Goal: Task Accomplishment & Management: Use online tool/utility

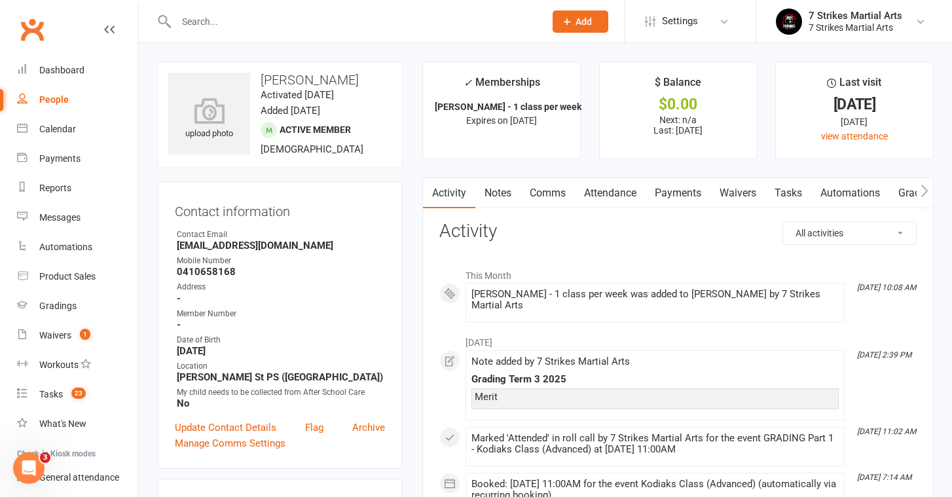
click at [219, 22] on input "text" at bounding box center [353, 21] width 363 height 18
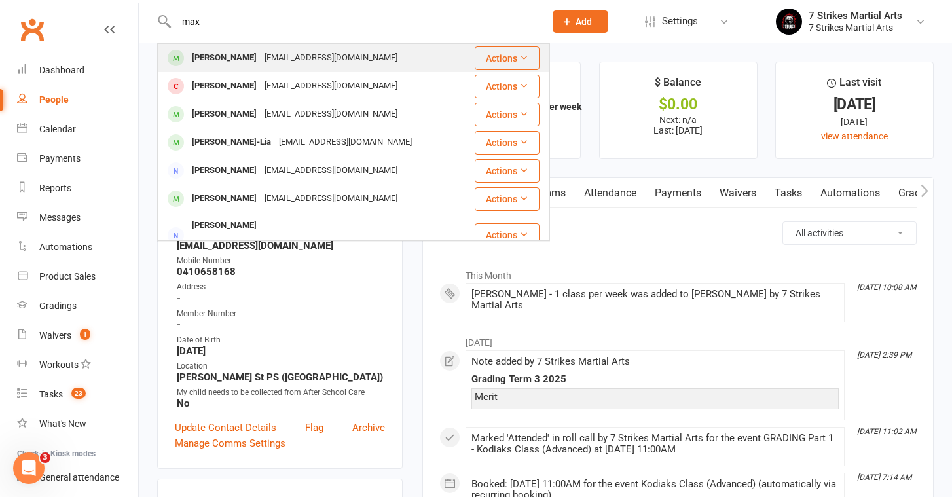
type input "max"
click at [238, 53] on div "Max Trainor" at bounding box center [224, 57] width 73 height 19
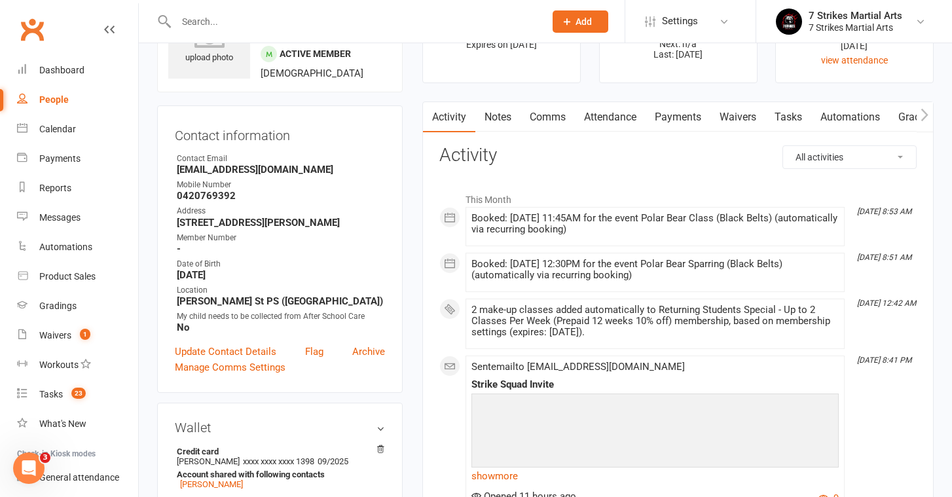
scroll to position [70, 0]
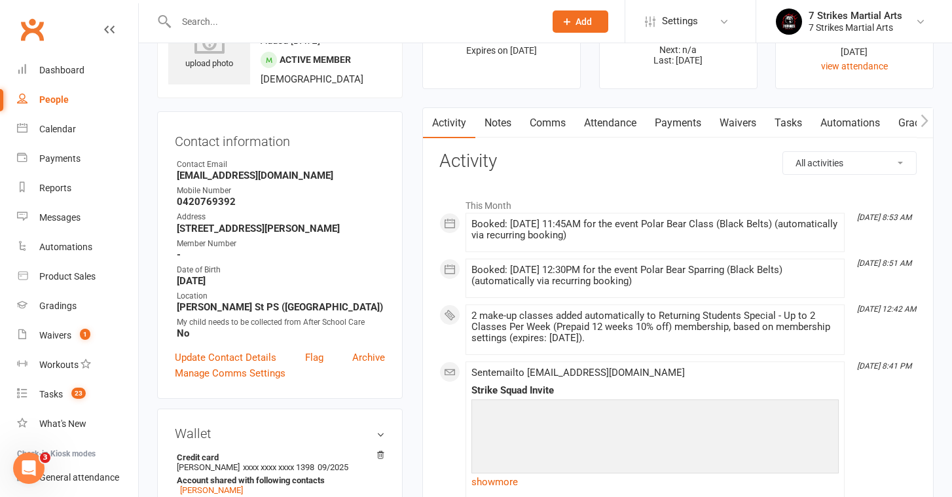
click at [597, 125] on link "Attendance" at bounding box center [610, 123] width 71 height 30
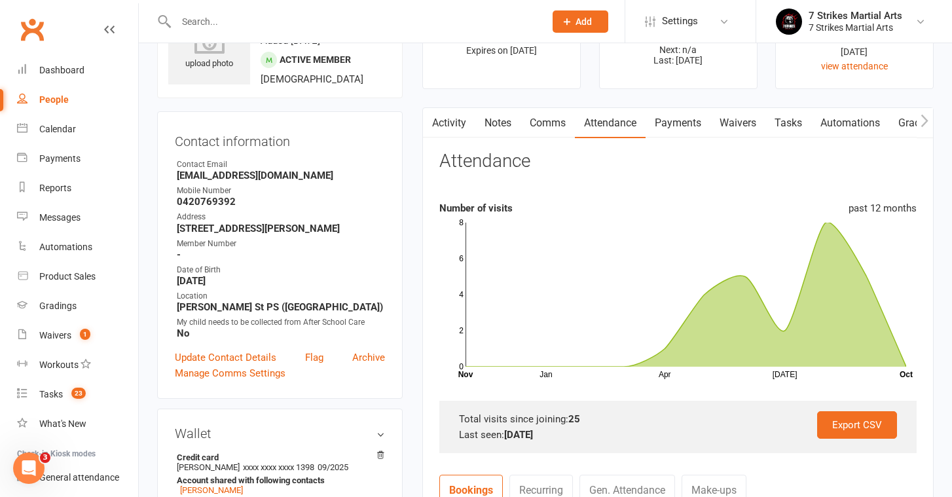
click at [794, 126] on link "Tasks" at bounding box center [788, 123] width 46 height 30
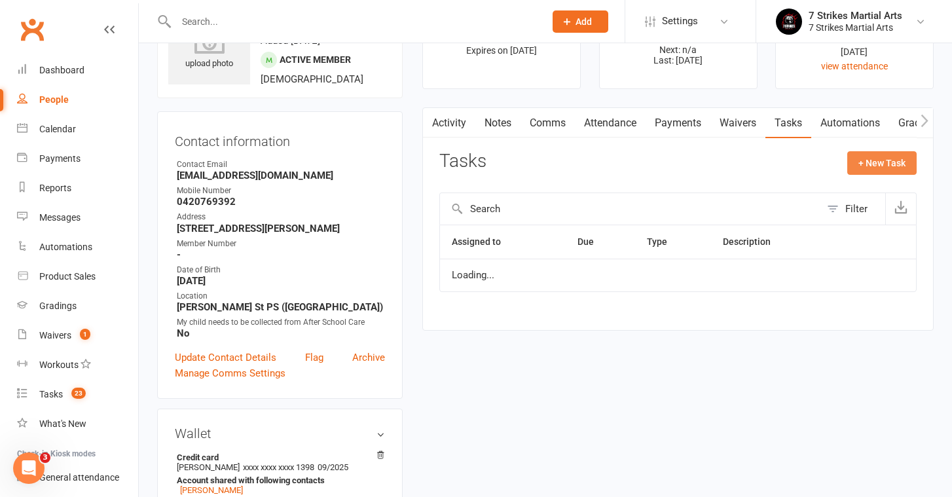
click at [883, 164] on button "+ New Task" at bounding box center [881, 163] width 69 height 24
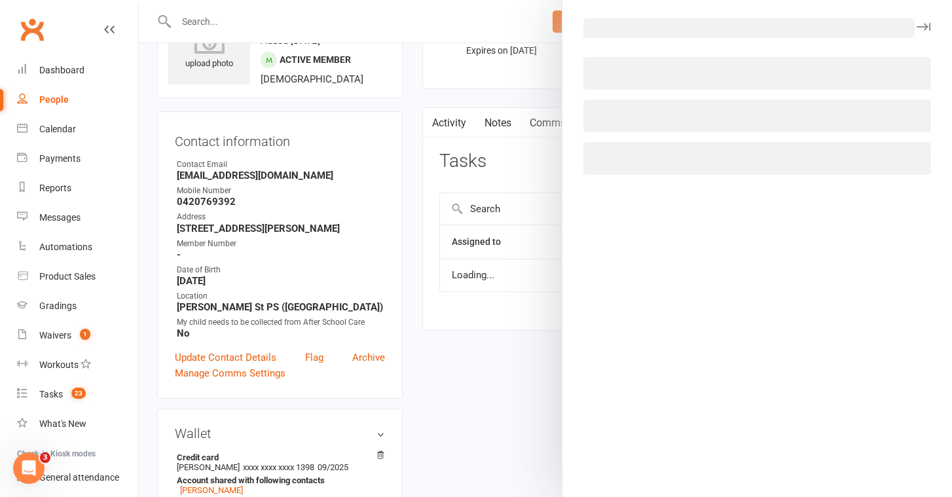
select select "48168"
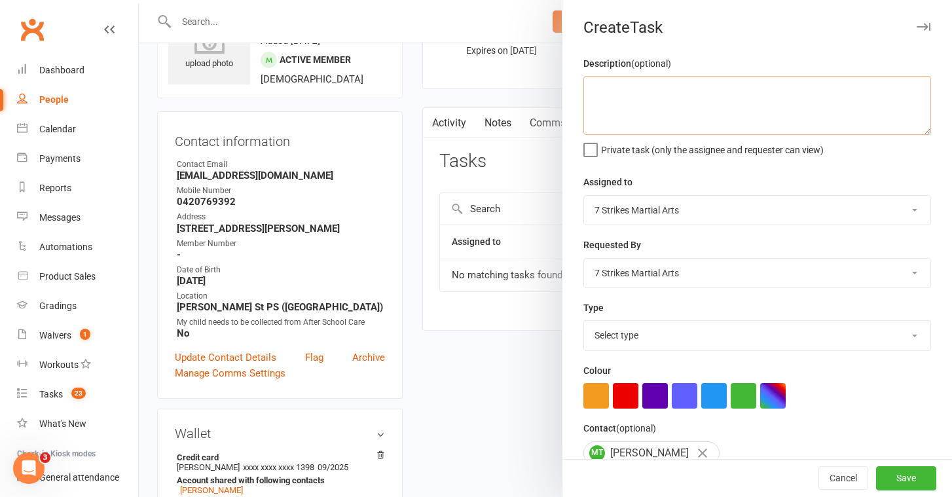
click at [686, 101] on textarea at bounding box center [757, 105] width 348 height 59
drag, startPoint x: 674, startPoint y: 96, endPoint x: 695, endPoint y: 89, distance: 22.0
click at [695, 89] on textarea "renew send to mum movit" at bounding box center [757, 105] width 348 height 59
click at [689, 89] on textarea "renew send to mum movie" at bounding box center [757, 105] width 348 height 59
click at [695, 92] on textarea "renew send to mum novie" at bounding box center [757, 105] width 348 height 59
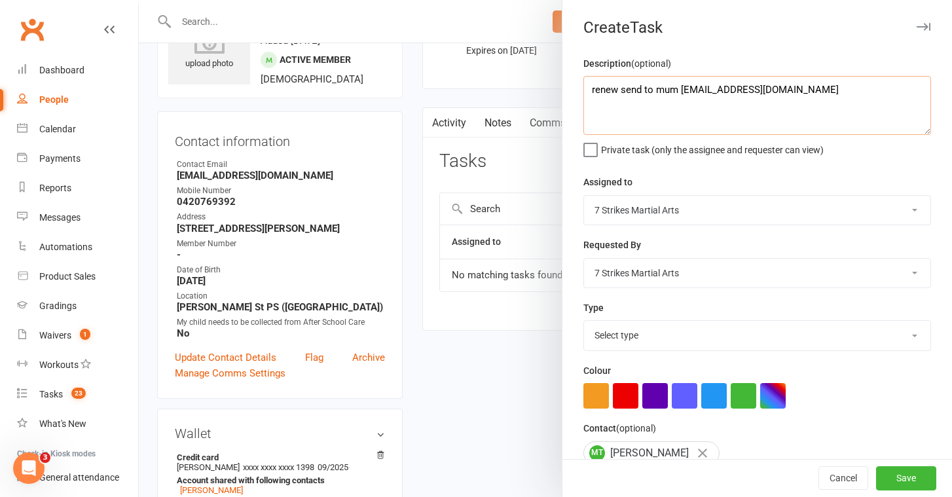
drag, startPoint x: 682, startPoint y: 92, endPoint x: 805, endPoint y: 92, distance: 123.1
click at [805, 92] on textarea "renew send to mum novita_lestari@yahoo.com" at bounding box center [757, 105] width 348 height 59
type textarea "renew send to mum novita_lestari@yahoo.com"
click at [722, 153] on span "Private task (only the assignee and requester can view)" at bounding box center [712, 147] width 223 height 15
click at [722, 140] on input "Private task (only the assignee and requester can view)" at bounding box center [703, 140] width 240 height 0
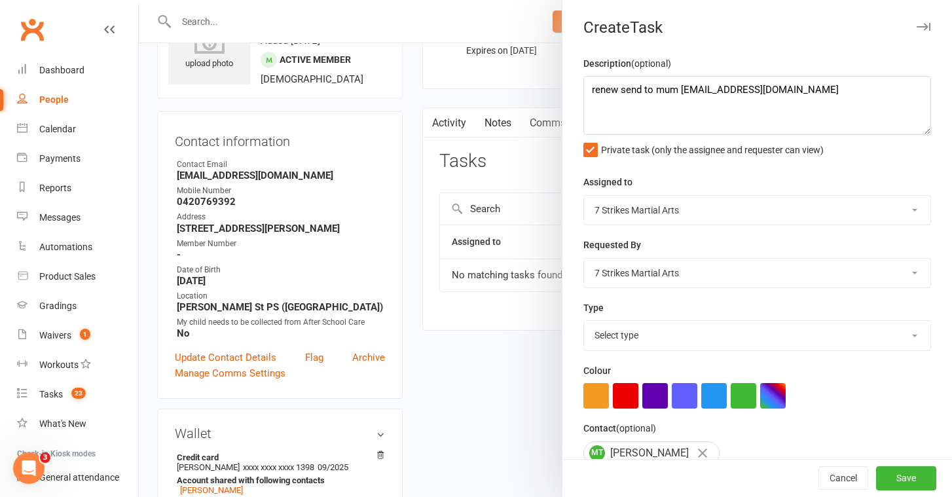
select select "34853"
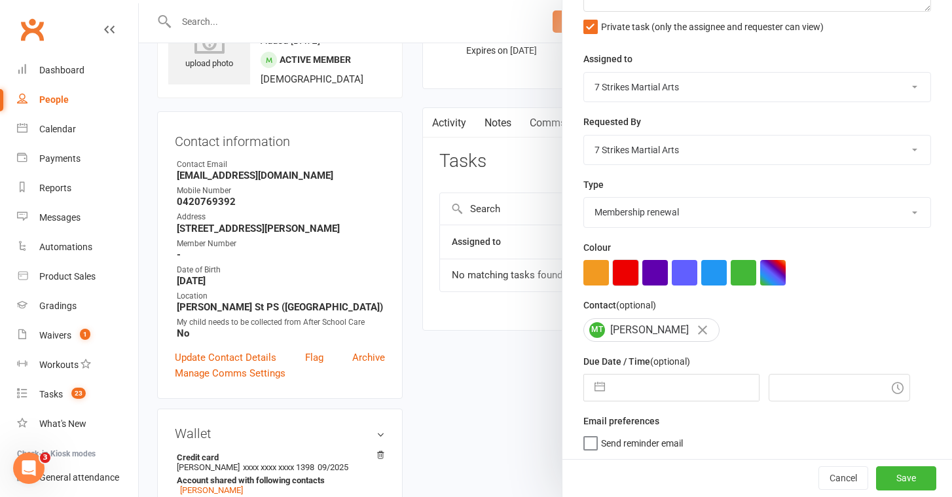
scroll to position [122, 0]
select select "8"
select select "2025"
select select "9"
select select "2025"
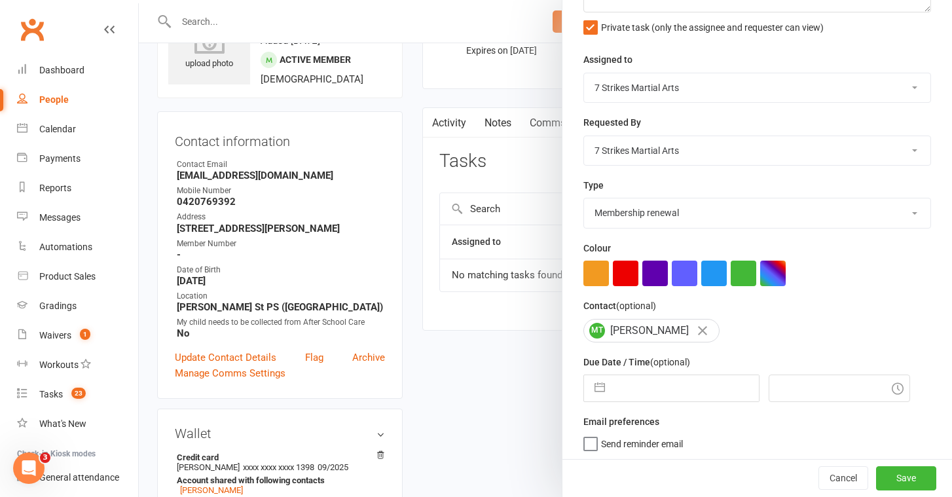
select select "10"
select select "2025"
click at [614, 380] on input "text" at bounding box center [685, 388] width 147 height 26
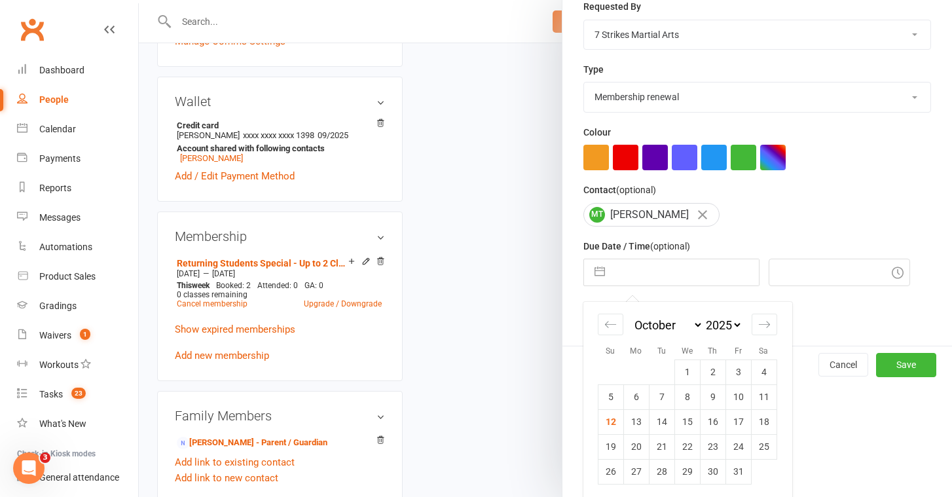
scroll to position [403, 0]
click at [706, 447] on td "23" at bounding box center [713, 446] width 26 height 25
type input "23 Oct 2025"
type input "11:00am"
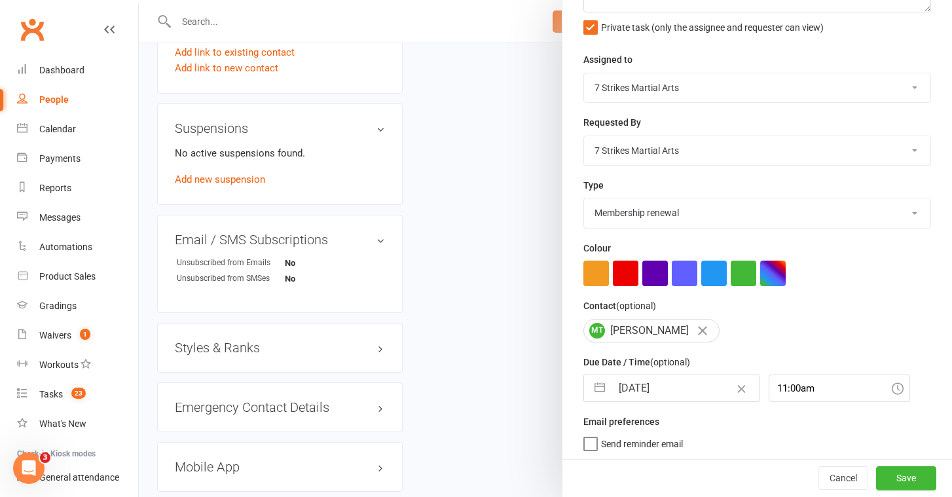
scroll to position [837, 0]
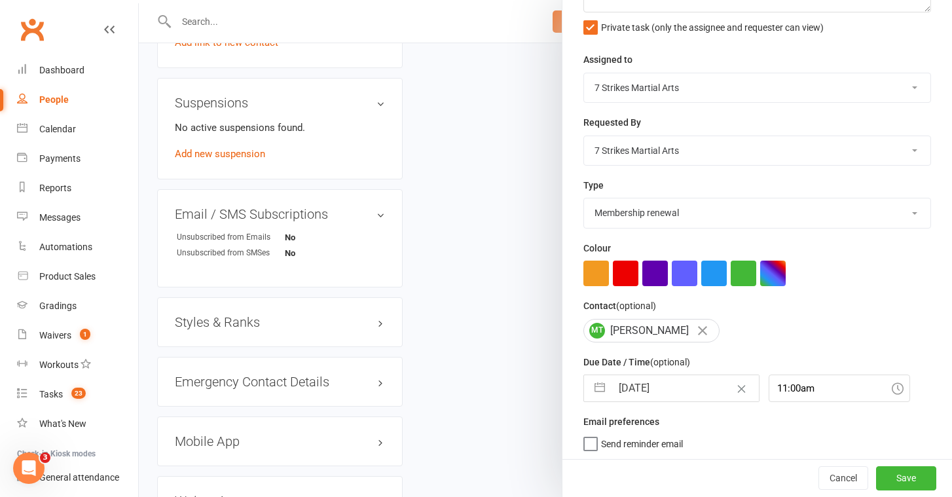
click at [661, 444] on span "Send reminder email" at bounding box center [642, 441] width 82 height 15
click at [661, 434] on input "Send reminder email" at bounding box center [633, 434] width 100 height 0
click at [911, 487] on button "Save" at bounding box center [906, 479] width 60 height 24
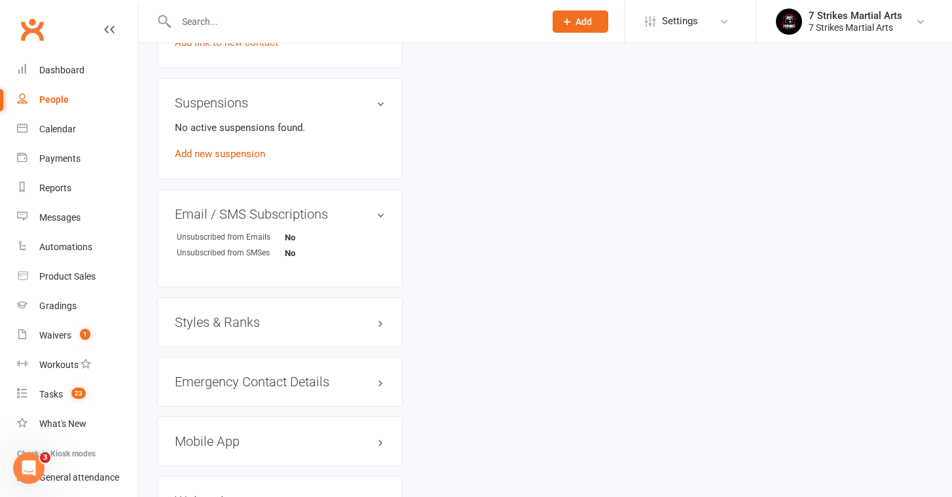
click at [339, 3] on div at bounding box center [346, 21] width 378 height 43
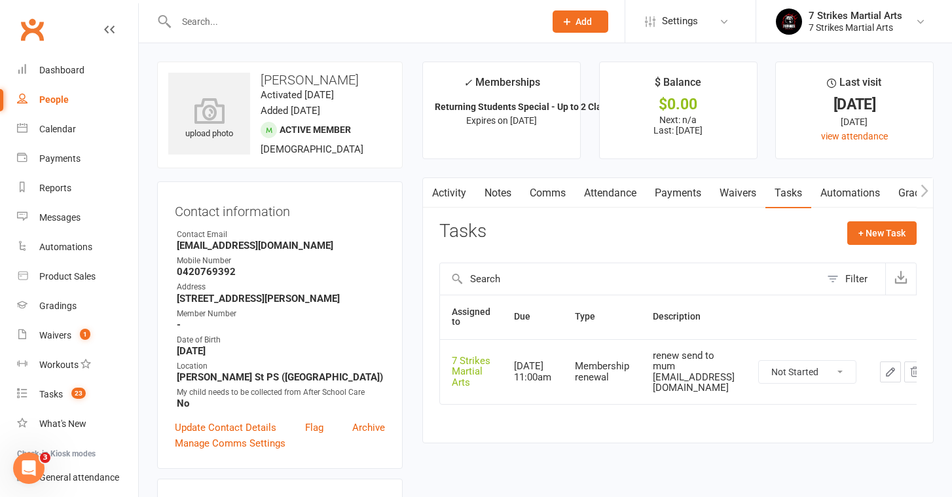
scroll to position [0, 0]
click at [359, 21] on input "text" at bounding box center [353, 21] width 363 height 18
click at [270, 10] on div at bounding box center [346, 21] width 378 height 43
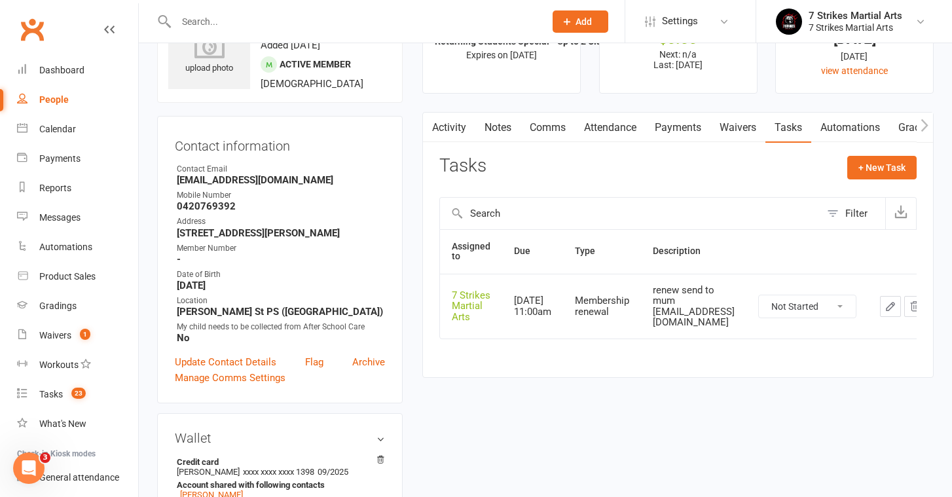
scroll to position [50, 0]
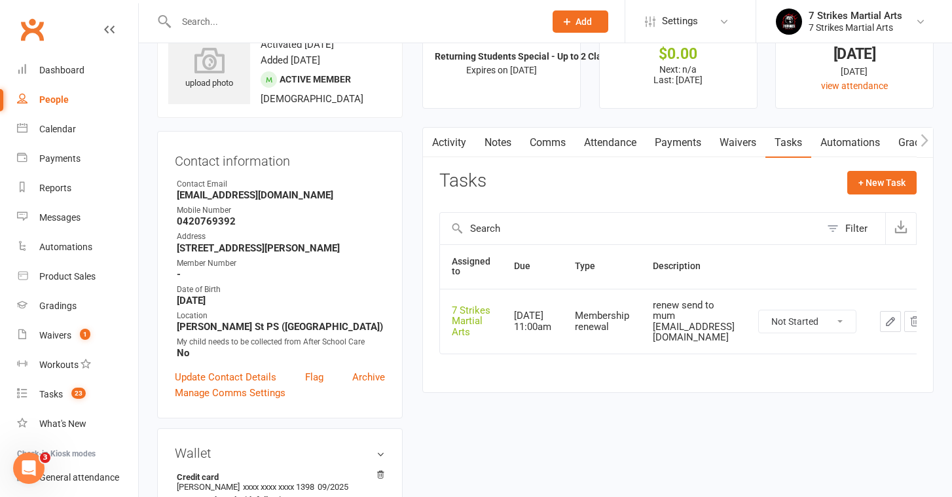
click at [689, 144] on link "Payments" at bounding box center [678, 143] width 65 height 30
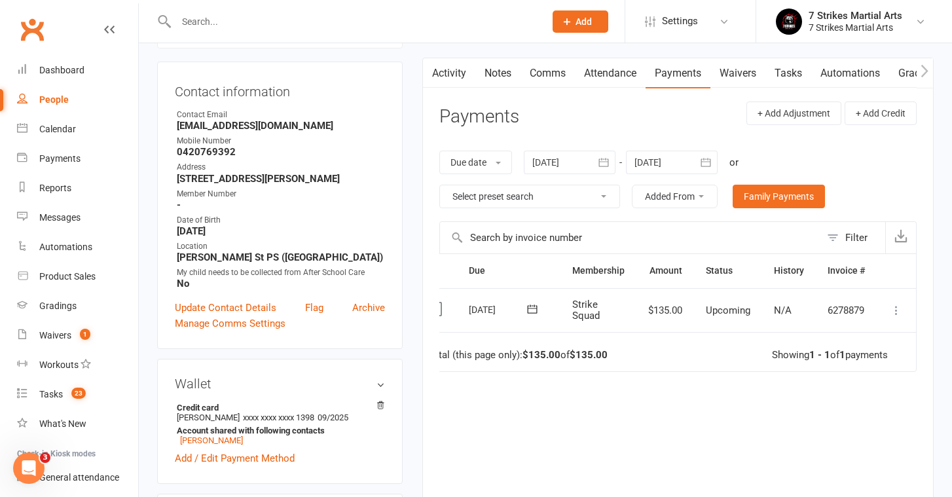
scroll to position [0, 26]
click at [898, 307] on icon at bounding box center [896, 310] width 13 height 13
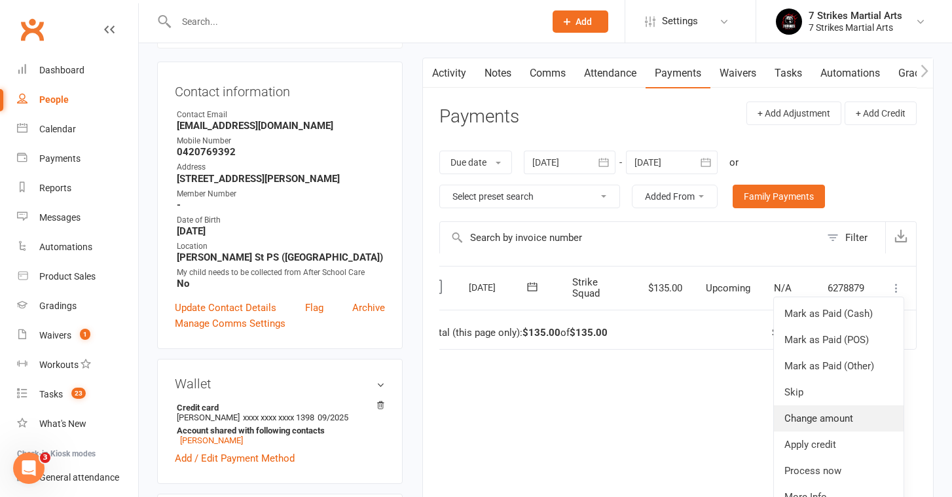
scroll to position [22, 26]
click at [863, 333] on link "Mark as Paid (POS)" at bounding box center [839, 340] width 130 height 26
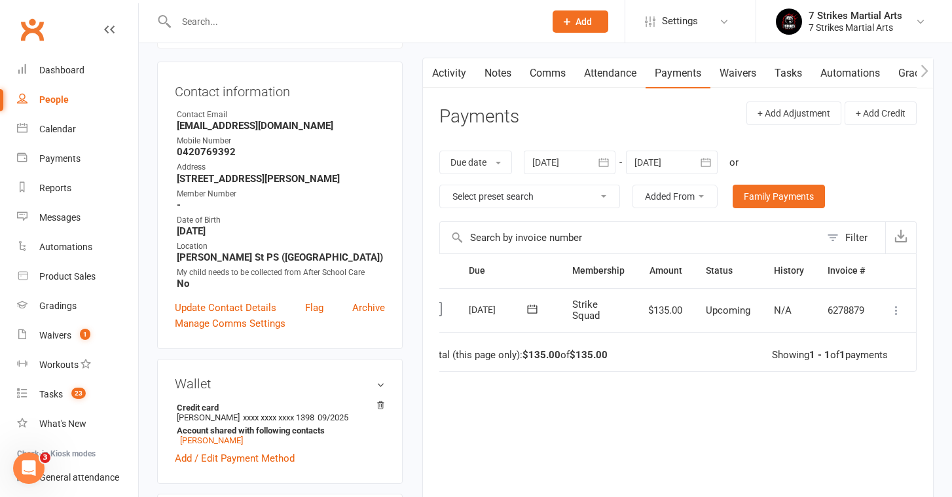
scroll to position [0, 26]
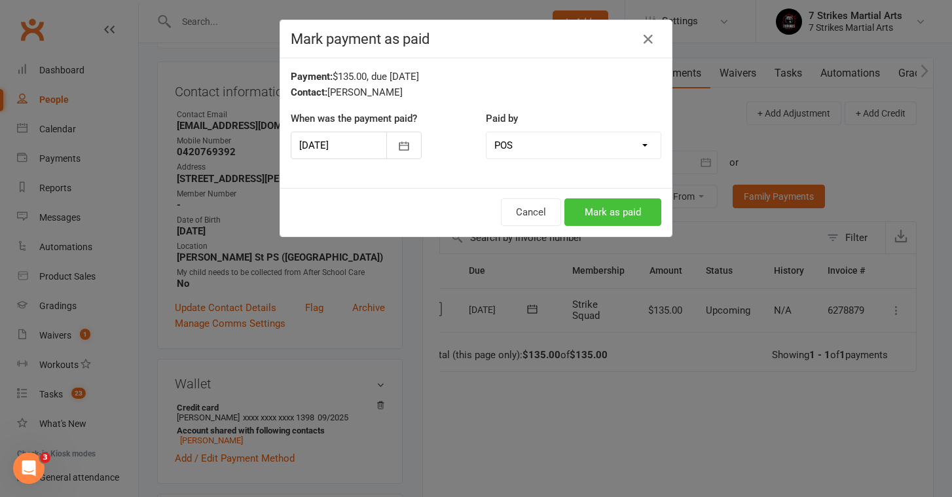
click at [610, 212] on button "Mark as paid" at bounding box center [612, 211] width 97 height 27
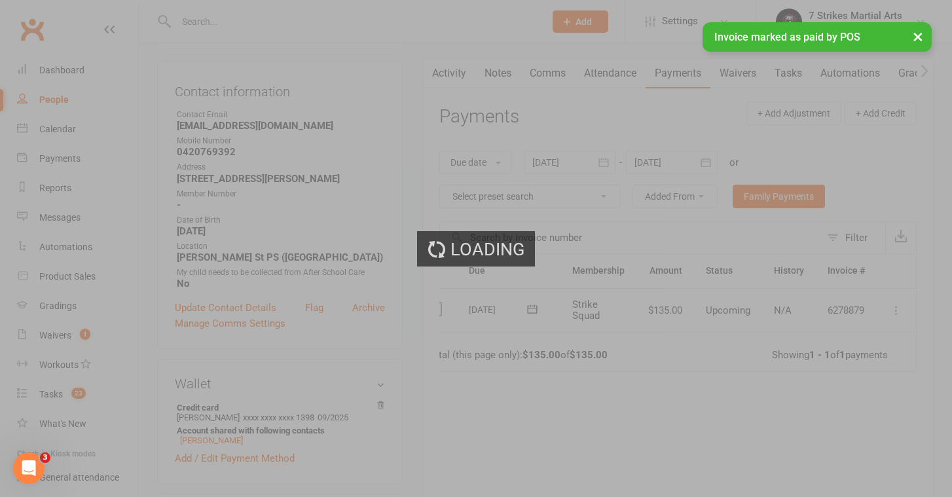
scroll to position [0, 0]
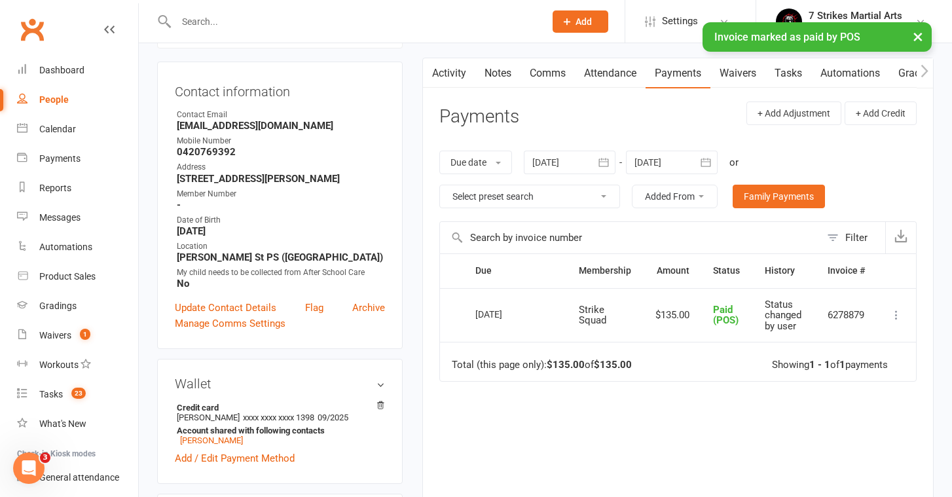
click at [285, 14] on input "text" at bounding box center [353, 21] width 363 height 18
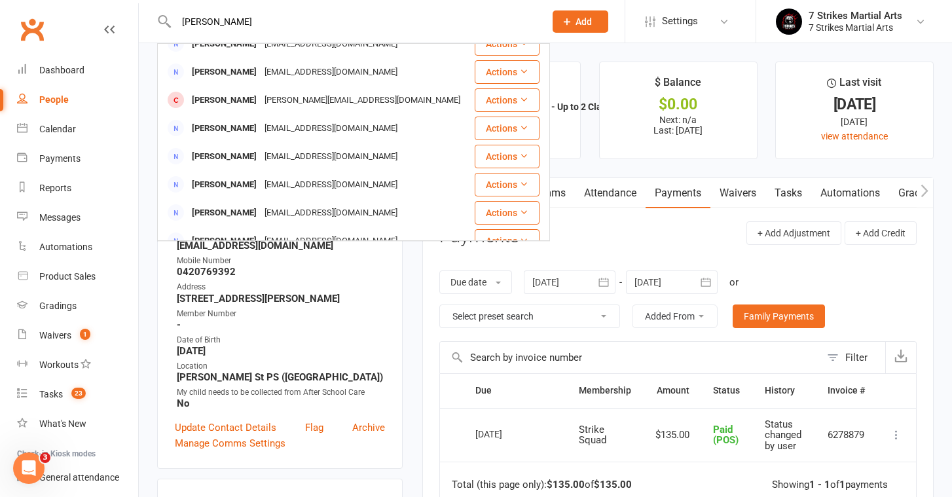
drag, startPoint x: 258, startPoint y: 27, endPoint x: 111, endPoint y: 24, distance: 146.7
click at [111, 3] on header "Sam chuong Samuel Choong dennischoong@gmail.com Actions Sarah Islam sarah.sami9…" at bounding box center [476, 3] width 952 height 0
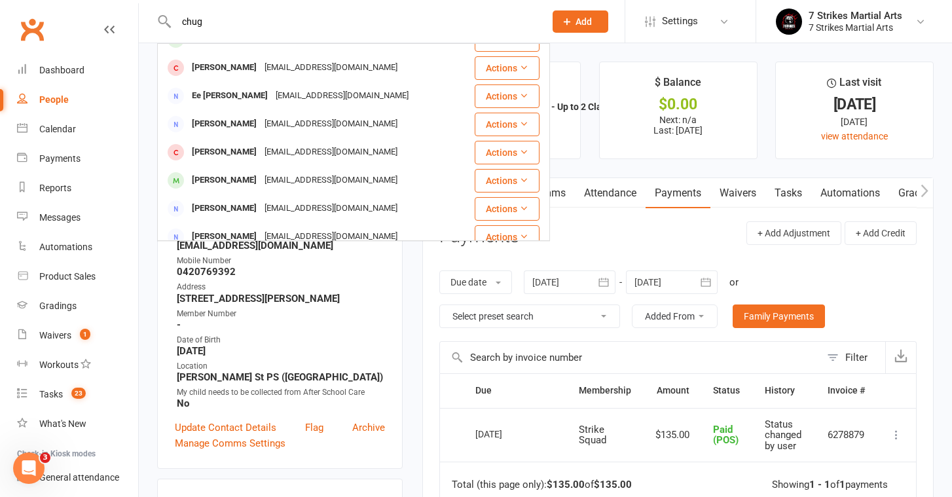
drag, startPoint x: 111, startPoint y: 24, endPoint x: 205, endPoint y: 18, distance: 93.8
click at [205, 18] on input "chug" at bounding box center [353, 21] width 363 height 18
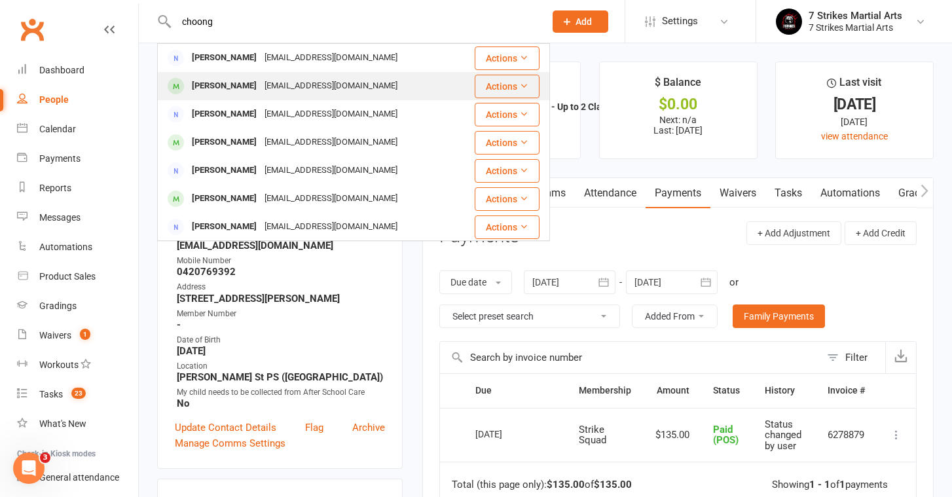
type input "choong"
click at [261, 94] on div "dennischoong@gmail.com" at bounding box center [331, 86] width 141 height 19
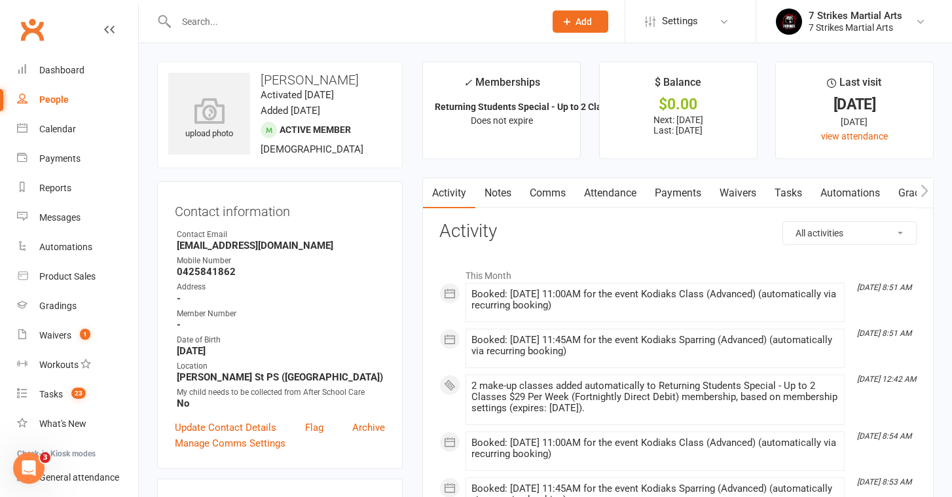
click at [691, 187] on link "Payments" at bounding box center [678, 193] width 65 height 30
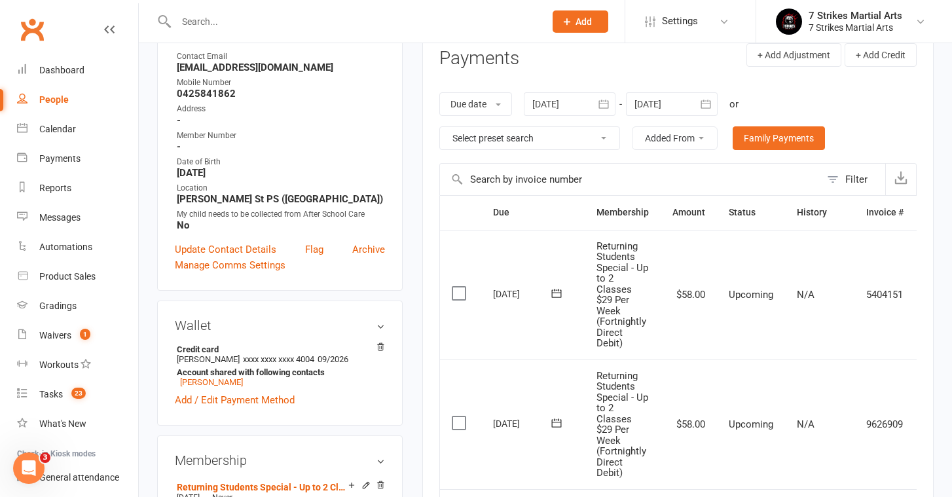
scroll to position [176, 0]
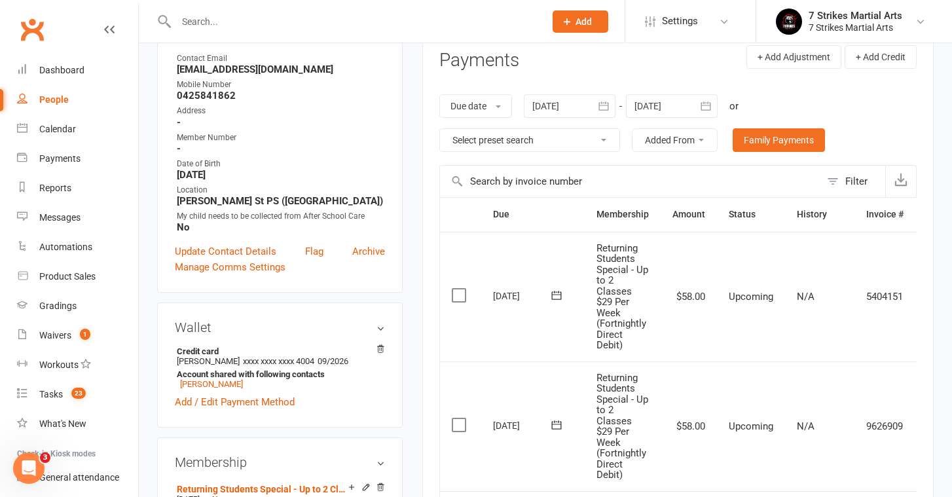
drag, startPoint x: 799, startPoint y: 137, endPoint x: 828, endPoint y: 122, distance: 33.1
click at [876, 104] on div "Due date Due date Date paid Date failed Date settled 11 Sep 2025 September 2025…" at bounding box center [677, 123] width 477 height 84
click at [582, 107] on div at bounding box center [570, 106] width 92 height 24
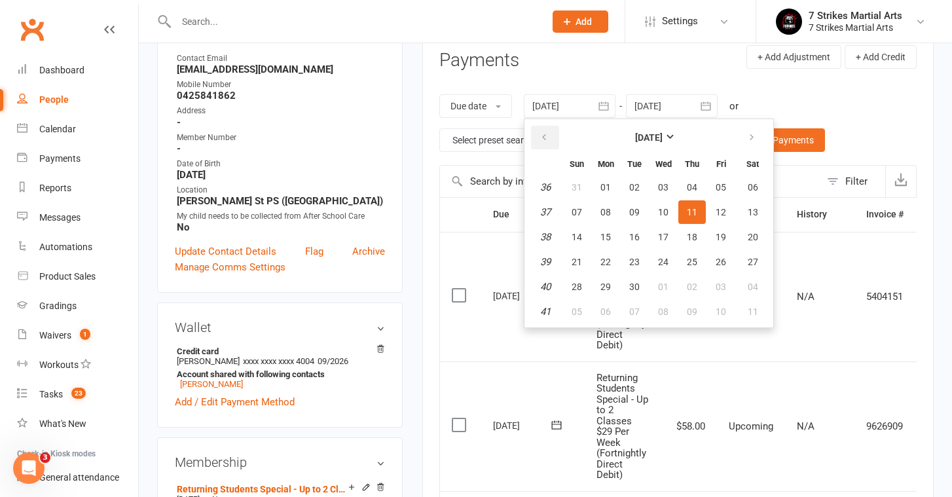
click at [540, 128] on button "button" at bounding box center [545, 138] width 28 height 24
click at [581, 187] on span "27" at bounding box center [577, 187] width 10 height 10
type input "27 Jul 2025"
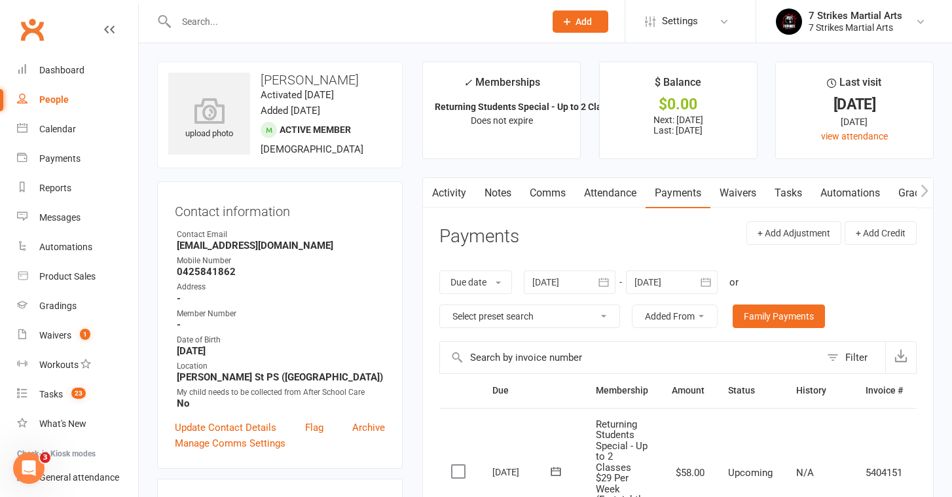
scroll to position [0, 0]
click at [211, 19] on input "text" at bounding box center [353, 21] width 363 height 18
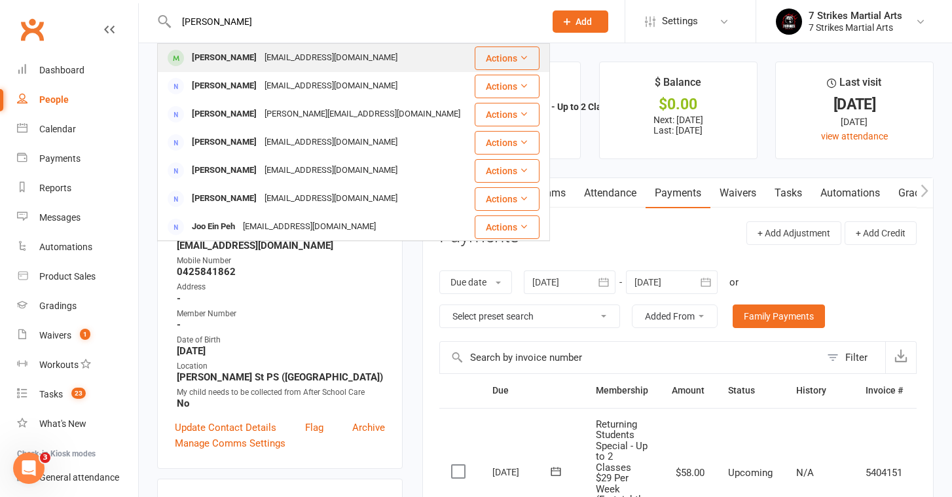
type input "guo jin"
click at [261, 52] on div "Yikyen2003@yahoo.com.au" at bounding box center [331, 57] width 141 height 19
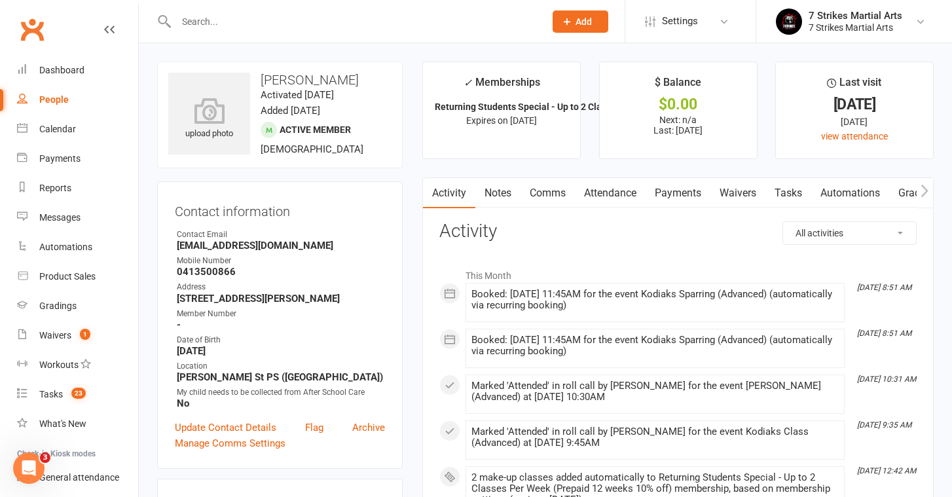
click at [230, 22] on input "text" at bounding box center [353, 21] width 363 height 18
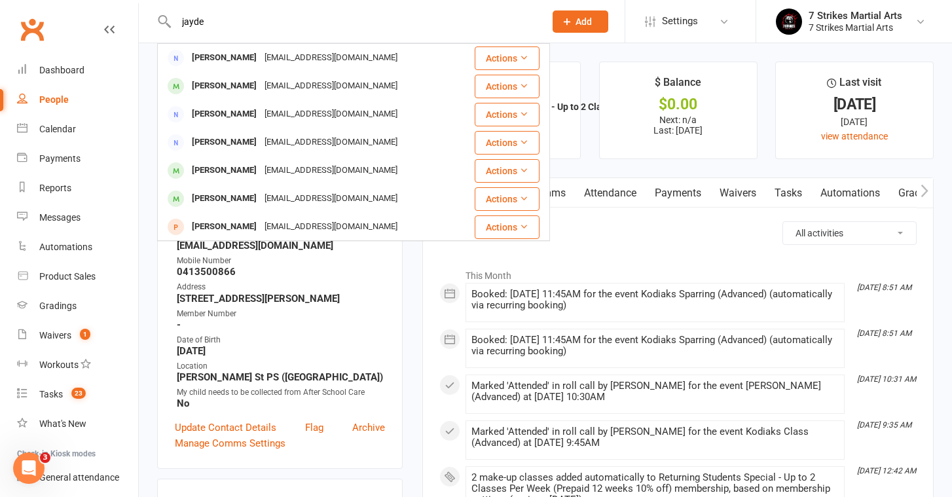
type input "jade"
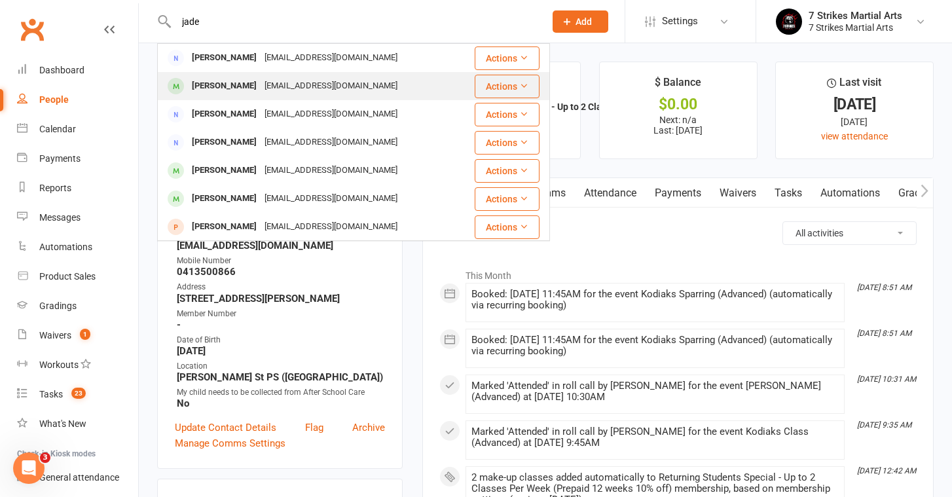
drag, startPoint x: 230, startPoint y: 22, endPoint x: 270, endPoint y: 85, distance: 74.8
click at [270, 85] on tbody "Jayden Lai yuneymo@gmail.com Actions Jayden Ngai pngai80@hotmail.com Actions Ja…" at bounding box center [354, 185] width 392 height 282
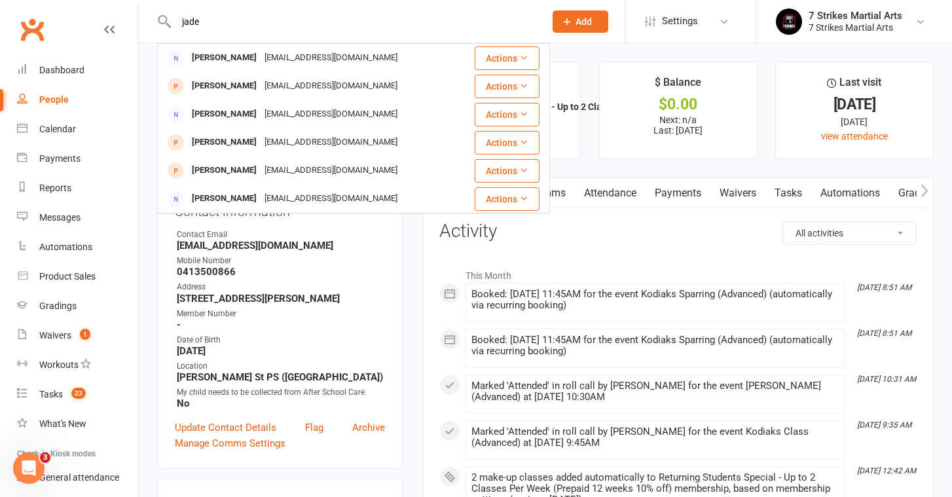
click at [270, 84] on div "jade_monte@hotmail.com" at bounding box center [331, 86] width 141 height 19
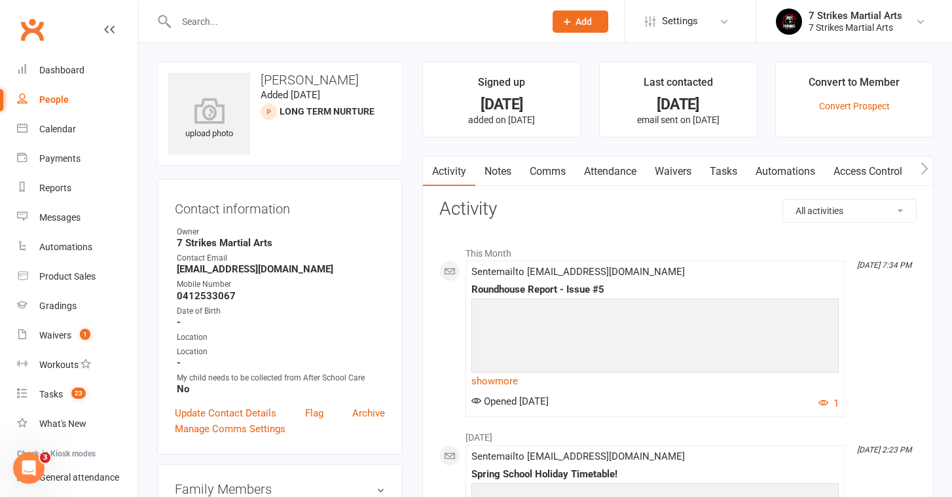
click at [208, 25] on input "text" at bounding box center [353, 21] width 363 height 18
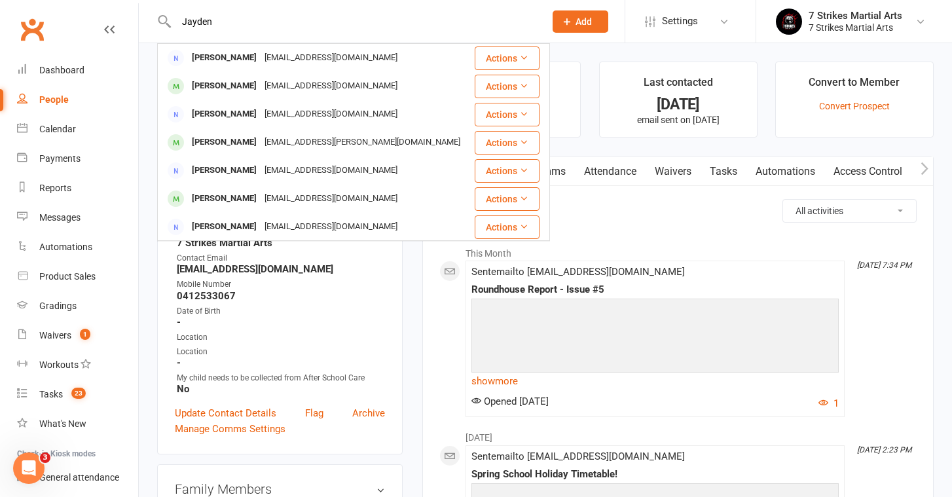
type input "Jayden"
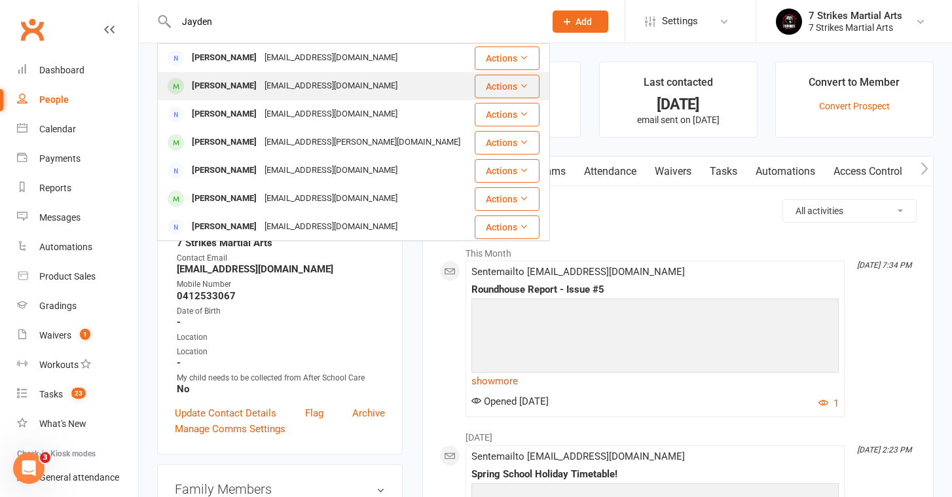
drag, startPoint x: 217, startPoint y: 45, endPoint x: 240, endPoint y: 89, distance: 50.1
click at [240, 89] on div "Jayden Ngai" at bounding box center [224, 86] width 73 height 19
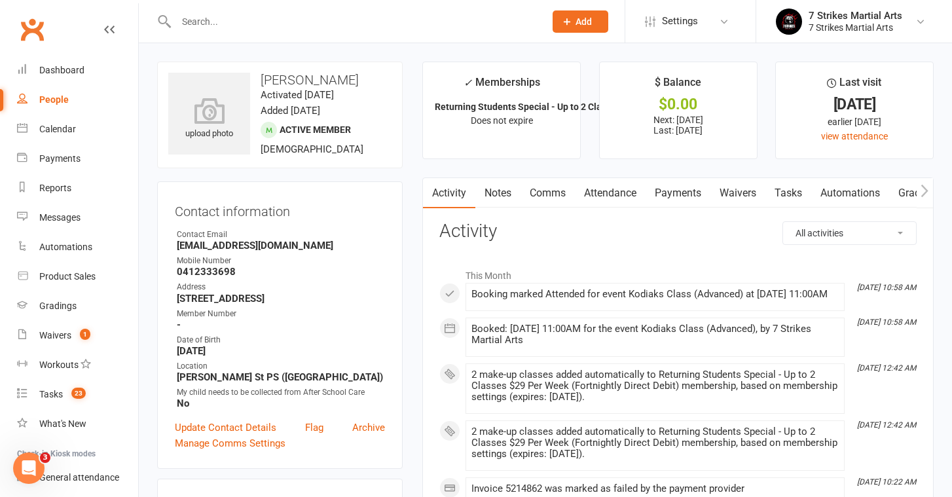
click at [678, 192] on link "Payments" at bounding box center [678, 193] width 65 height 30
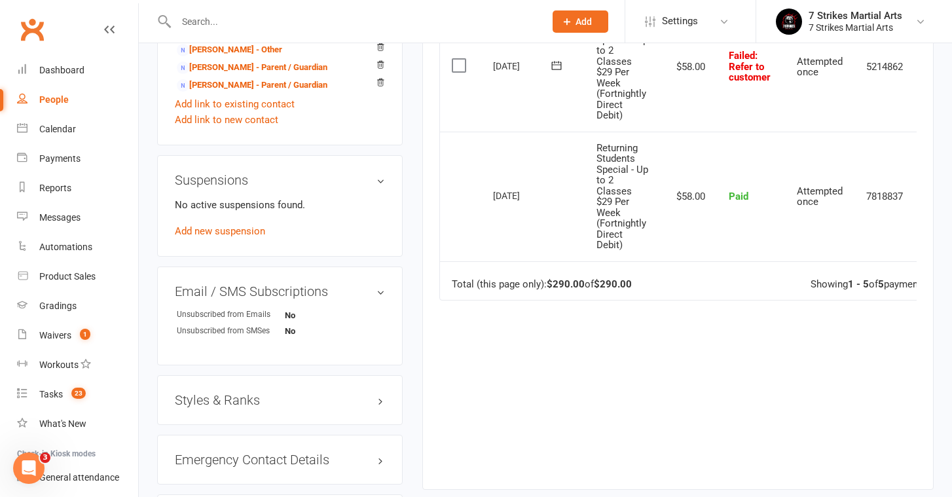
scroll to position [737, 0]
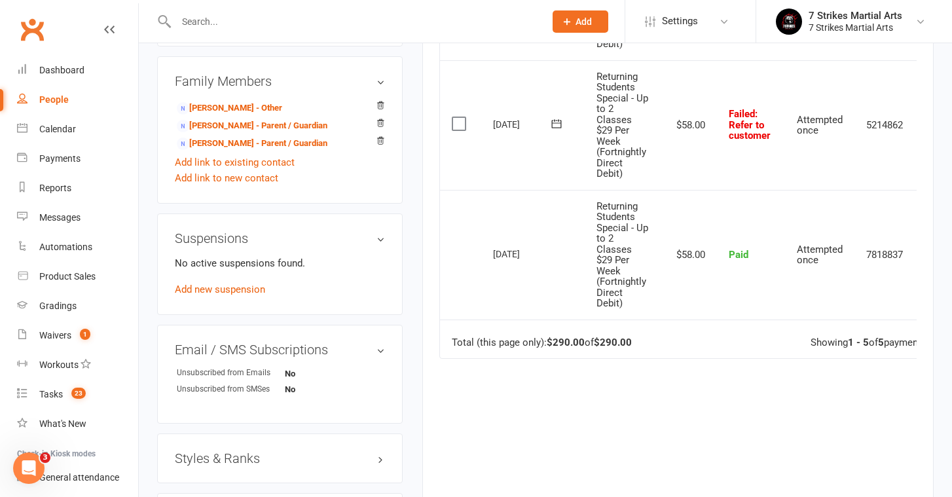
click at [382, 240] on h3 "Suspensions" at bounding box center [280, 238] width 210 height 14
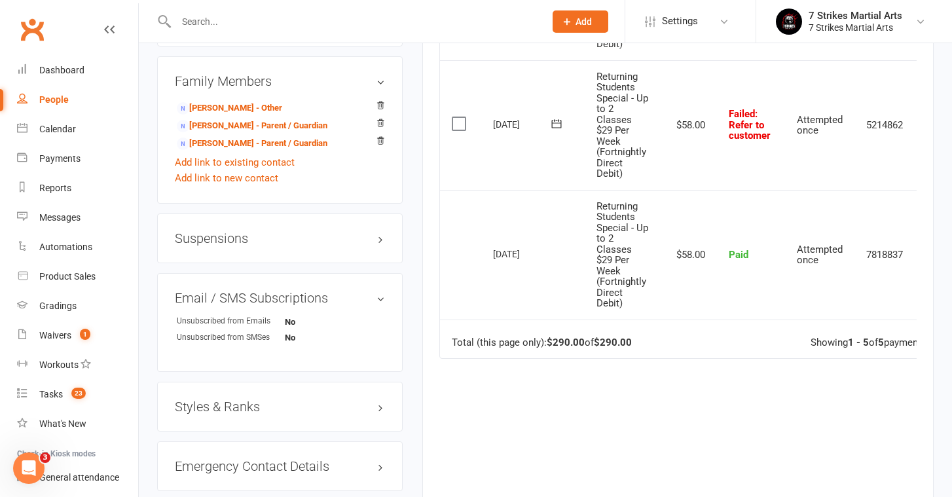
click at [382, 240] on h3 "Suspensions" at bounding box center [280, 238] width 210 height 14
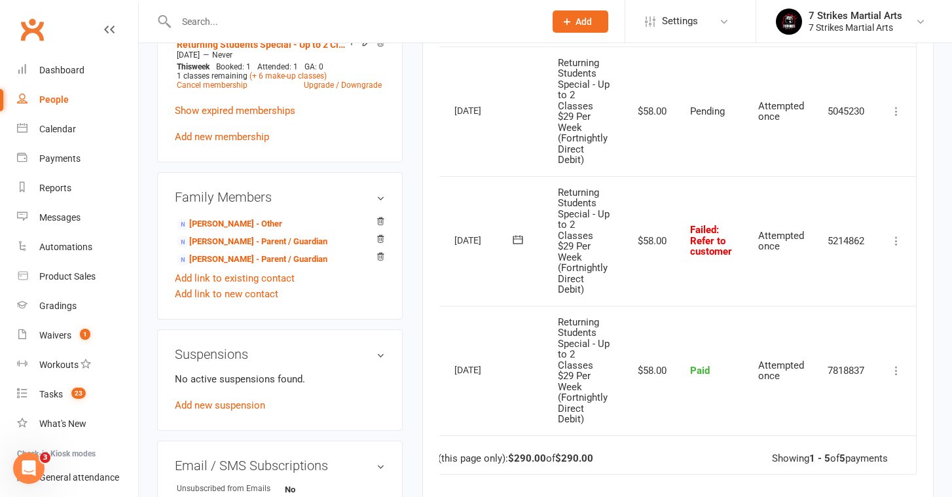
scroll to position [0, 39]
click at [897, 234] on icon at bounding box center [896, 240] width 13 height 13
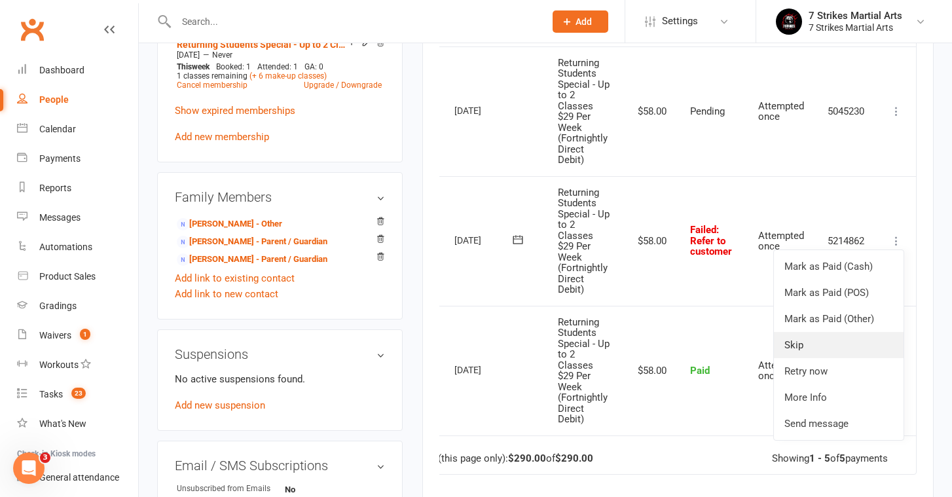
click at [815, 334] on link "Skip" at bounding box center [839, 345] width 130 height 26
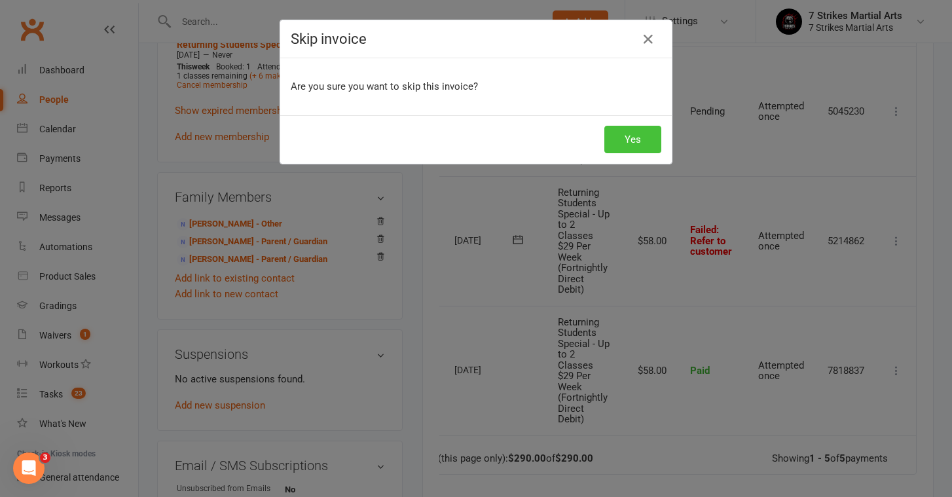
click at [645, 134] on button "Yes" at bounding box center [632, 139] width 57 height 27
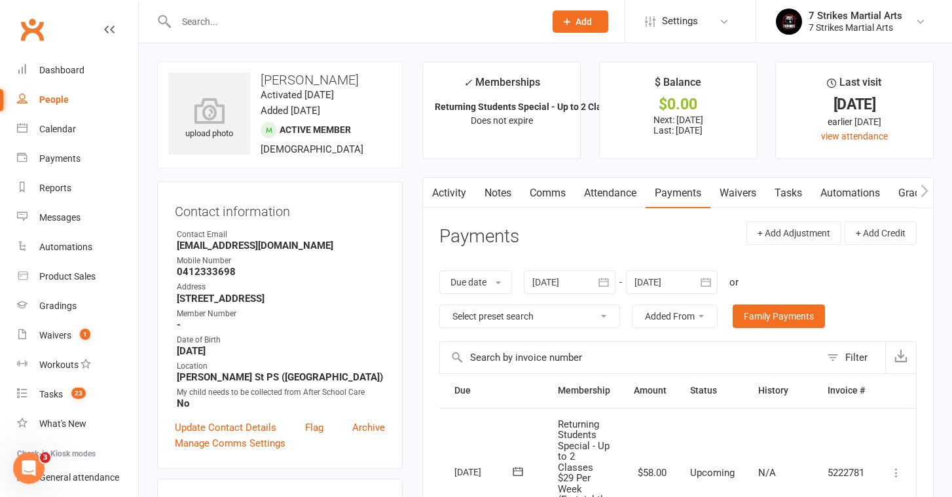
scroll to position [0, 0]
click at [236, 10] on div at bounding box center [346, 21] width 378 height 43
click at [233, 14] on input "text" at bounding box center [353, 21] width 363 height 18
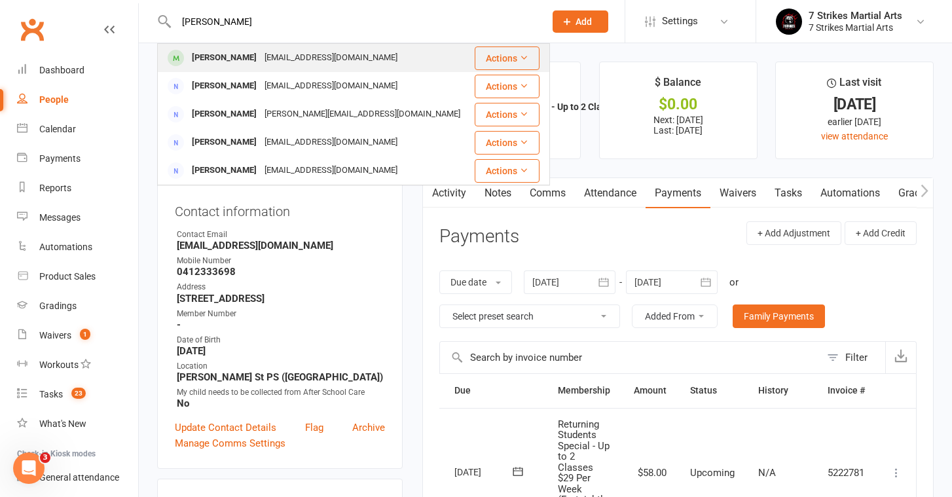
type input "guo ji"
click at [246, 56] on div "Guo Jing Chong" at bounding box center [224, 57] width 73 height 19
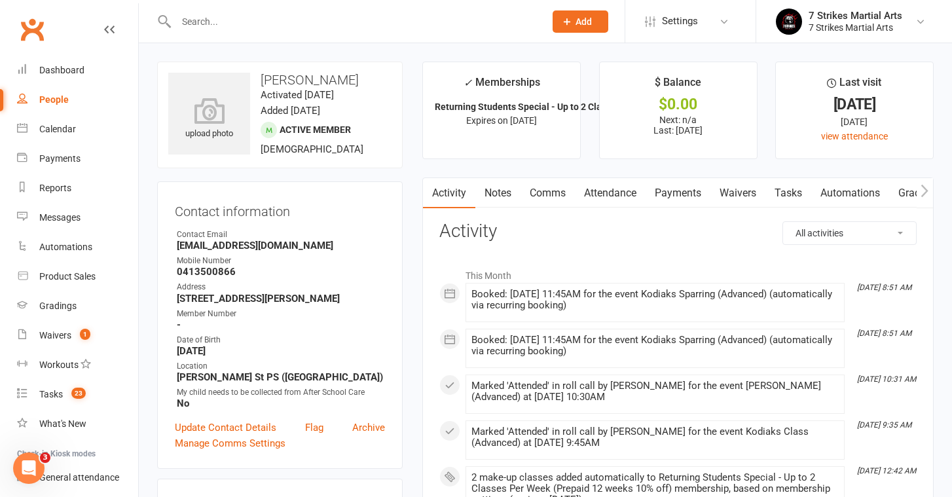
click at [607, 195] on link "Attendance" at bounding box center [610, 193] width 71 height 30
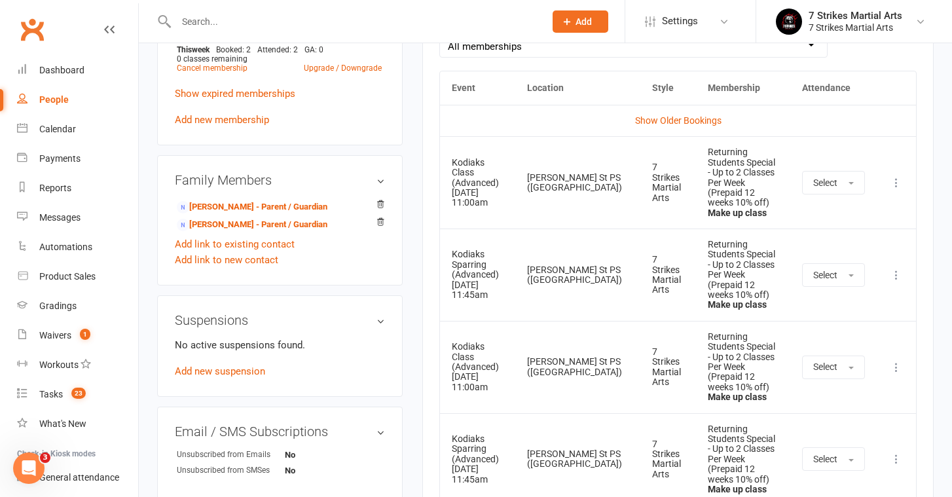
scroll to position [636, 0]
click at [698, 120] on link "Show Older Bookings" at bounding box center [678, 122] width 86 height 10
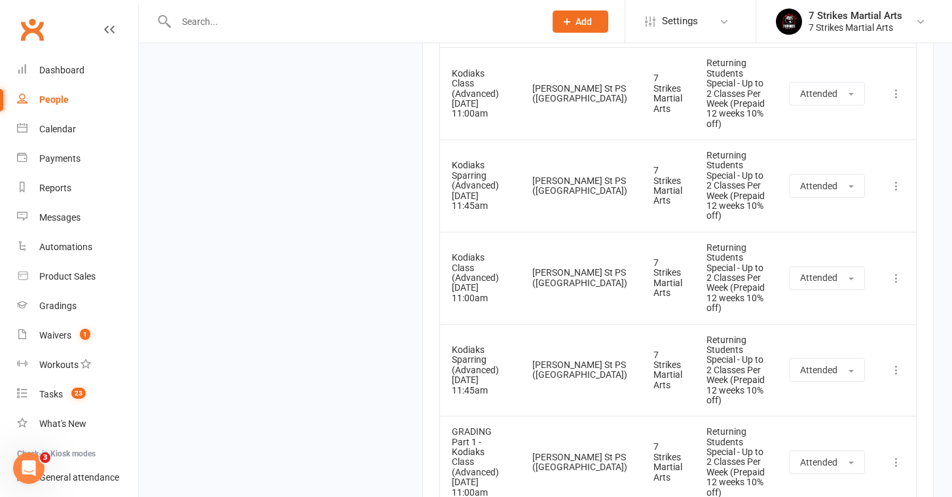
scroll to position [3836, 0]
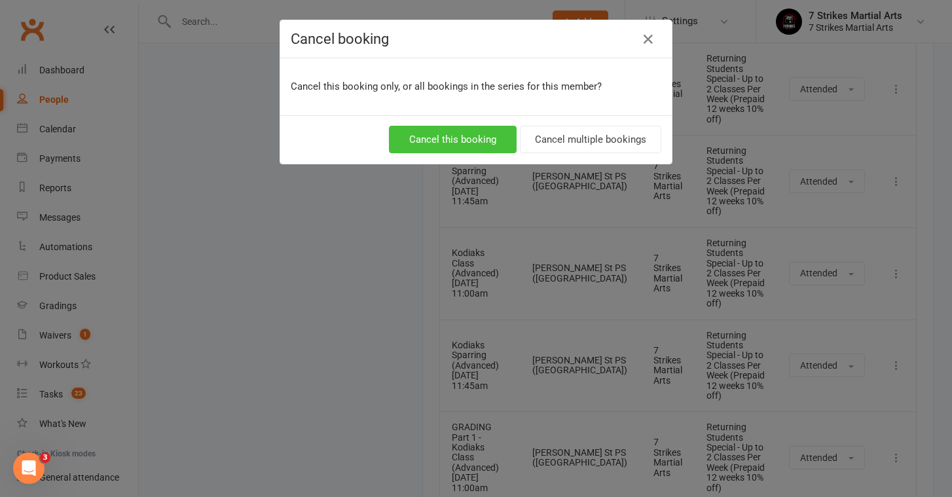
click at [468, 134] on button "Cancel this booking" at bounding box center [453, 139] width 128 height 27
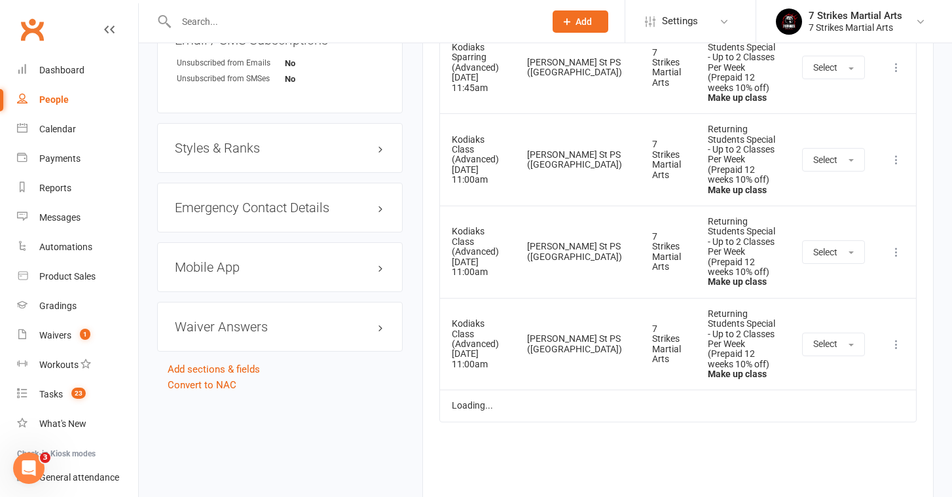
scroll to position [986, 0]
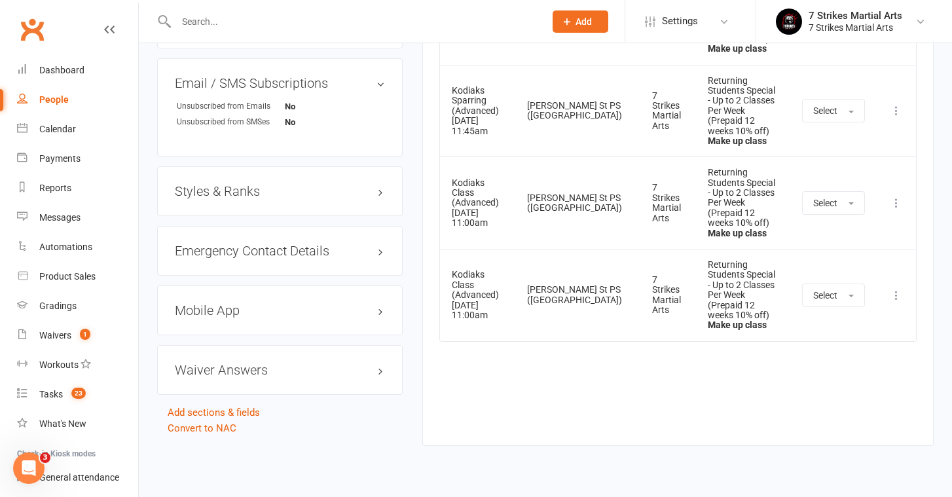
click at [896, 237] on div "Event Location Style Membership Attendance Show Older Bookings Kodiaks Class (A…" at bounding box center [677, 73] width 477 height 703
click at [896, 289] on icon at bounding box center [896, 295] width 13 height 13
click at [851, 360] on link "Remove booking" at bounding box center [839, 373] width 130 height 26
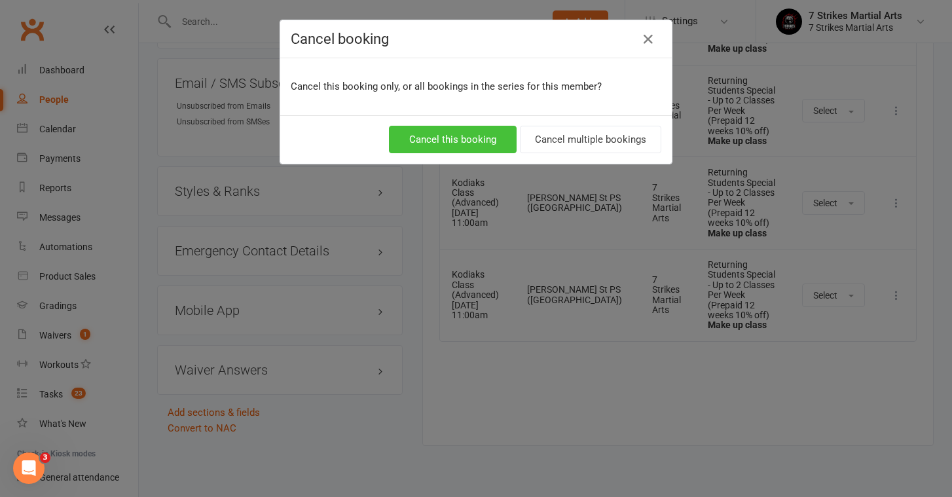
click at [447, 130] on button "Cancel this booking" at bounding box center [453, 139] width 128 height 27
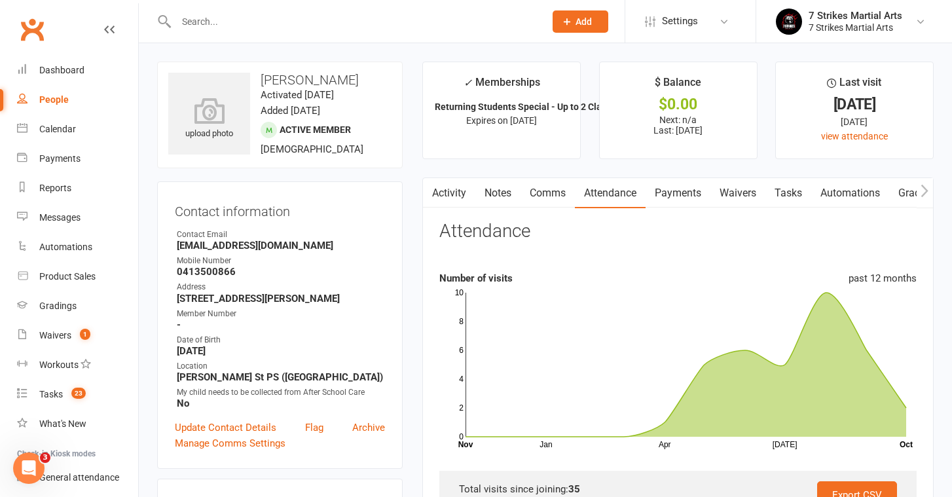
scroll to position [0, 0]
click at [242, 19] on input "text" at bounding box center [353, 21] width 363 height 18
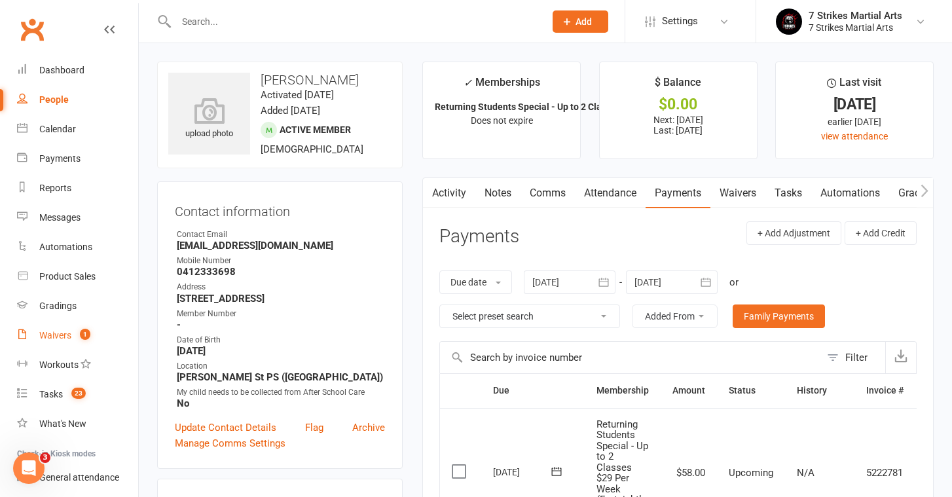
click at [71, 329] on link "Waivers 1" at bounding box center [77, 335] width 121 height 29
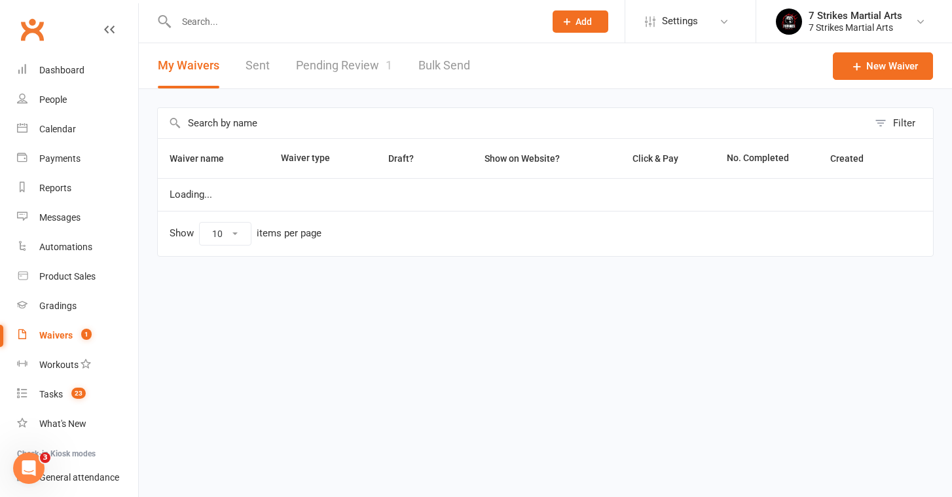
select select "50"
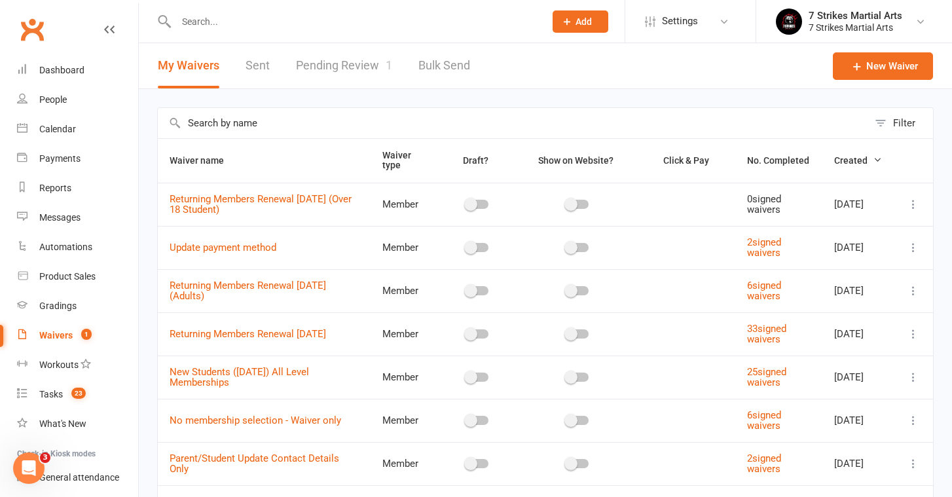
click at [499, 346] on td at bounding box center [476, 333] width 75 height 43
click at [331, 64] on link "Pending Review 1" at bounding box center [344, 65] width 96 height 45
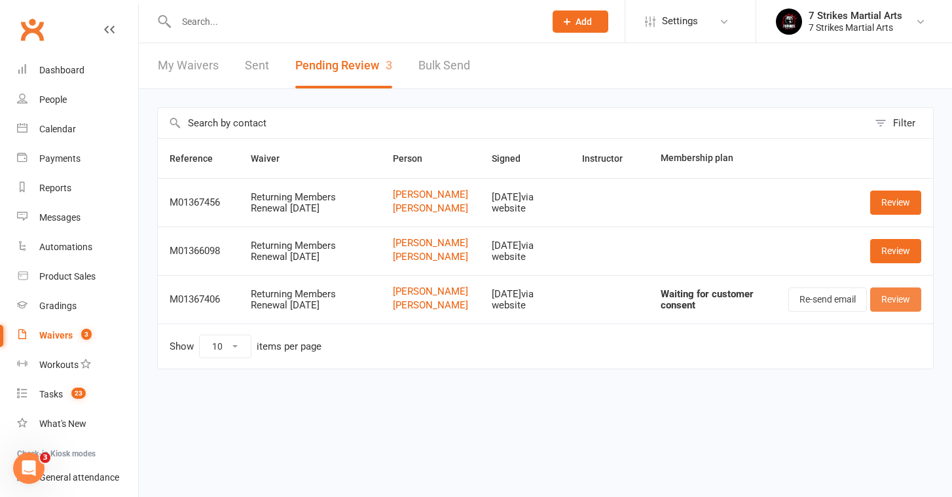
click at [887, 311] on link "Review" at bounding box center [895, 299] width 51 height 24
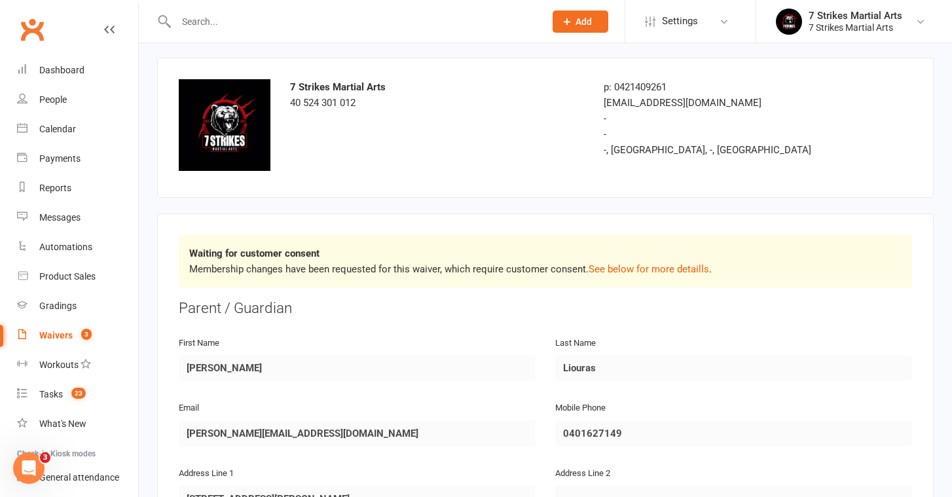
scroll to position [60, 0]
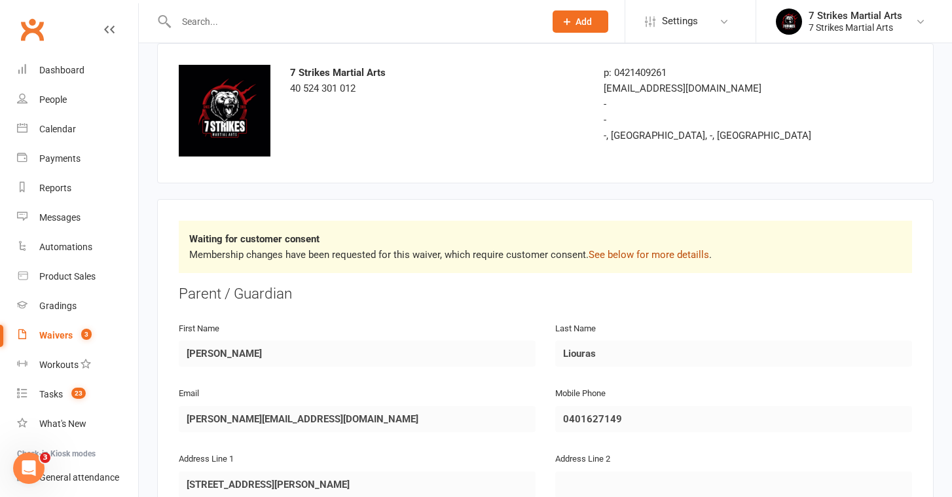
click at [625, 253] on link "See below for more detaills" at bounding box center [649, 255] width 120 height 12
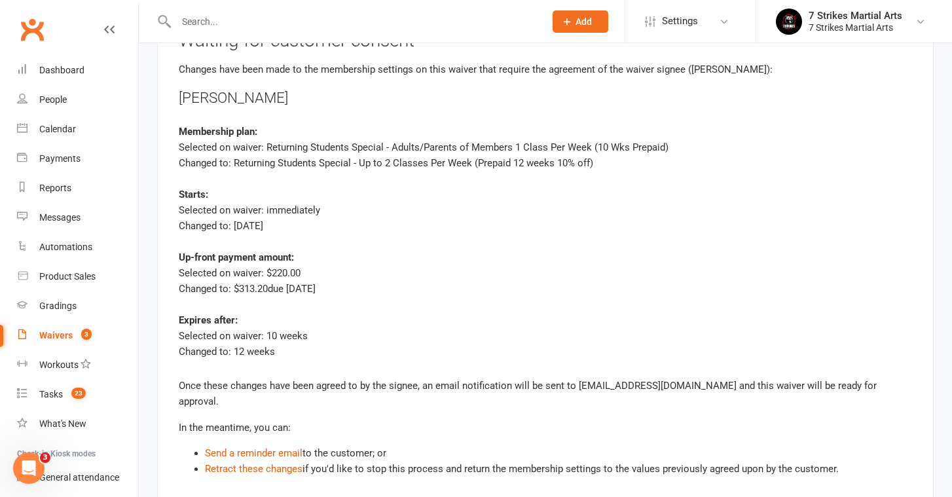
scroll to position [2580, 0]
click at [276, 462] on link "Retract these changes" at bounding box center [254, 468] width 98 height 12
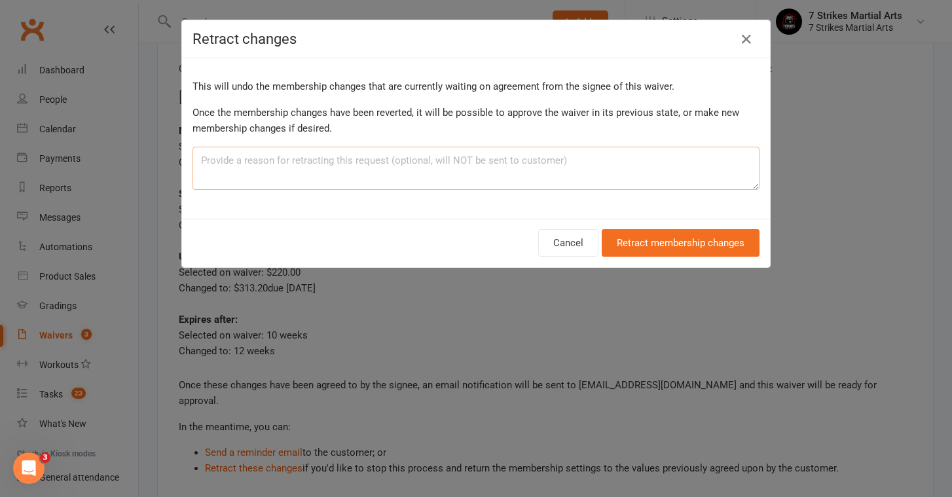
click at [585, 156] on textarea at bounding box center [475, 168] width 567 height 43
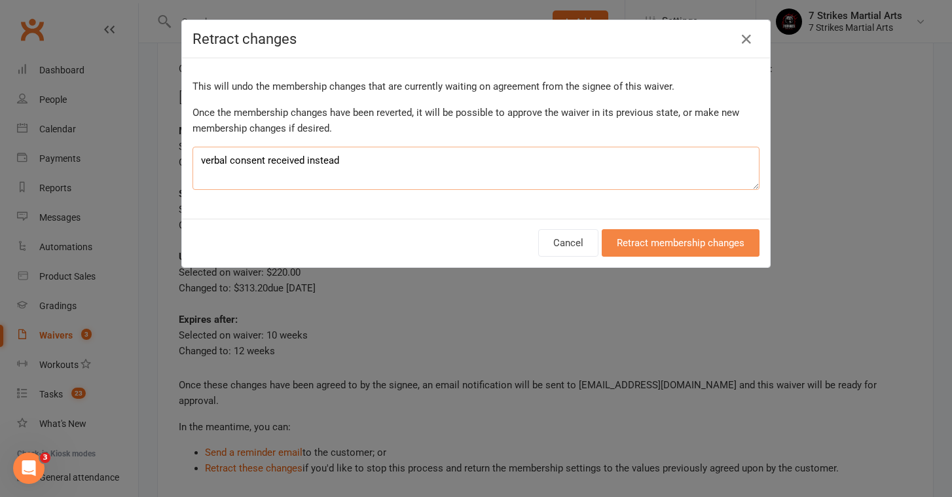
type textarea "verbal consent received instead"
click at [672, 243] on button "Retract membership changes" at bounding box center [681, 242] width 158 height 27
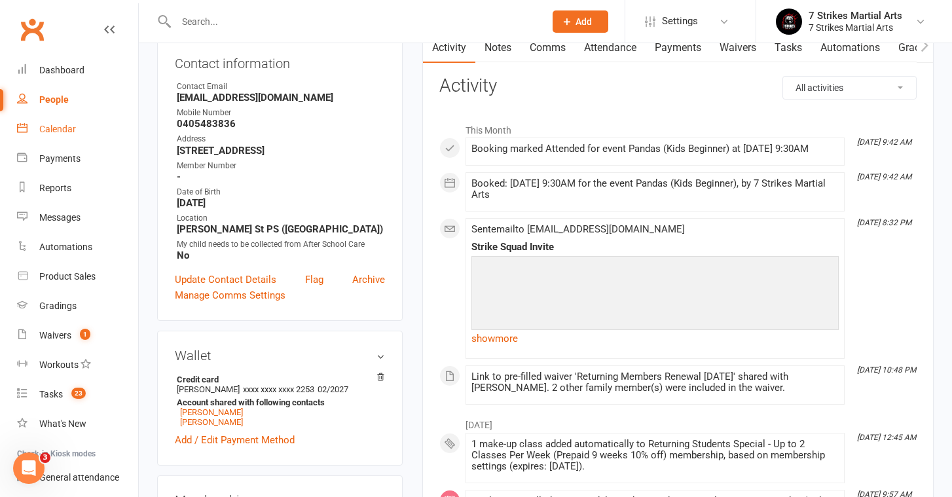
click at [50, 134] on link "Calendar" at bounding box center [77, 129] width 121 height 29
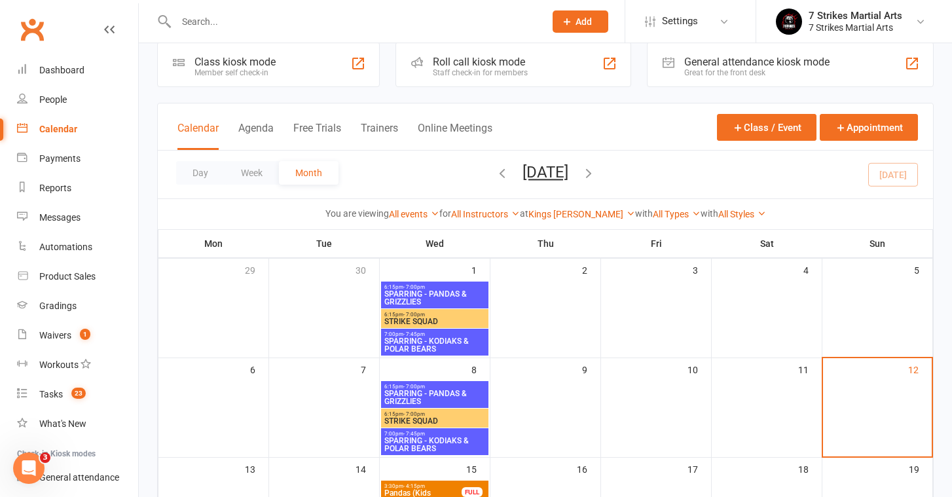
scroll to position [20, 0]
click at [565, 214] on link "Kings Langley PS" at bounding box center [581, 214] width 107 height 10
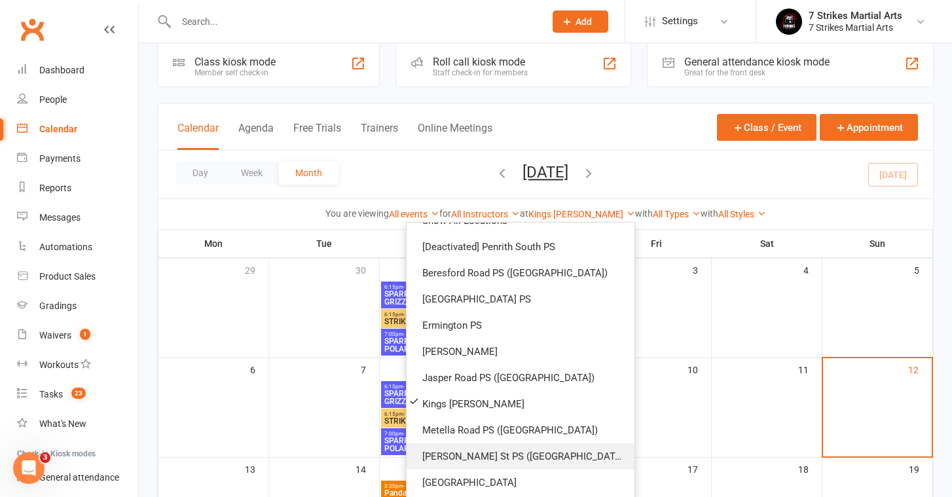
scroll to position [18, 0]
click at [502, 454] on link "[PERSON_NAME] St PS ([GEOGRAPHIC_DATA])" at bounding box center [521, 456] width 228 height 26
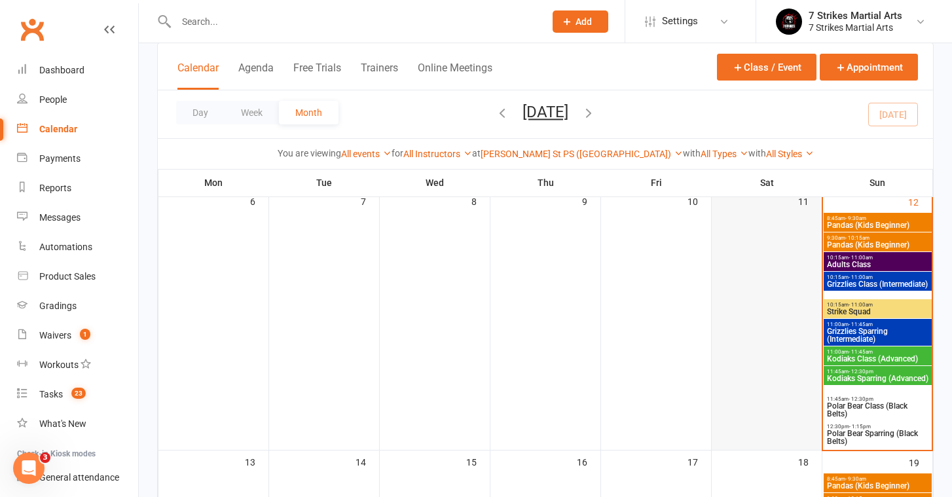
scroll to position [183, 0]
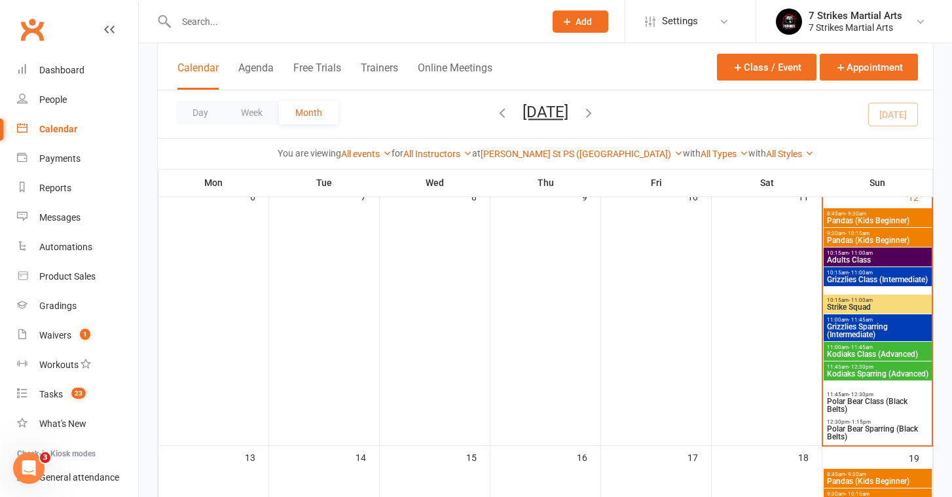
click at [272, 22] on input "text" at bounding box center [353, 21] width 363 height 18
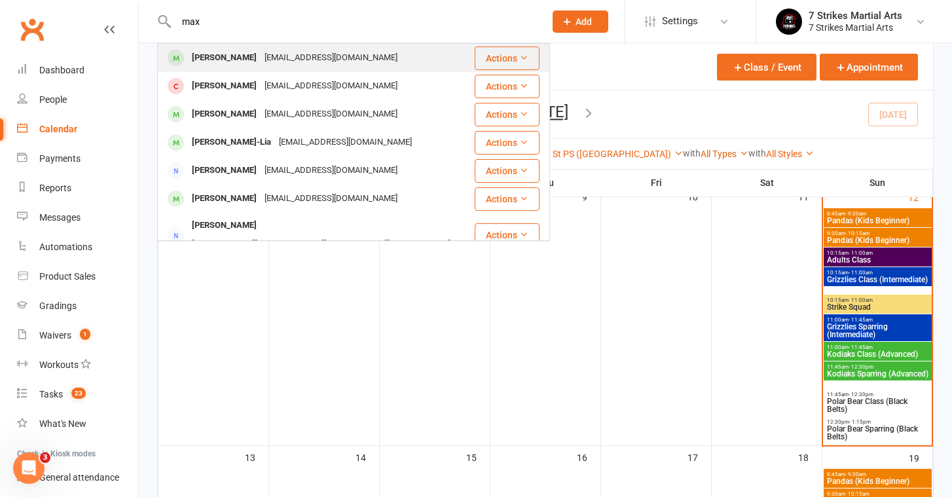
type input "max"
click at [291, 52] on div "timt992@gmail.com" at bounding box center [331, 57] width 141 height 19
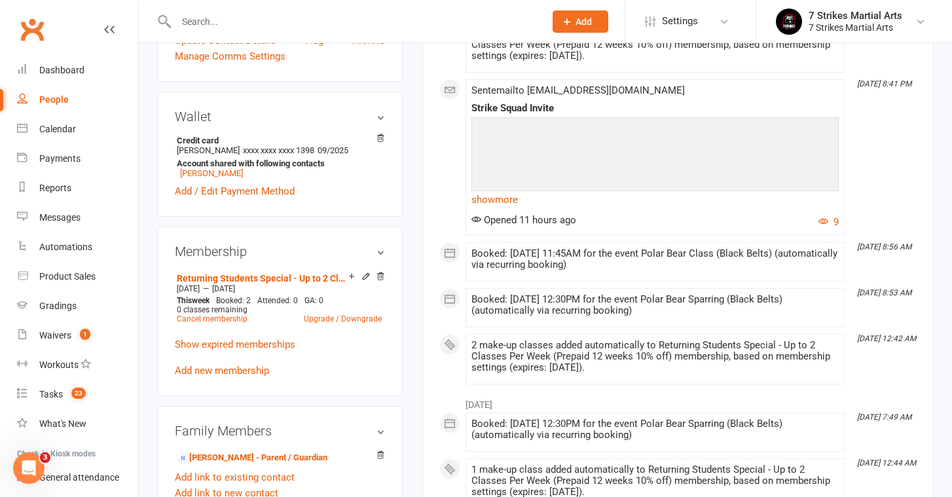
scroll to position [394, 0]
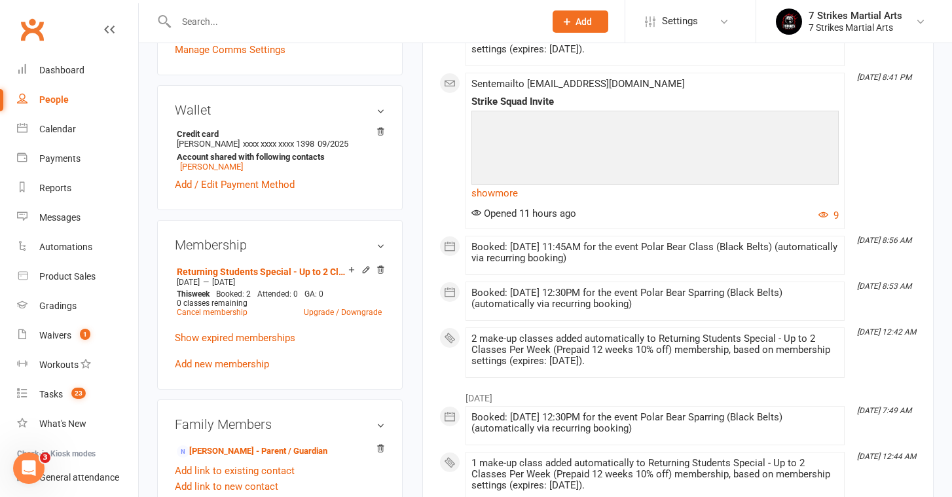
click at [204, 371] on div "Returning Students Special - Up to 2 Classes Per Week (Prepaid 12 weeks 10% off…" at bounding box center [280, 316] width 210 height 109
click at [204, 366] on link "Add new membership" at bounding box center [222, 364] width 94 height 12
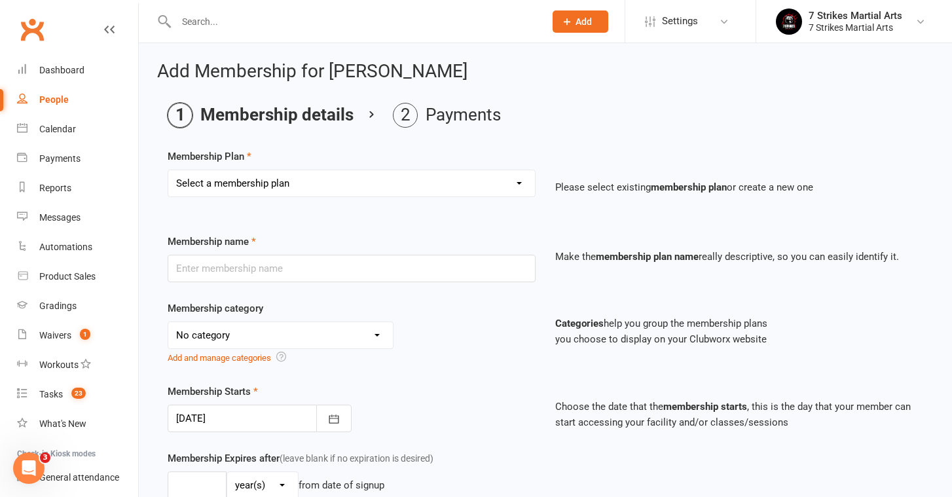
select select "19"
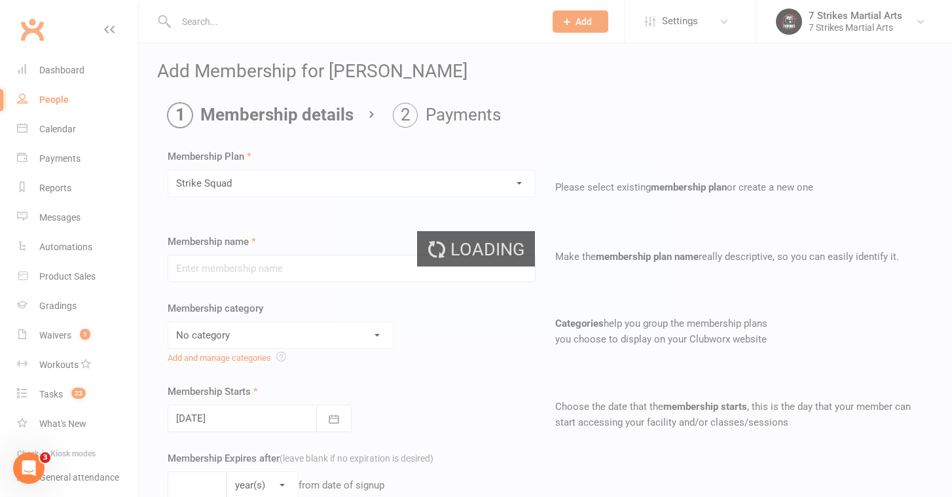
type input "Strike Squad"
select select "10"
type input "0"
type input "1"
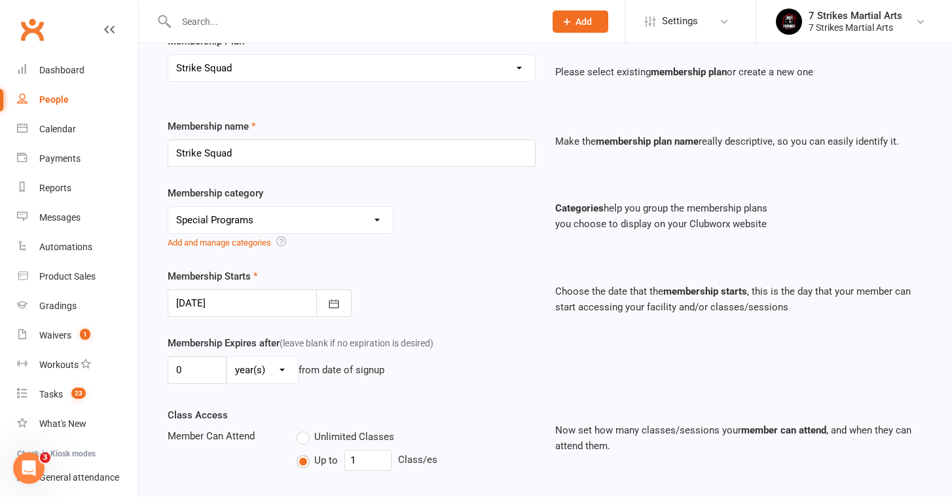
scroll to position [132, 0]
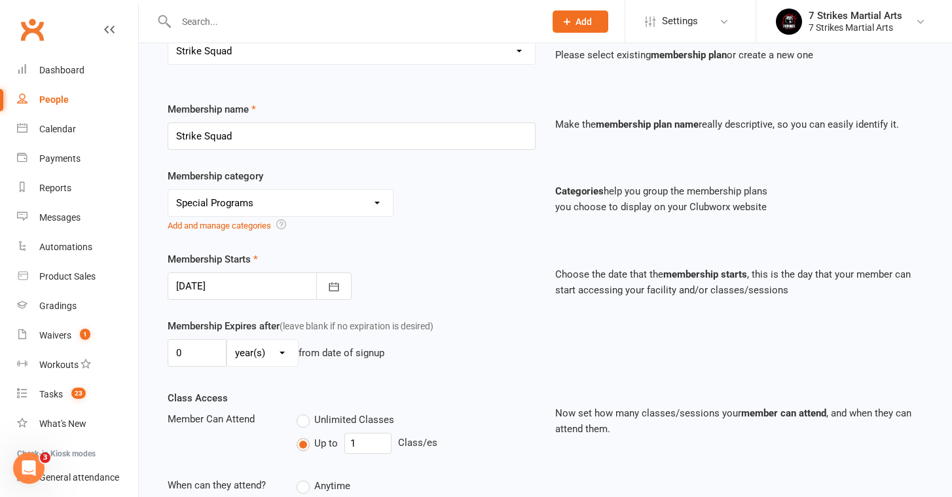
click at [237, 286] on div at bounding box center [260, 285] width 184 height 27
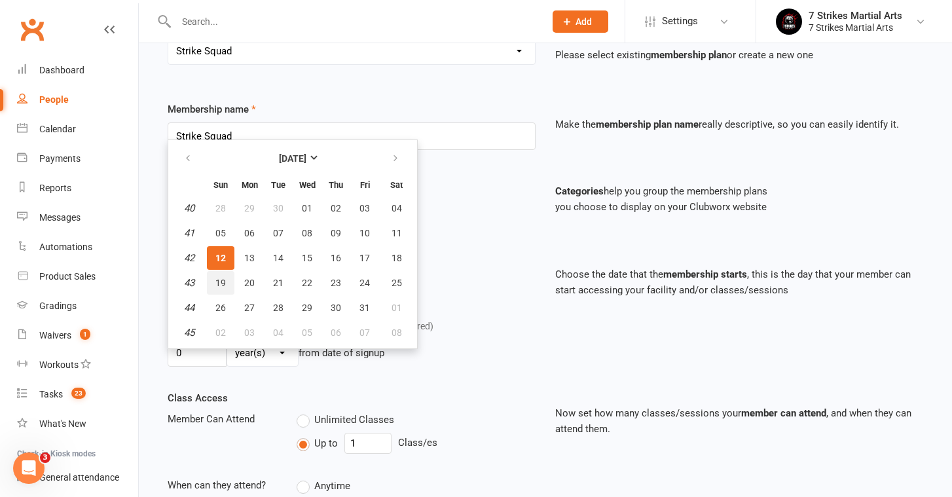
click at [223, 280] on span "19" at bounding box center [220, 283] width 10 height 10
type input "19 Oct 2025"
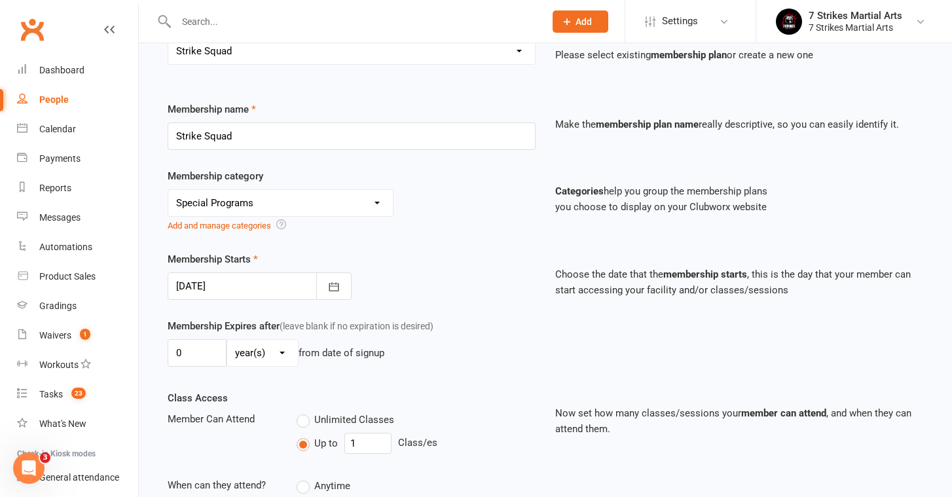
click at [530, 295] on div "Membership Starts 19 Oct 2025 October 2025 Sun Mon Tue Wed Thu Fri Sat 40 28 29…" at bounding box center [352, 275] width 388 height 48
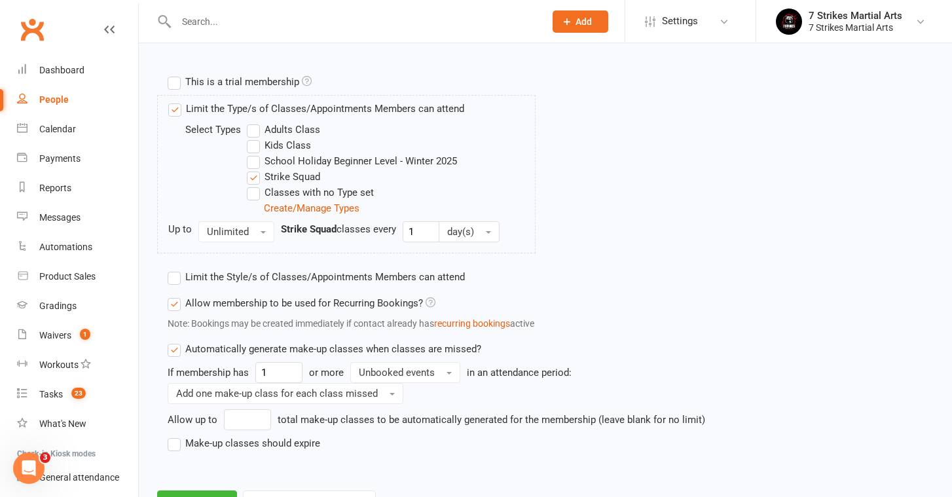
scroll to position [625, 0]
click at [232, 419] on input "number" at bounding box center [247, 420] width 47 height 21
type input "30"
click at [177, 442] on label "Make-up classes should expire" at bounding box center [244, 444] width 153 height 16
click at [176, 436] on input "Make-up classes should expire" at bounding box center [172, 436] width 9 height 0
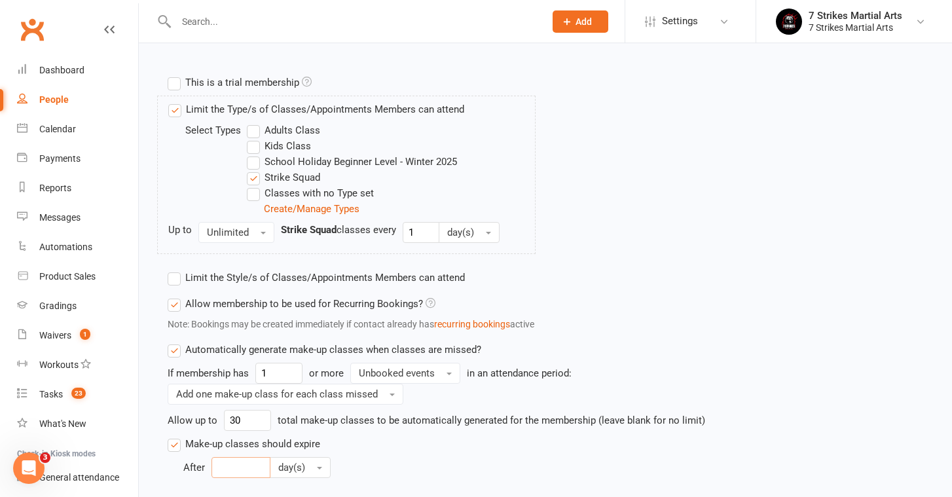
click at [255, 462] on input "number" at bounding box center [240, 467] width 59 height 21
type input "30"
click at [246, 420] on input "30" at bounding box center [247, 420] width 47 height 21
type input "3"
click at [664, 242] on div "Limit the Type/s of Classes/Appointments Members can attend Select Types Adults…" at bounding box center [545, 180] width 775 height 169
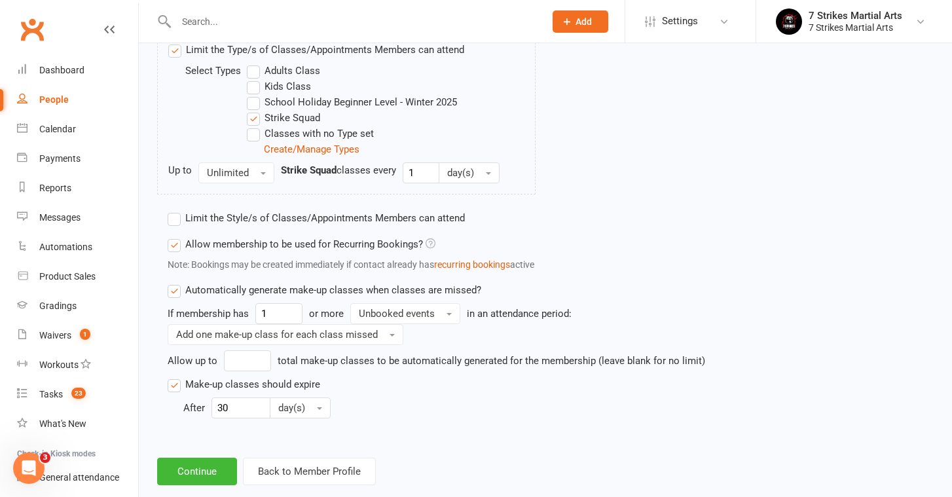
scroll to position [720, 0]
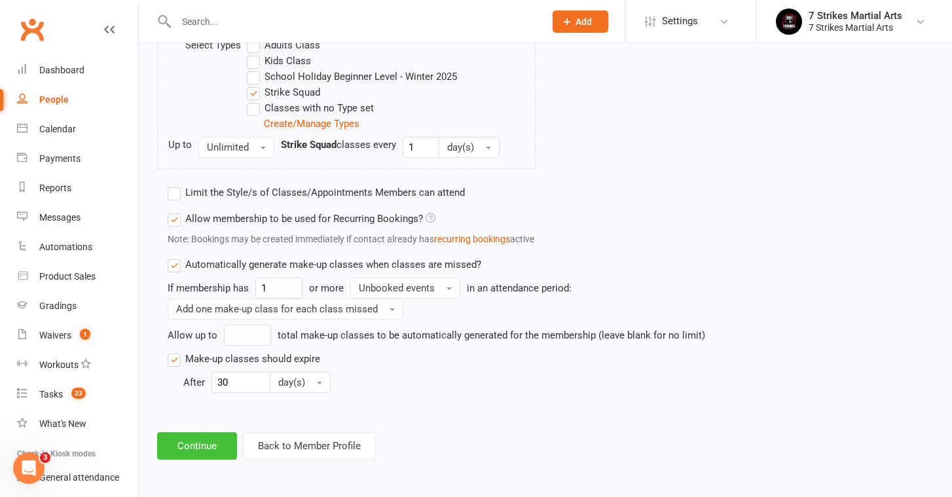
click at [183, 435] on button "Continue" at bounding box center [197, 445] width 80 height 27
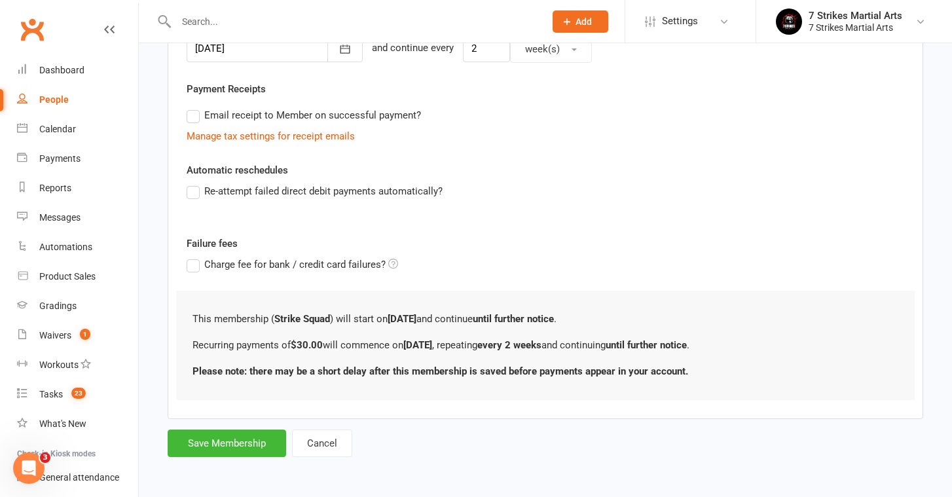
scroll to position [0, 0]
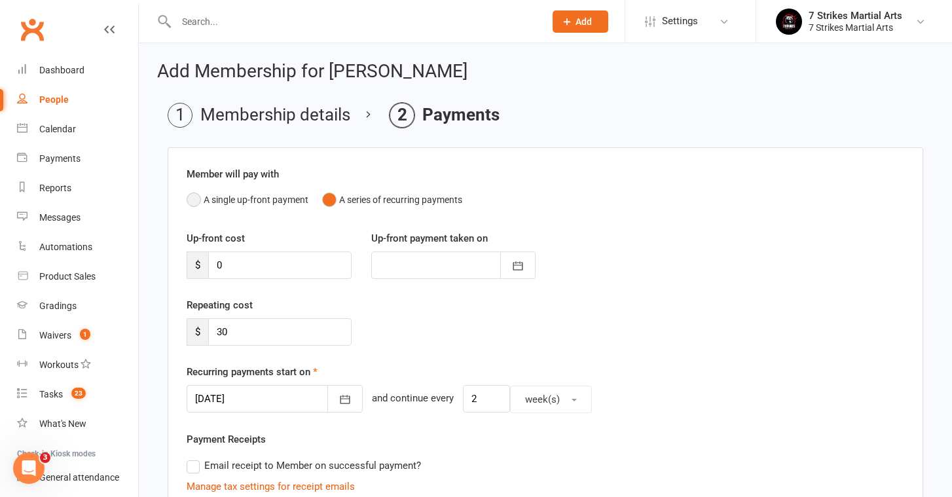
click at [243, 197] on button "A single up-front payment" at bounding box center [248, 199] width 122 height 25
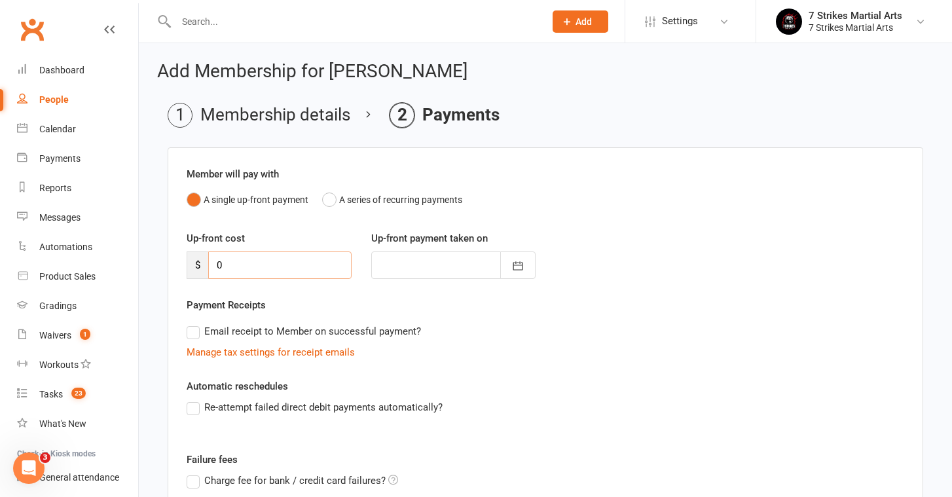
click at [239, 262] on input "0" at bounding box center [279, 264] width 143 height 27
type input "1"
type input "[DATE]"
click at [728, 378] on div "Automatic reschedules Re-attempt failed direct debit payments automatically?" at bounding box center [546, 405] width 718 height 55
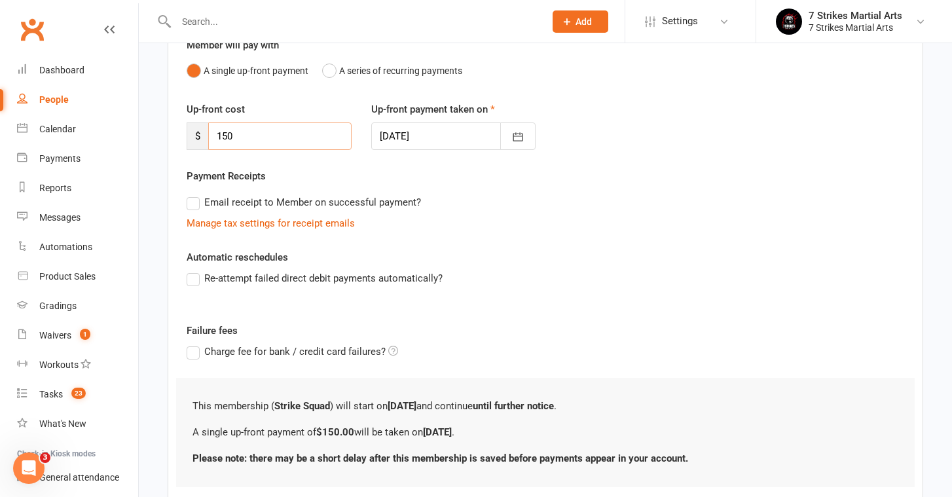
click at [262, 136] on input "150" at bounding box center [279, 135] width 143 height 27
type input "135"
click at [623, 244] on div "Member will pay with A single up-front payment A series of recurring payments U…" at bounding box center [546, 262] width 756 height 488
click at [440, 143] on div at bounding box center [453, 135] width 165 height 27
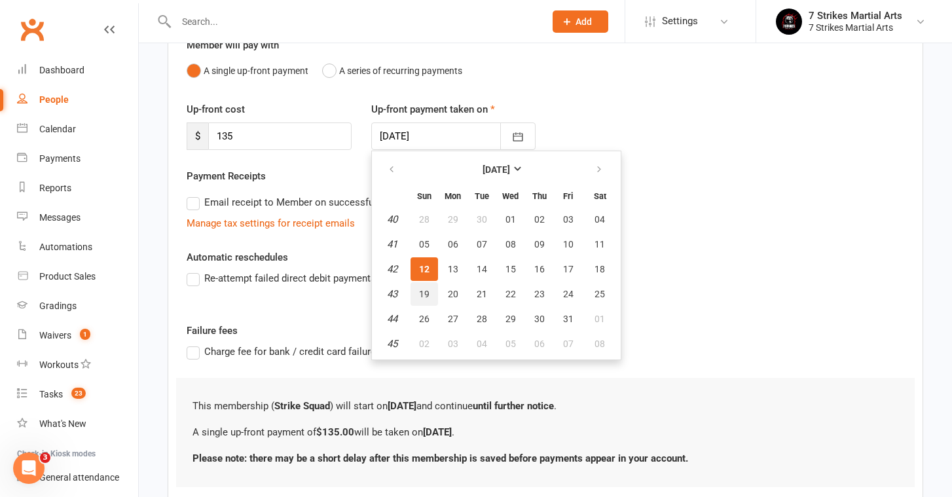
click at [427, 296] on span "19" at bounding box center [424, 294] width 10 height 10
type input "19 Oct 2025"
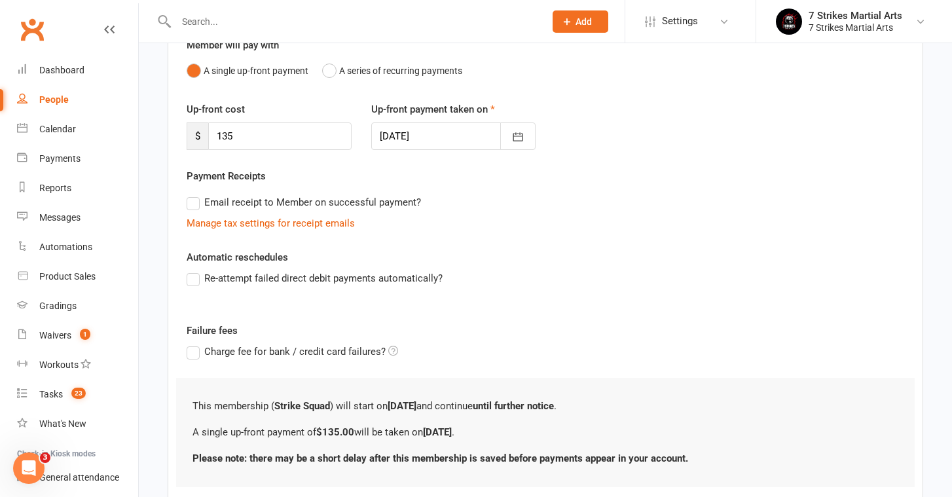
click at [564, 323] on label "Failure fees" at bounding box center [545, 331] width 737 height 16
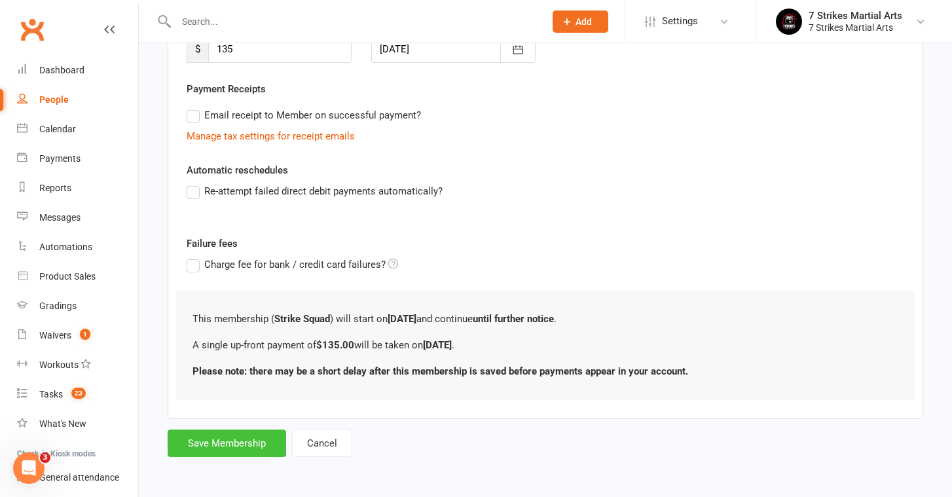
scroll to position [227, 0]
click at [214, 448] on div "Add Membership for Max Trainor Membership details Payments Member will pay with…" at bounding box center [545, 152] width 813 height 651
click at [211, 441] on button "Save Membership" at bounding box center [227, 443] width 119 height 27
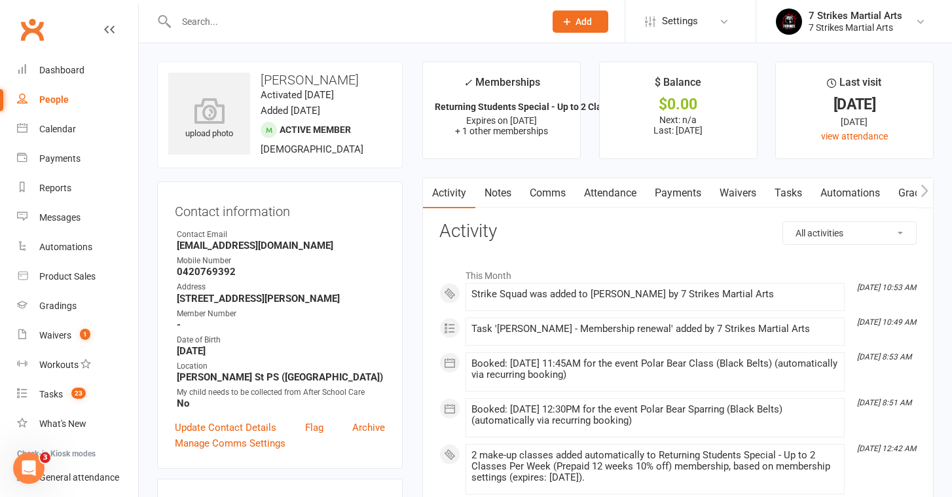
click at [242, 27] on input "text" at bounding box center [353, 21] width 363 height 18
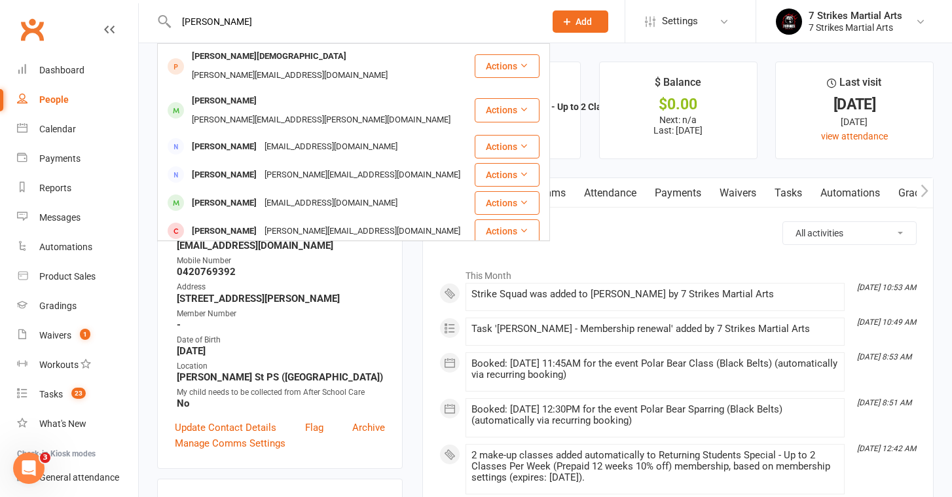
click at [242, 27] on input "sam" at bounding box center [353, 21] width 363 height 18
type input "s"
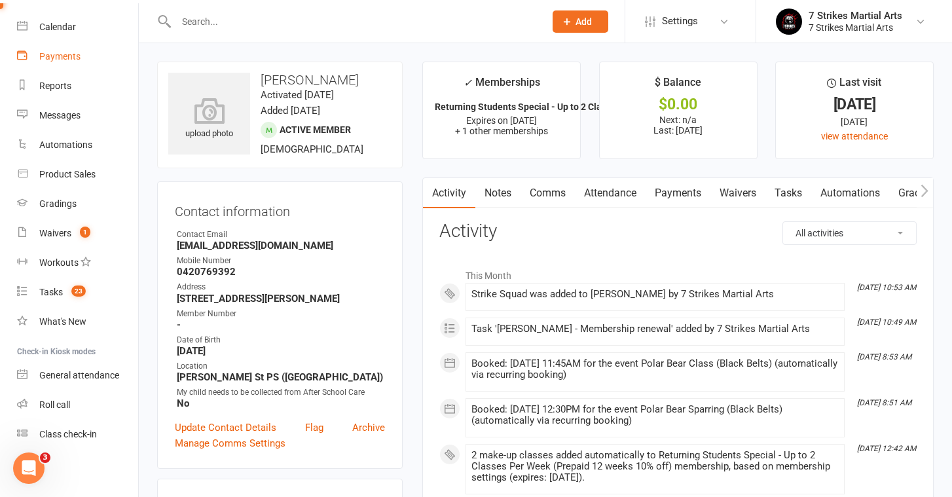
scroll to position [103, 0]
click at [57, 404] on div "Roll call" at bounding box center [54, 403] width 31 height 10
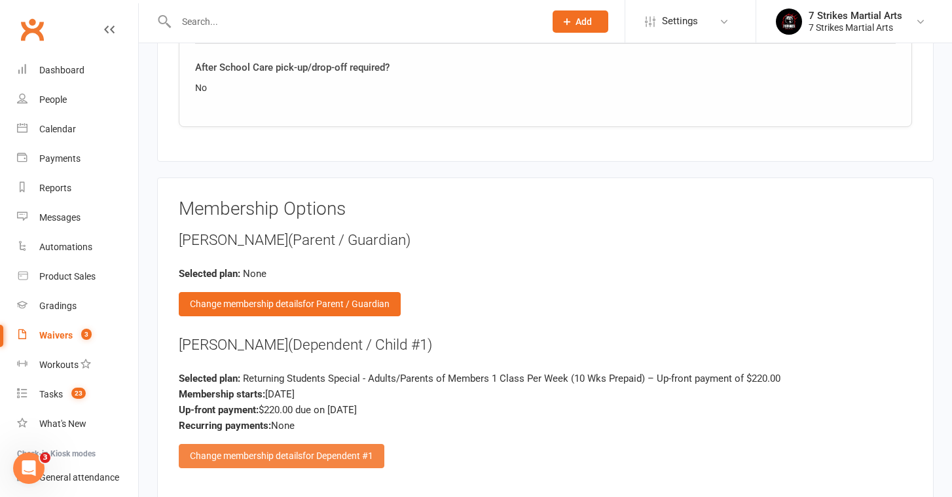
click at [310, 450] on span "for Dependent #1" at bounding box center [337, 455] width 71 height 10
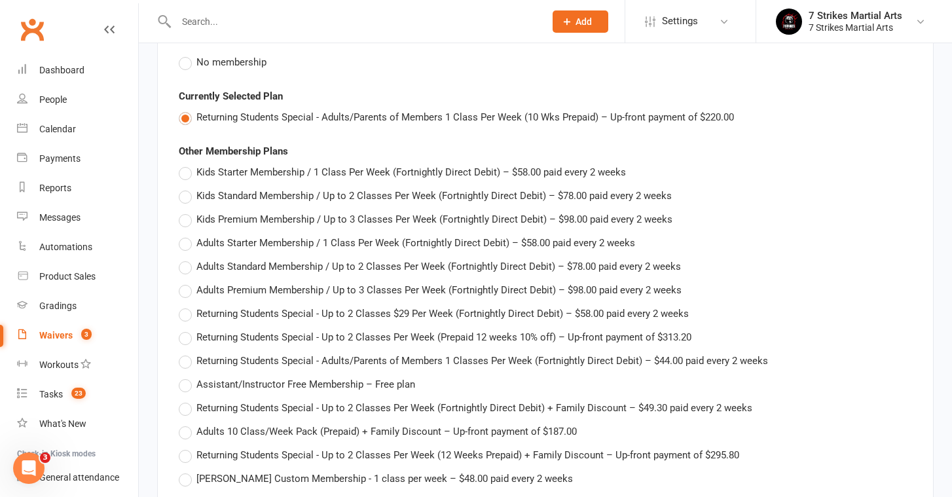
scroll to position [1907, 0]
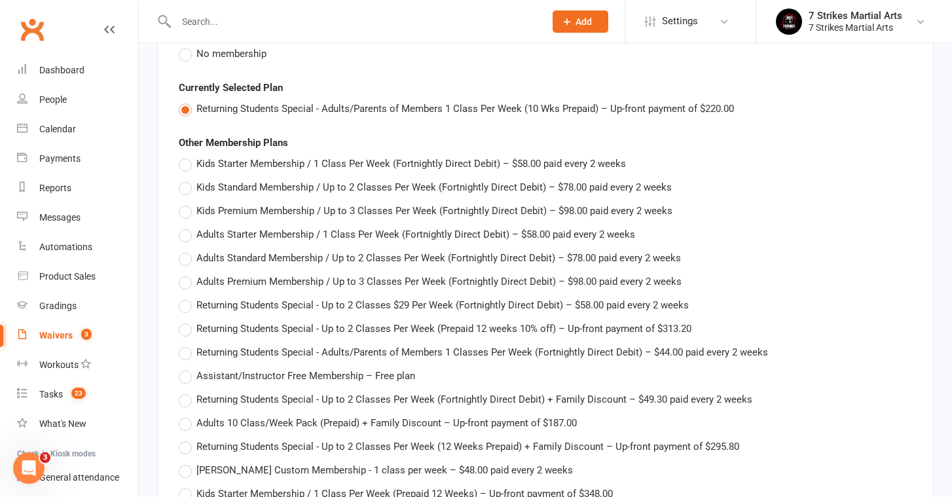
click at [284, 321] on span "Returning Students Special - Up to 2 Classes Per Week (Prepaid 12 weeks 10% off…" at bounding box center [443, 328] width 495 height 14
click at [187, 321] on input "Returning Students Special - Up to 2 Classes Per Week (Prepaid 12 weeks 10% off…" at bounding box center [183, 321] width 9 height 0
type input "Returning Students Special - Up to 2 Classes Per Week (Prepaid 12 weeks 10% off)"
type input "313.2"
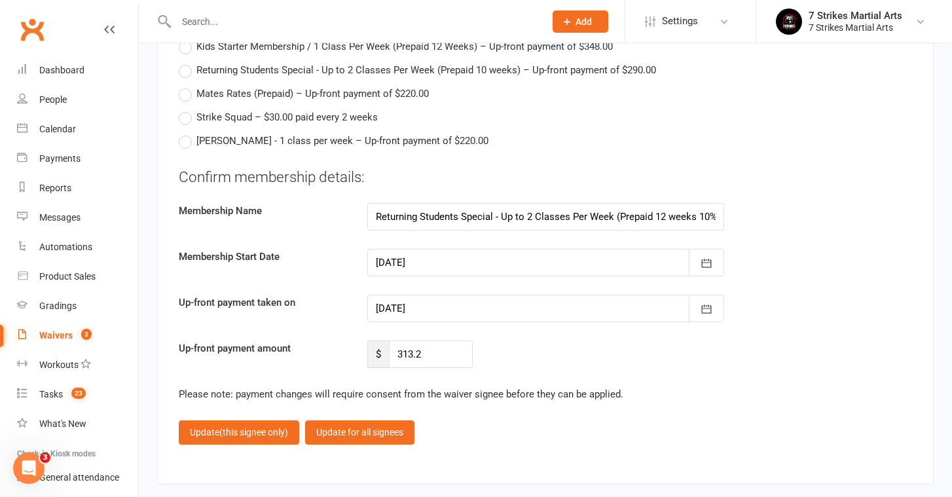
scroll to position [2356, 0]
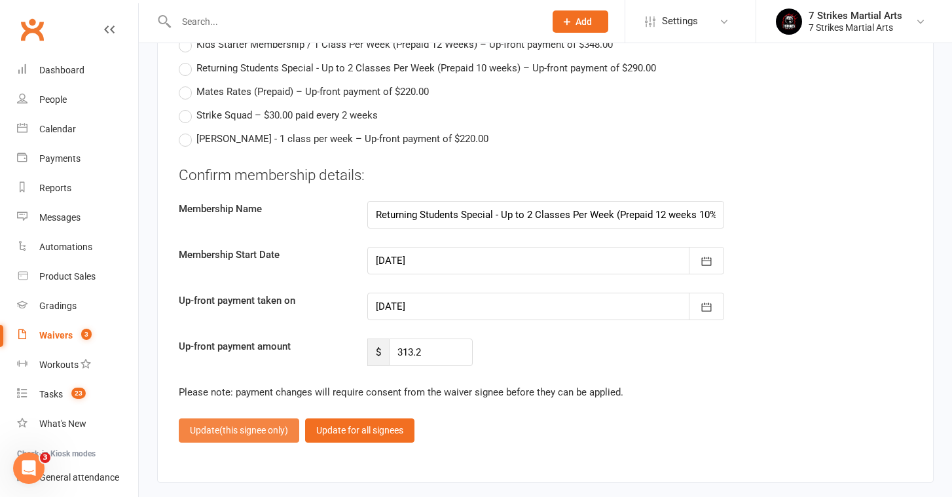
click at [249, 426] on button "Update (this signee only)" at bounding box center [239, 430] width 120 height 24
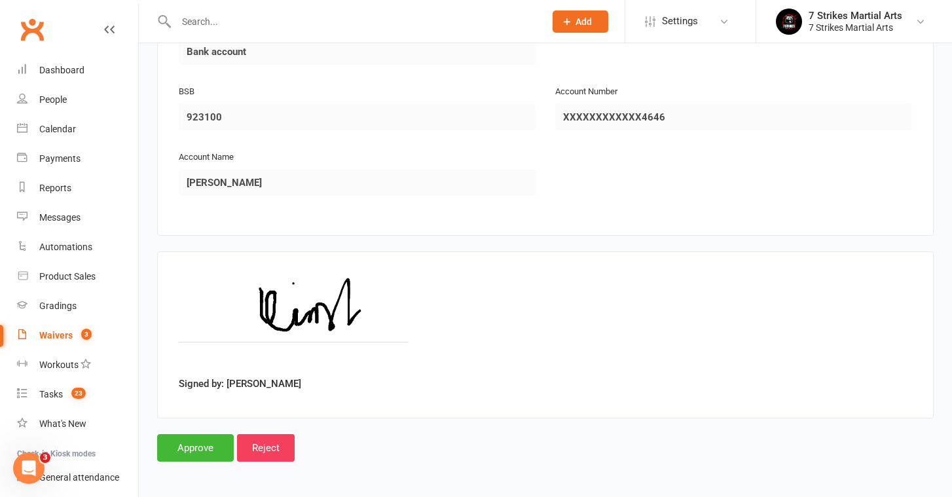
click at [194, 437] on input "Approve" at bounding box center [195, 447] width 77 height 27
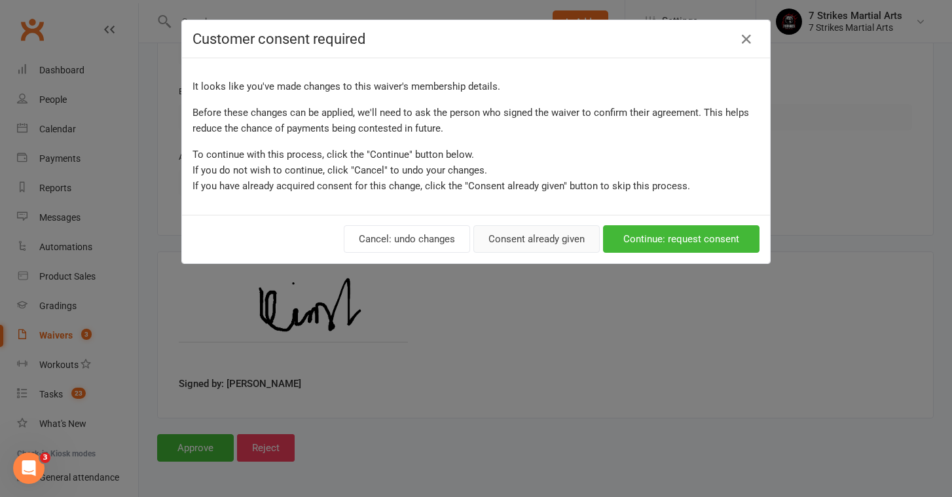
click at [545, 231] on button "Consent already given" at bounding box center [536, 238] width 126 height 27
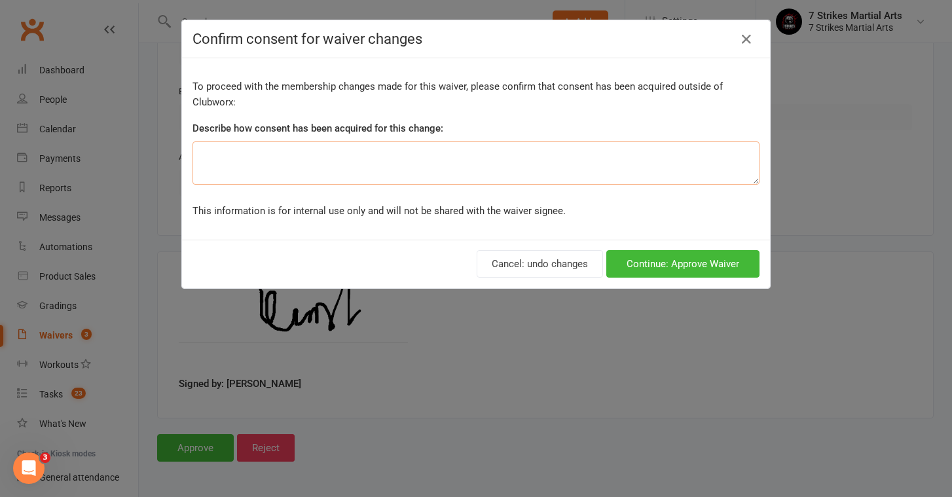
click at [431, 167] on textarea at bounding box center [475, 162] width 567 height 43
paste textarea "verbal consent received instead"
click at [324, 159] on textarea "verbal consent received instead" at bounding box center [475, 162] width 567 height 43
type textarea "verbal consent received"
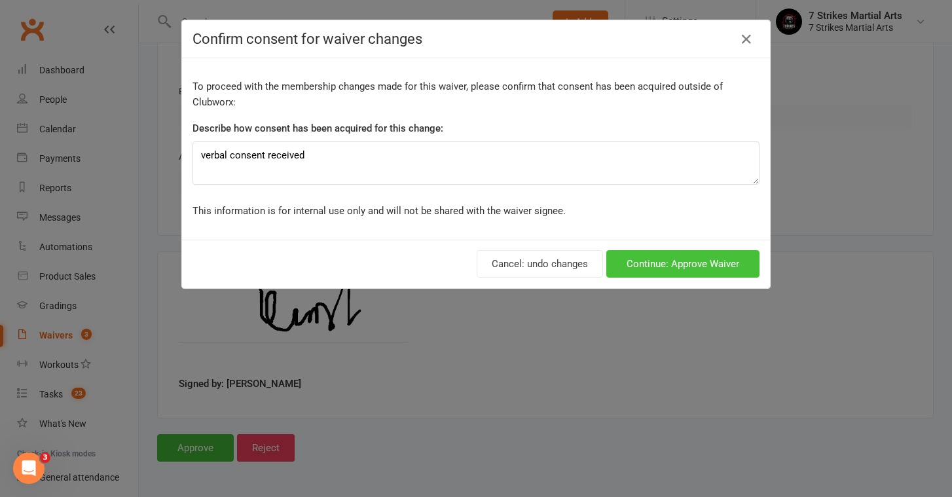
click at [706, 268] on button "Continue: Approve Waiver" at bounding box center [682, 263] width 153 height 27
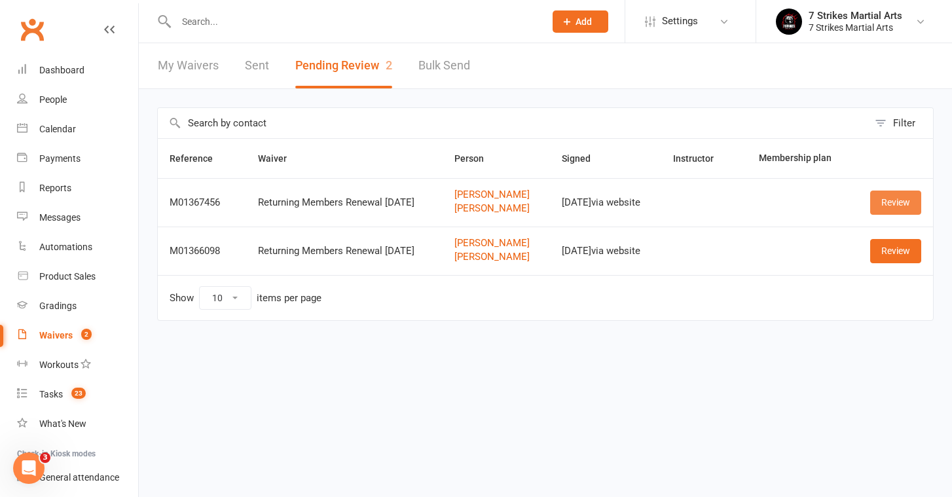
click at [887, 204] on link "Review" at bounding box center [895, 203] width 51 height 24
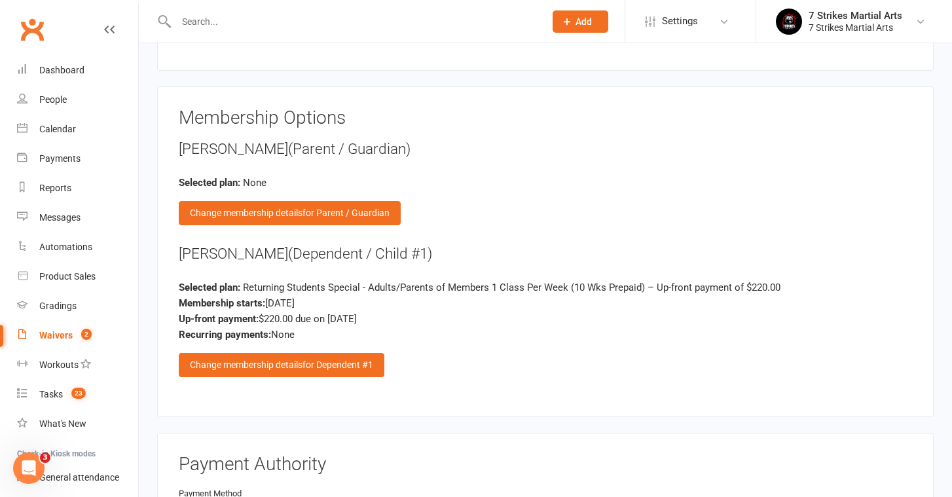
scroll to position [1643, 0]
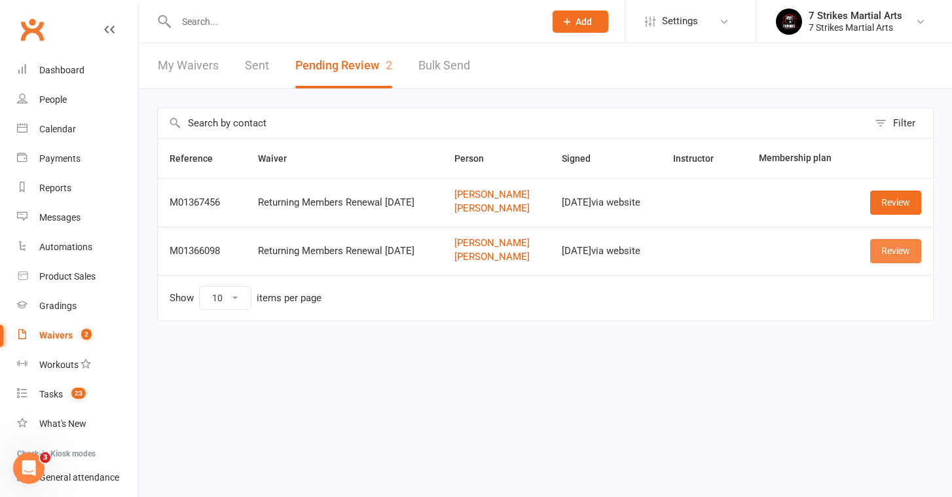
click at [911, 253] on link "Review" at bounding box center [895, 251] width 51 height 24
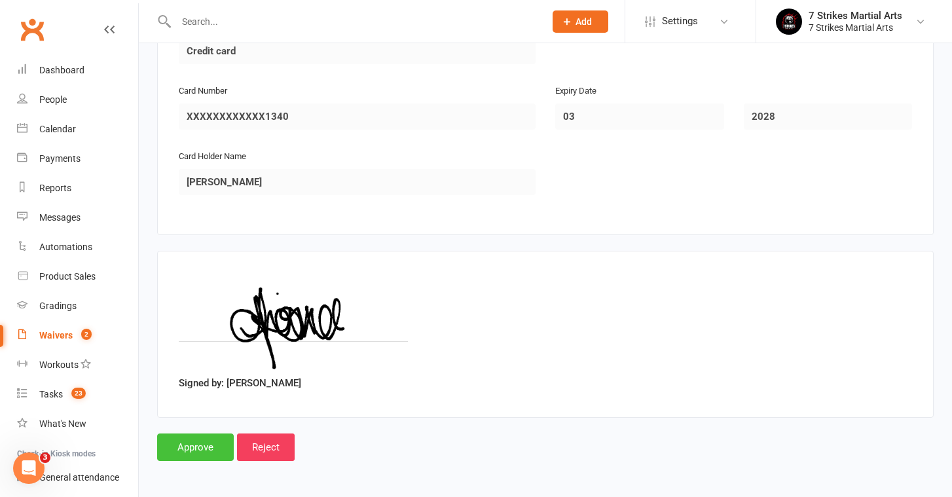
scroll to position [2108, 0]
click at [189, 436] on input "Approve" at bounding box center [195, 447] width 77 height 27
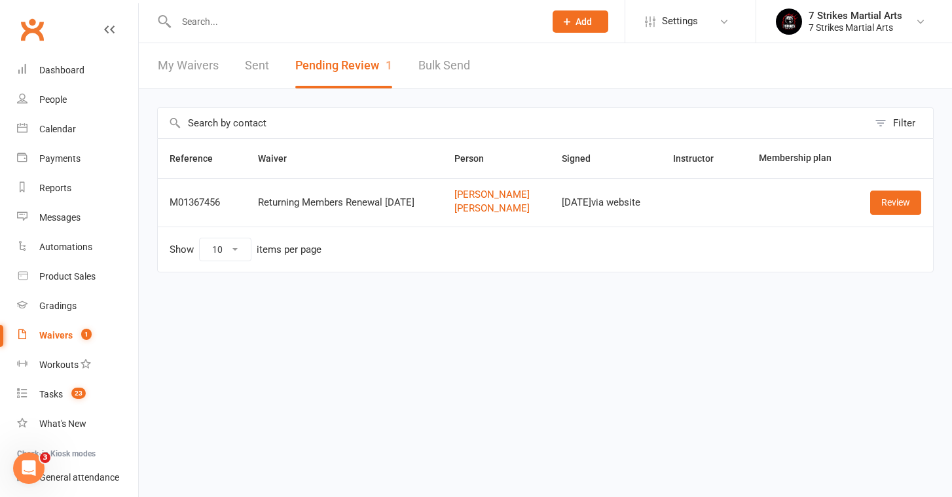
click at [212, 23] on input "text" at bounding box center [353, 21] width 363 height 18
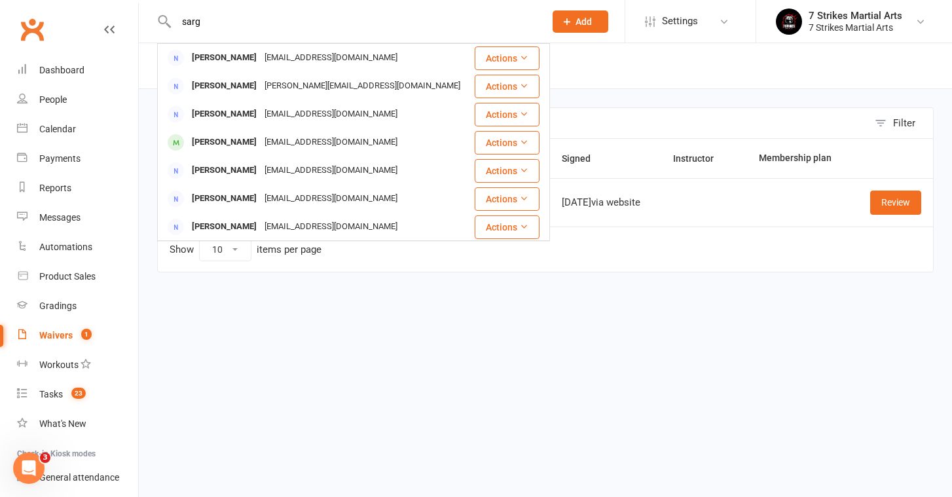
type input "sarg"
click at [359, 327] on html "sarg Sara Yusuf sarayusuf84@gmail.com Actions Sara Elboubli sara.elboubli@hotma…" at bounding box center [476, 163] width 952 height 327
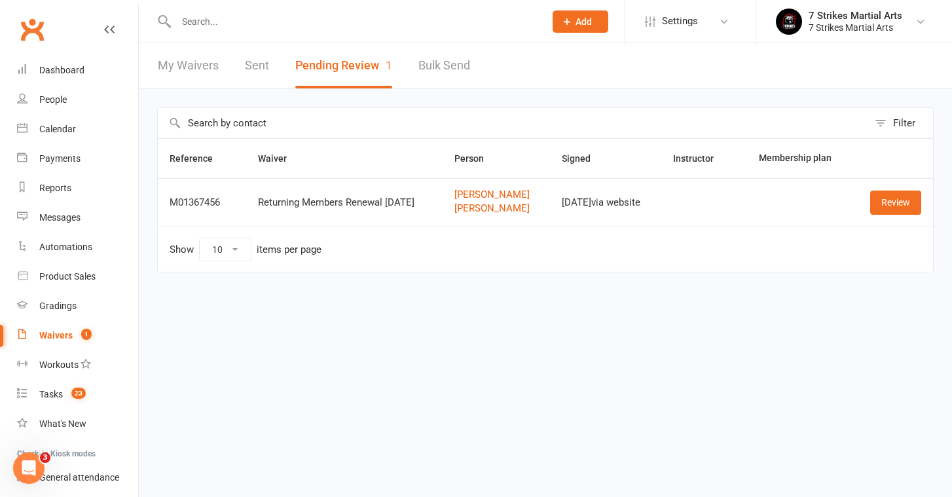
click at [265, 28] on input "text" at bounding box center [353, 21] width 363 height 18
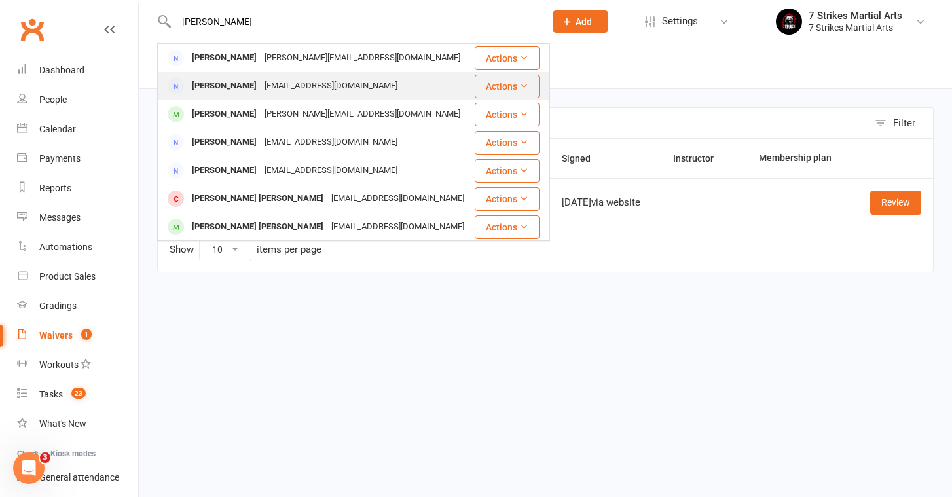
type input "kerr"
click at [308, 86] on div "Sallykerr@icloud.com" at bounding box center [331, 86] width 141 height 19
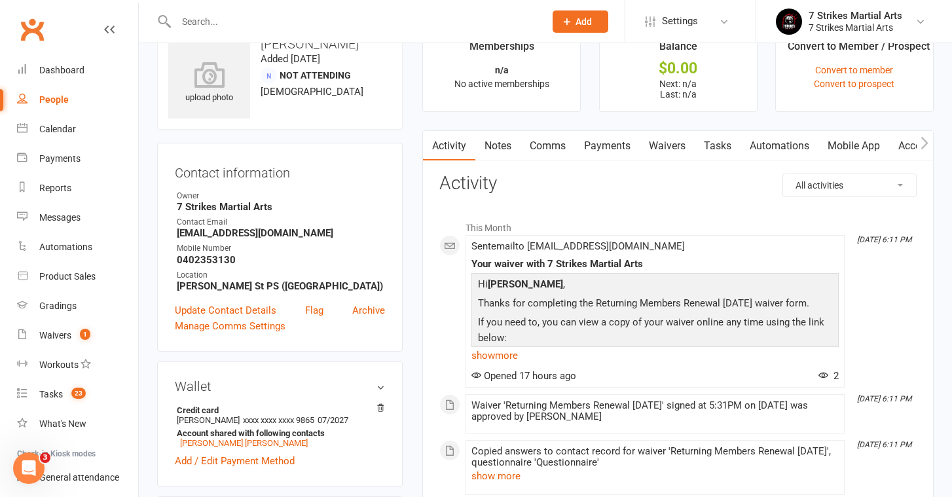
scroll to position [39, 0]
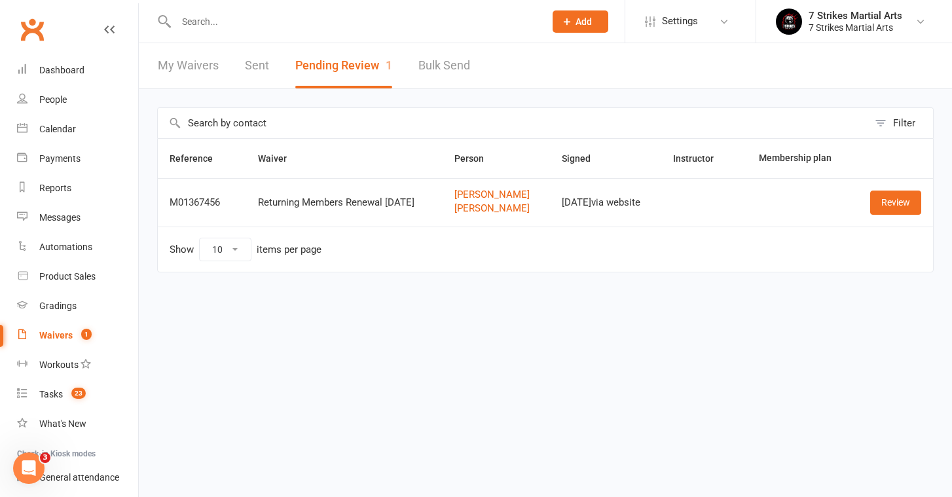
click at [202, 18] on input "text" at bounding box center [353, 21] width 363 height 18
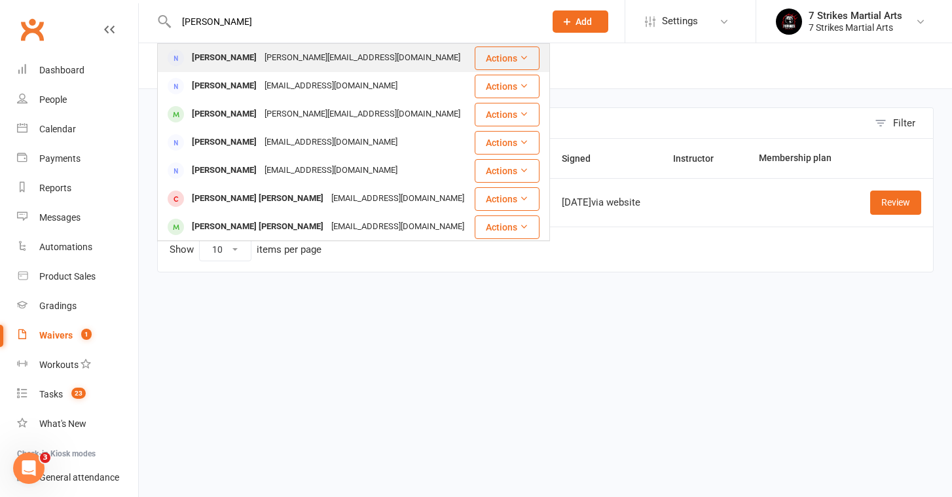
type input "kerr"
click at [211, 62] on div "Kelly Kerr" at bounding box center [224, 57] width 73 height 19
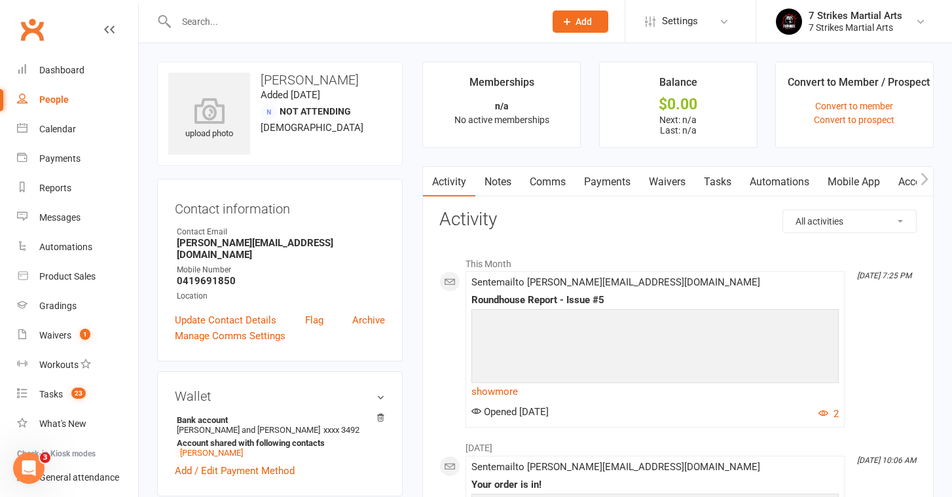
click at [537, 174] on link "Comms" at bounding box center [548, 182] width 54 height 30
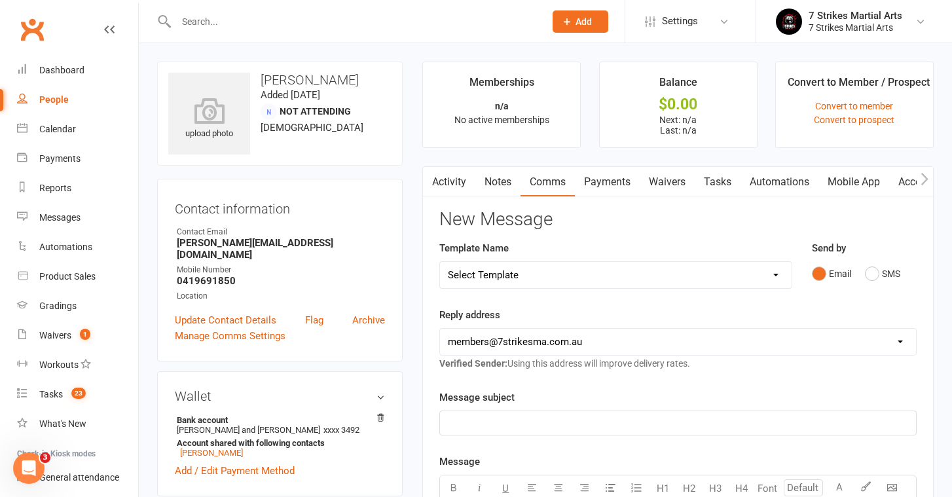
click at [530, 428] on p "﻿" at bounding box center [678, 423] width 460 height 16
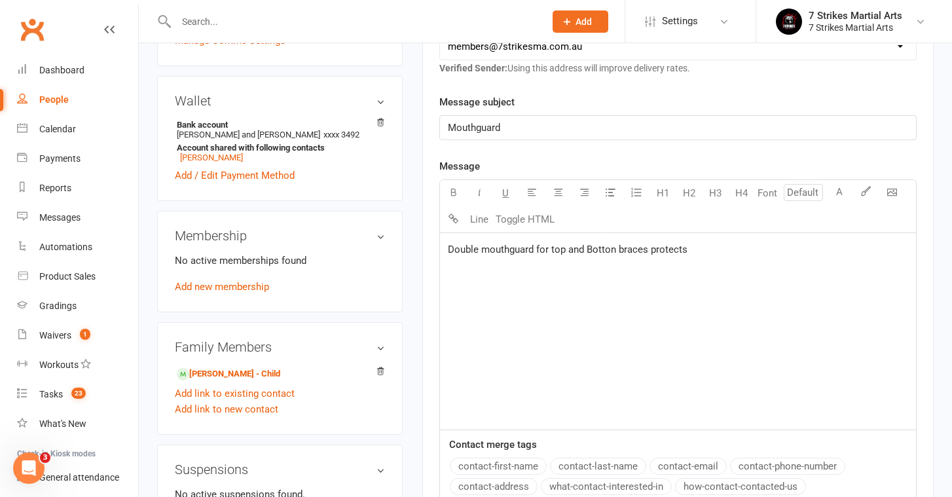
drag, startPoint x: 712, startPoint y: 241, endPoint x: 589, endPoint y: 248, distance: 124.0
click at [589, 248] on p "Double mouthguard for top and Botton braces protects" at bounding box center [678, 250] width 460 height 16
click at [472, 337] on span "Amazon" at bounding box center [466, 332] width 36 height 12
click at [503, 331] on p "﻿ $ Amazon $" at bounding box center [678, 332] width 460 height 16
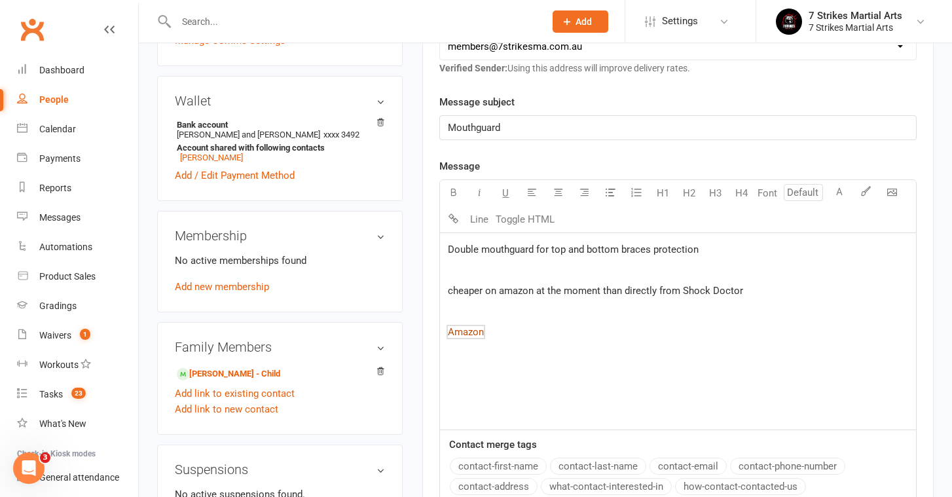
click at [449, 331] on span "Amazon" at bounding box center [466, 332] width 36 height 12
click at [550, 350] on div "Double mouthguard for top and bottom braces protection ﻿ cheaper on amazon at t…" at bounding box center [678, 331] width 476 height 196
click at [452, 291] on span "cheaper on amazon at the moment than directly from Shock Doctor" at bounding box center [595, 291] width 295 height 12
click at [603, 356] on p "﻿ $ Buy from Shock Doctor $ ﻿" at bounding box center [678, 353] width 460 height 16
click at [691, 409] on div "Double mouthguard for top and bottom braces protection ﻿ Cheaper on amazon at t…" at bounding box center [678, 331] width 476 height 196
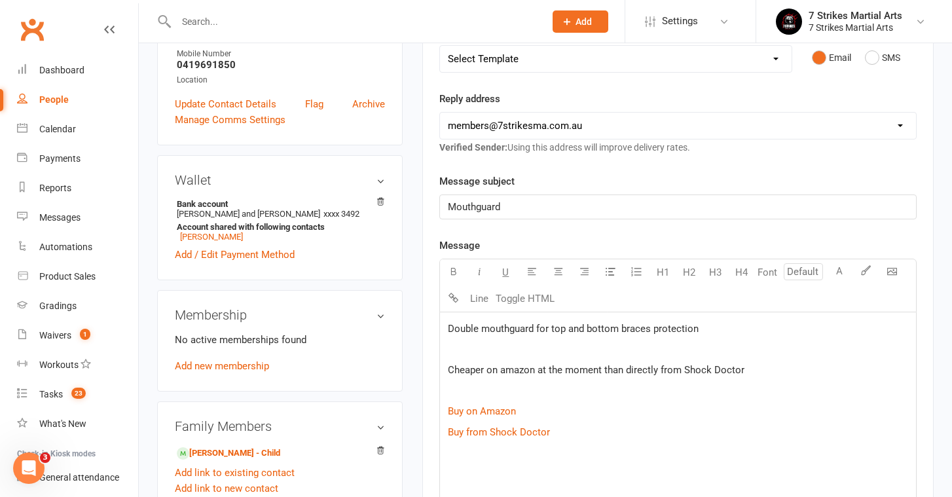
scroll to position [519, 0]
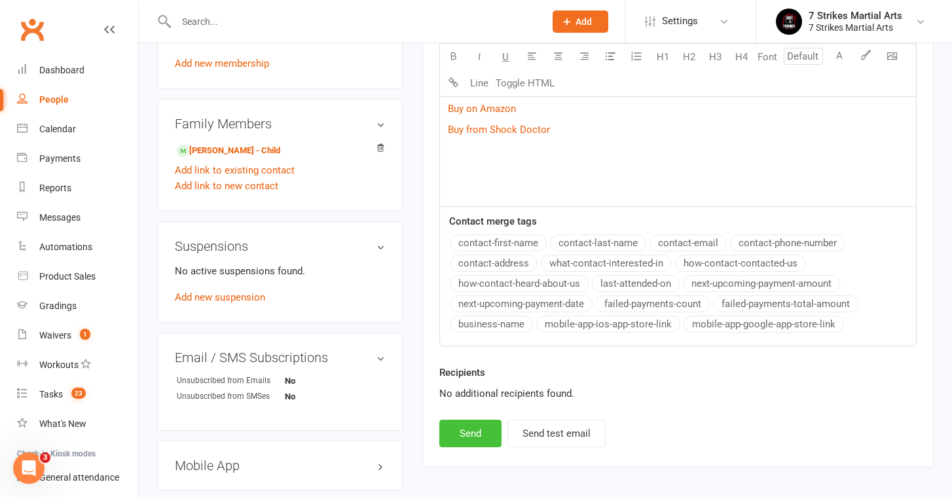
click at [481, 443] on button "Send" at bounding box center [470, 433] width 62 height 27
click at [214, 22] on input "text" at bounding box center [353, 21] width 363 height 18
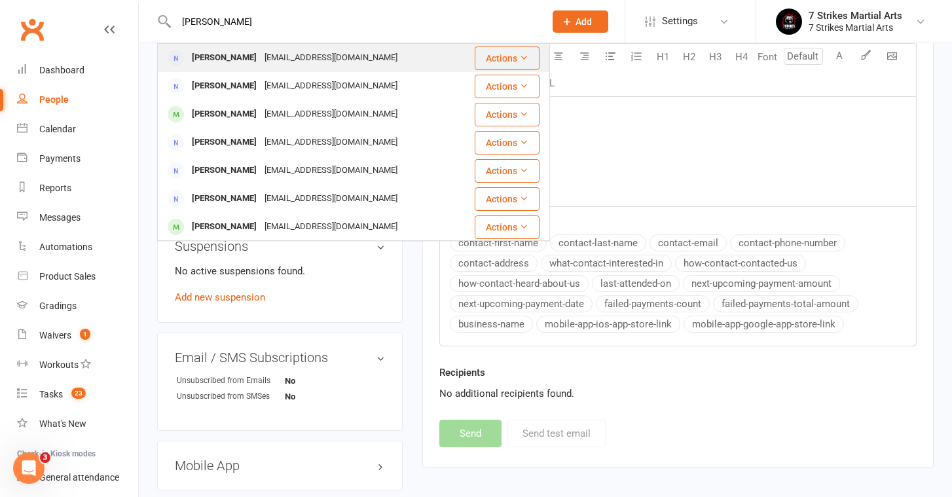
type input "chattarjee"
click at [246, 64] on div "Partha Bhattachargee" at bounding box center [224, 57] width 73 height 19
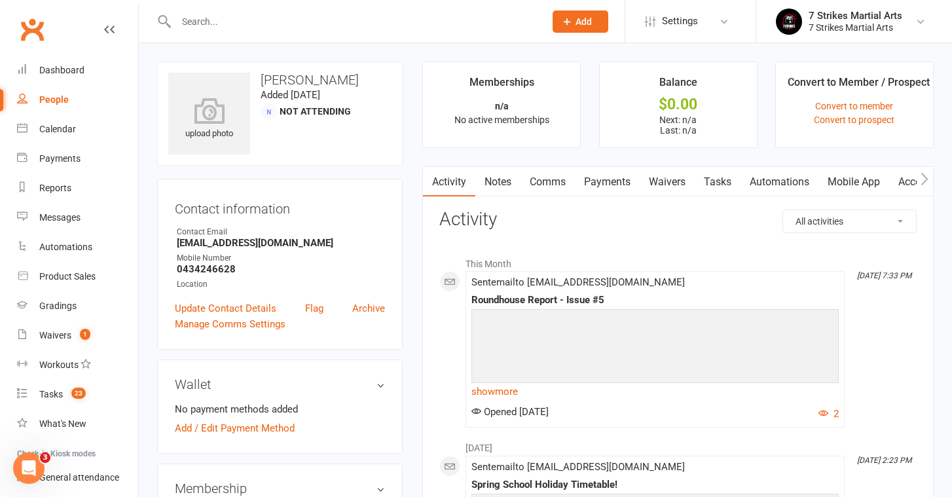
click at [209, 16] on input "text" at bounding box center [353, 21] width 363 height 18
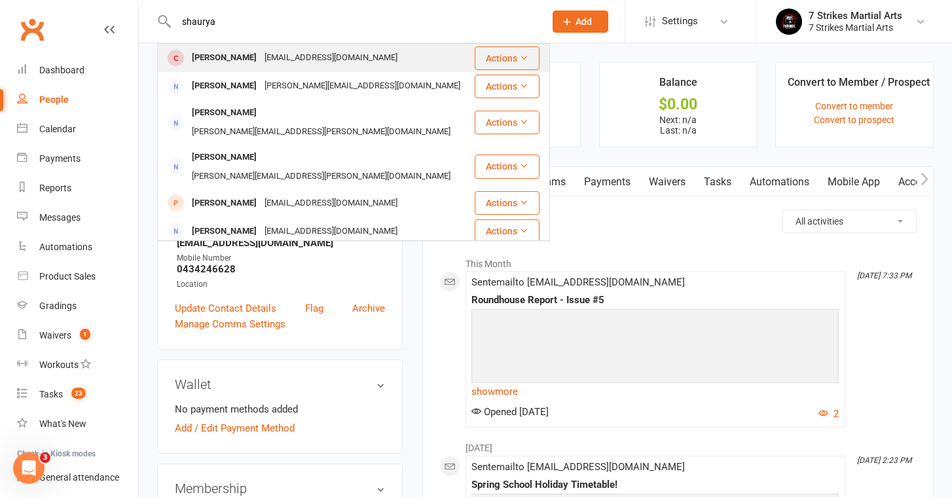
type input "shaurya"
click at [218, 50] on div "Shaurya Majumdar" at bounding box center [224, 57] width 73 height 19
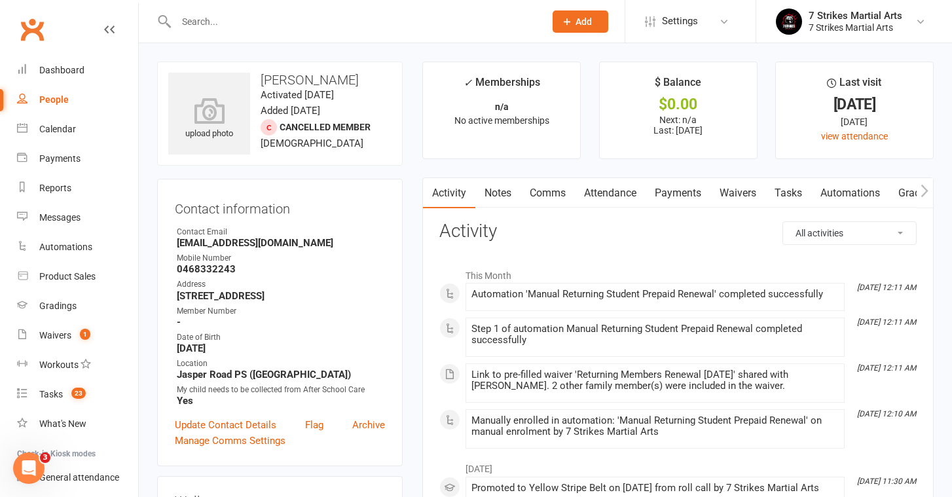
click at [852, 187] on link "Automations" at bounding box center [850, 193] width 78 height 30
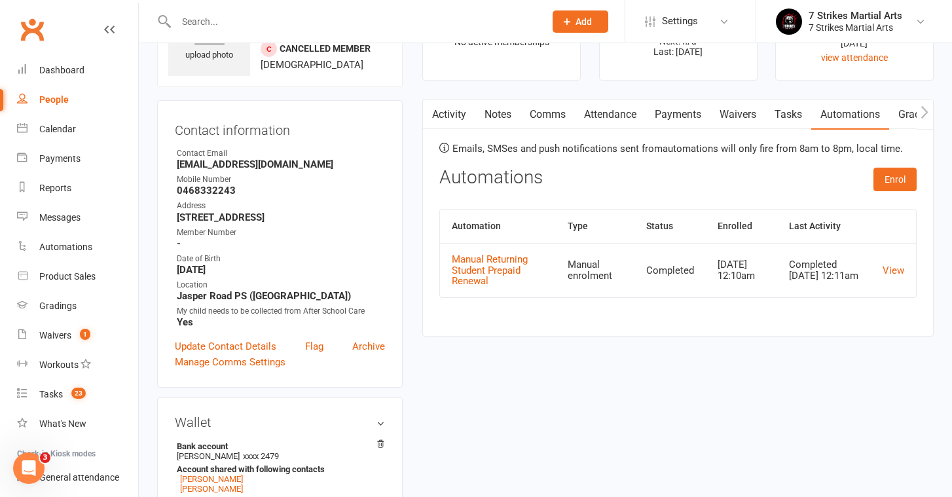
scroll to position [80, 0]
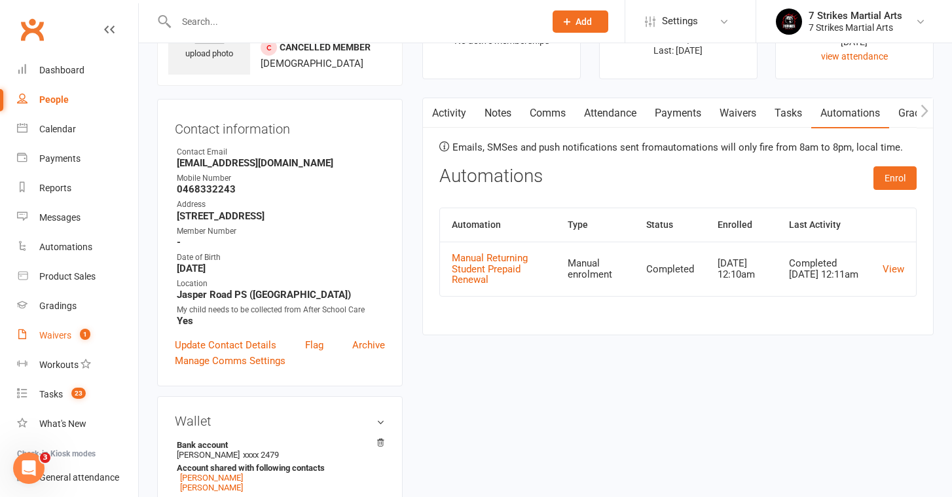
click at [70, 327] on link "Waivers 1" at bounding box center [77, 335] width 121 height 29
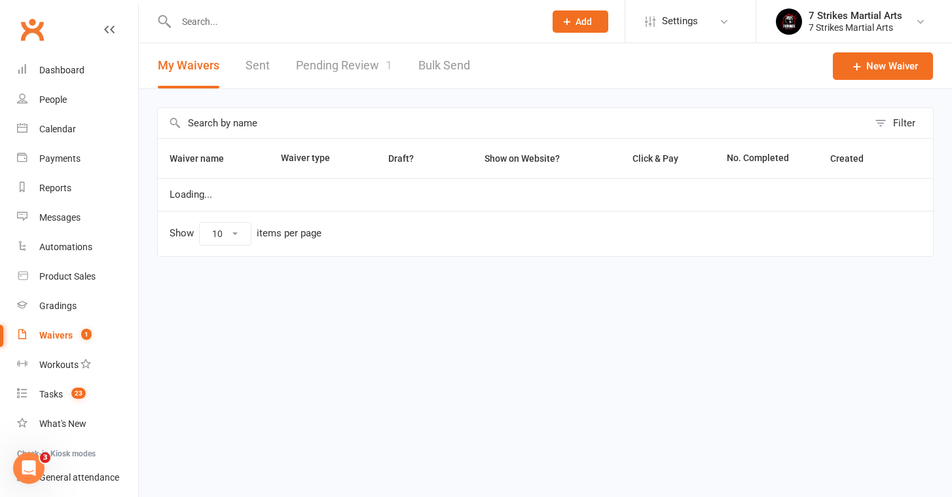
select select "50"
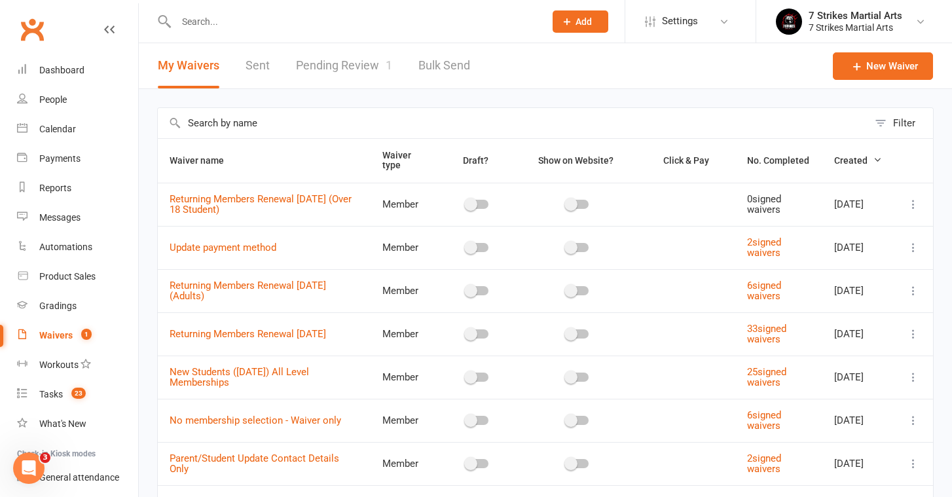
click at [339, 63] on link "Pending Review 1" at bounding box center [344, 65] width 96 height 45
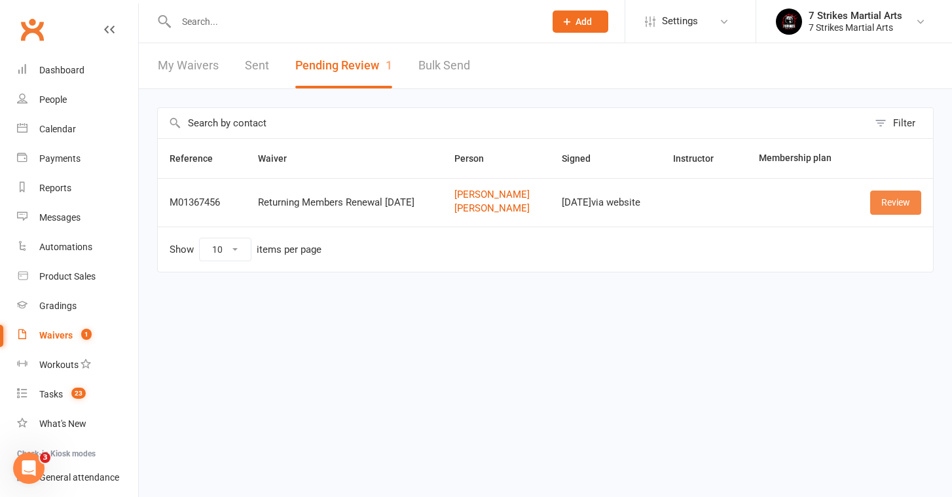
click at [887, 198] on link "Review" at bounding box center [895, 203] width 51 height 24
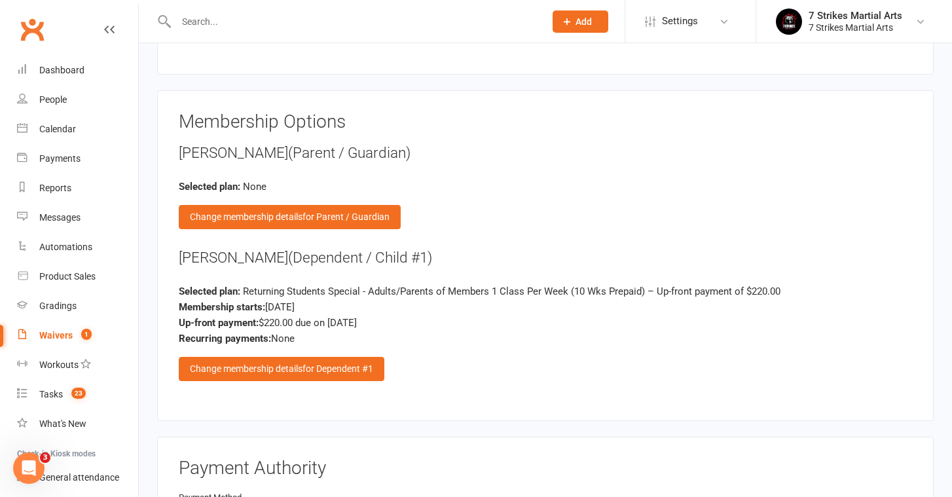
scroll to position [1646, 0]
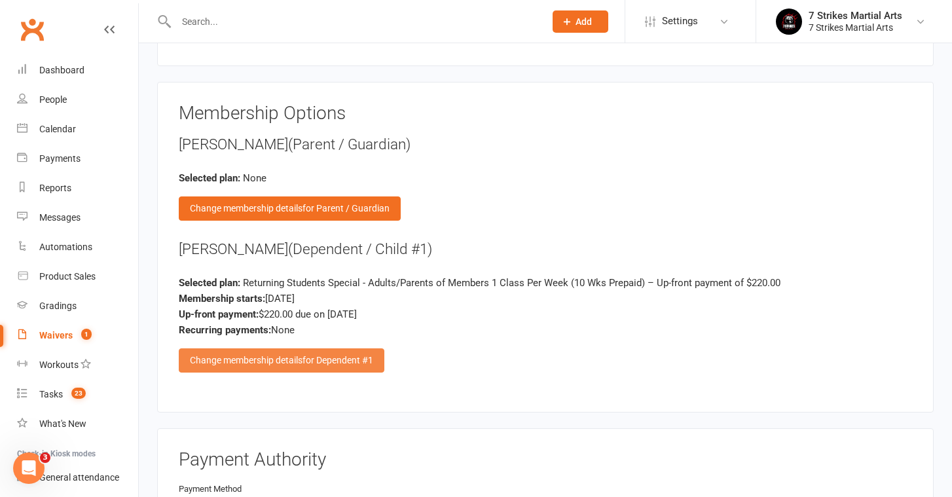
click at [304, 355] on span "for Dependent #1" at bounding box center [337, 360] width 71 height 10
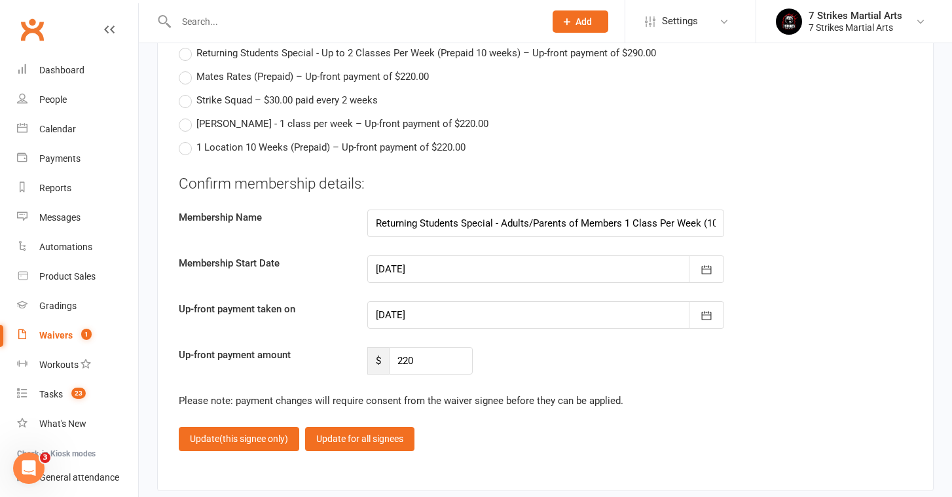
scroll to position [2201, 0]
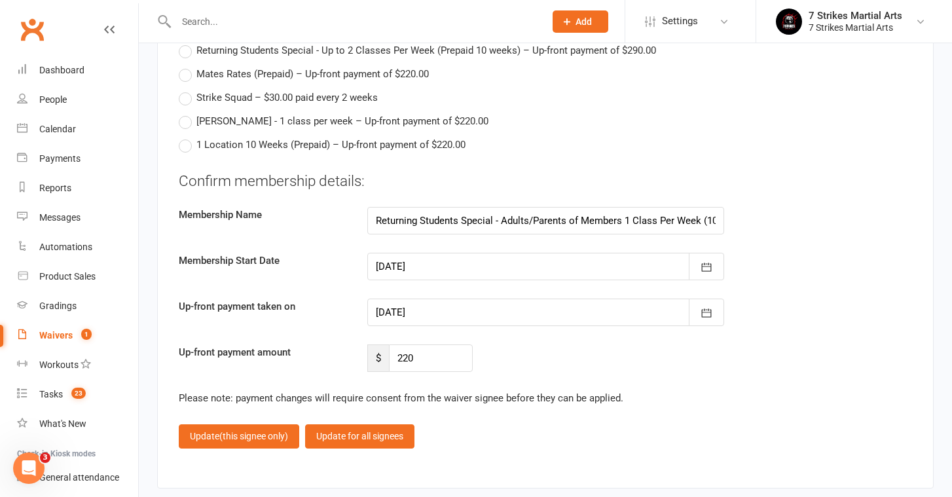
click at [631, 351] on div "Up-front payment amount $ 220" at bounding box center [545, 357] width 753 height 27
click at [631, 196] on div "Confirm membership details: Membership Name Returning Students Special - Adults…" at bounding box center [545, 272] width 733 height 202
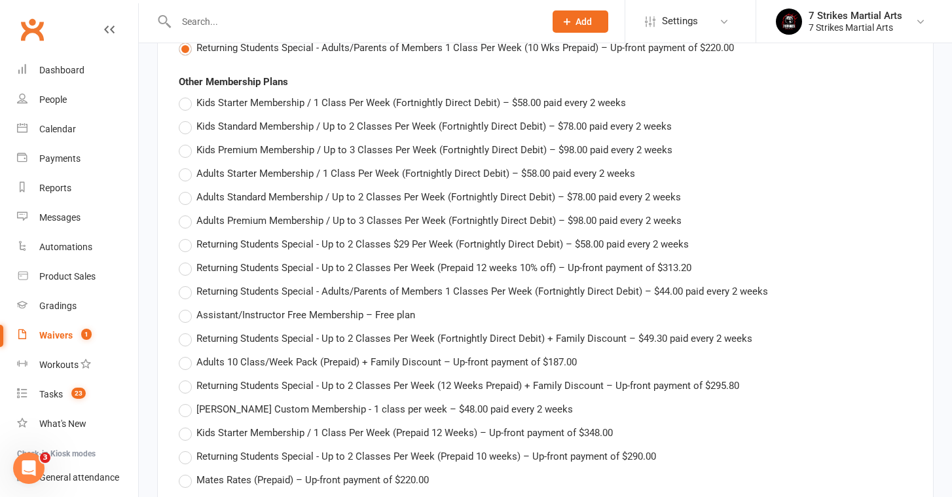
scroll to position [1796, 0]
click at [312, 261] on span "Returning Students Special - Up to 2 Classes Per Week (Prepaid 12 weeks 10% off…" at bounding box center [443, 266] width 495 height 14
click at [187, 259] on input "Returning Students Special - Up to 2 Classes Per Week (Prepaid 12 weeks 10% off…" at bounding box center [183, 259] width 9 height 0
type input "Returning Students Special - Up to 2 Classes Per Week (Prepaid 12 weeks 10% off)"
type input "313.2"
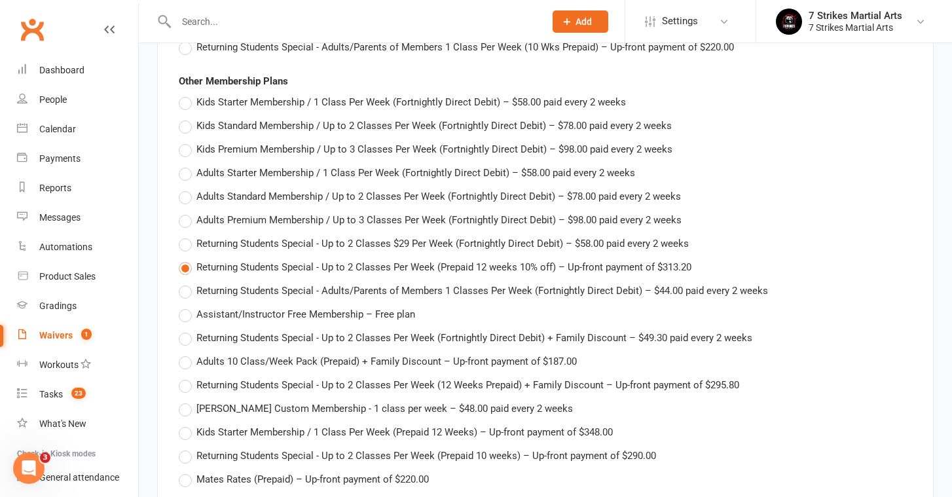
click at [810, 175] on div "Other Membership Plans Kids Starter Membership / 1 Class Per Week (Fortnightly …" at bounding box center [545, 315] width 733 height 485
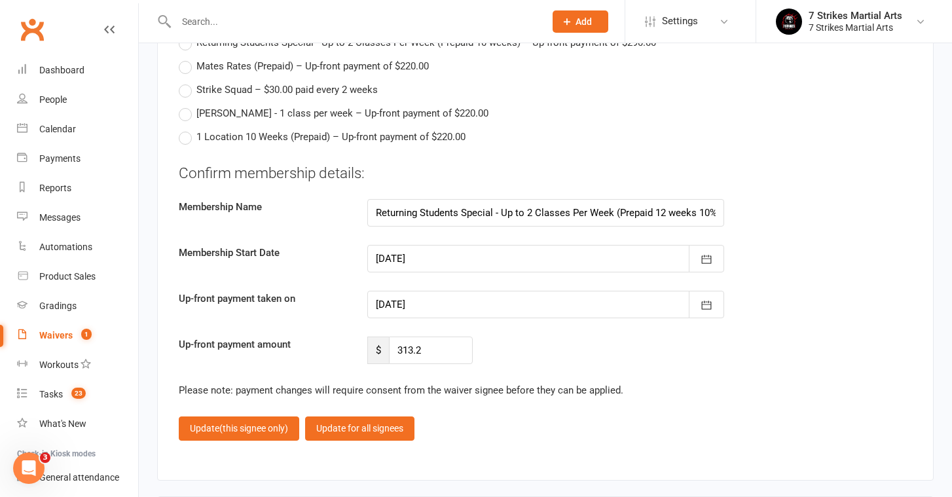
scroll to position [2217, 0]
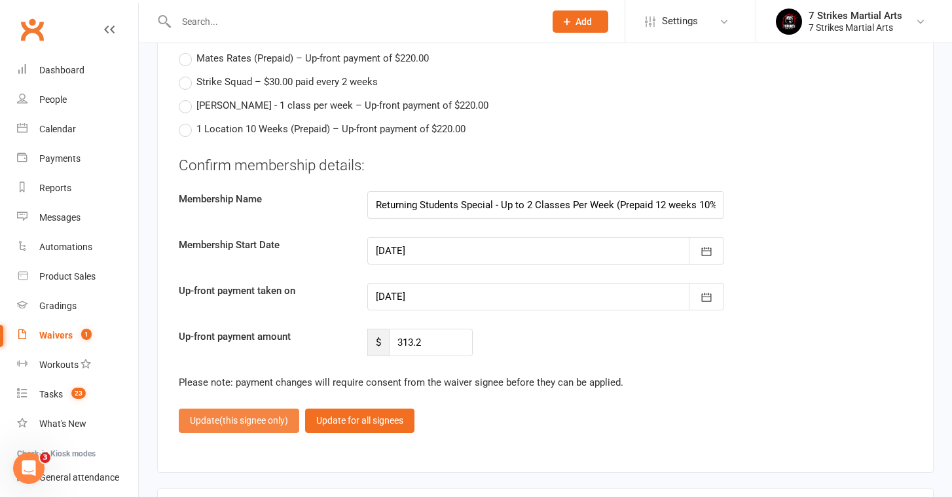
click at [257, 415] on span "(this signee only)" at bounding box center [253, 420] width 69 height 10
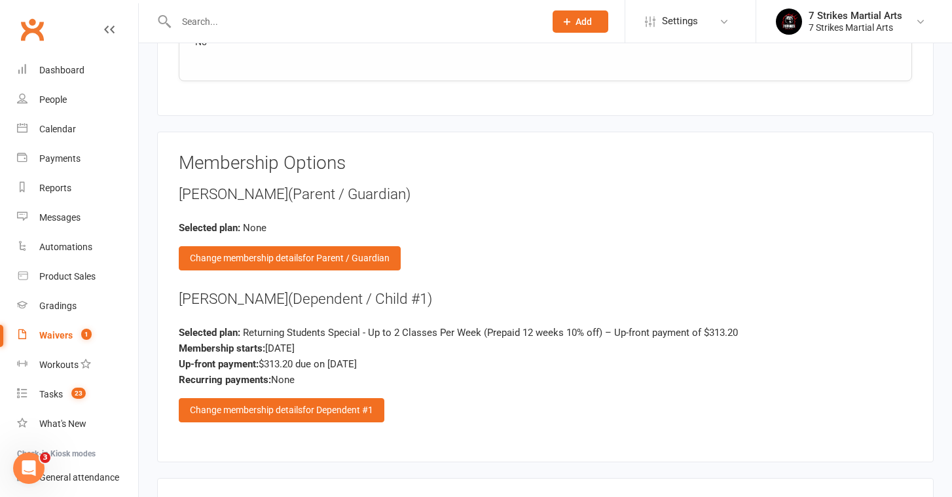
scroll to position [1598, 1]
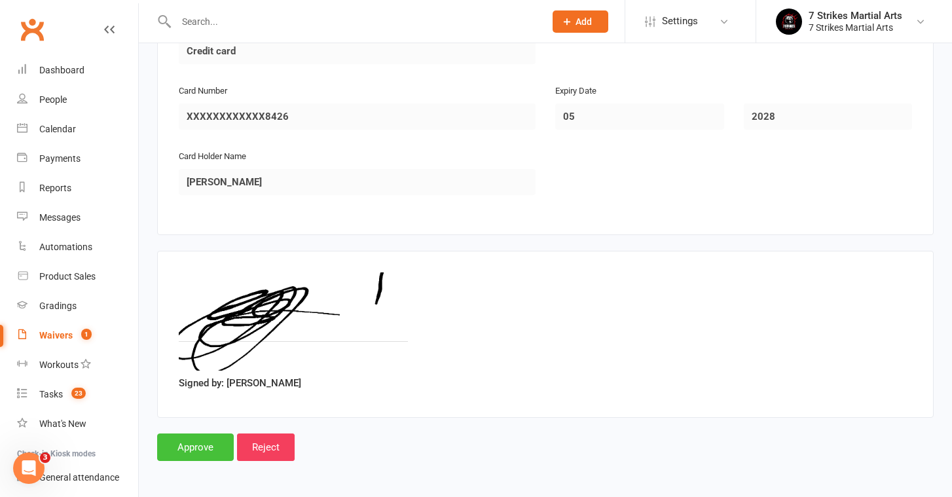
click at [212, 433] on input "Approve" at bounding box center [195, 446] width 77 height 27
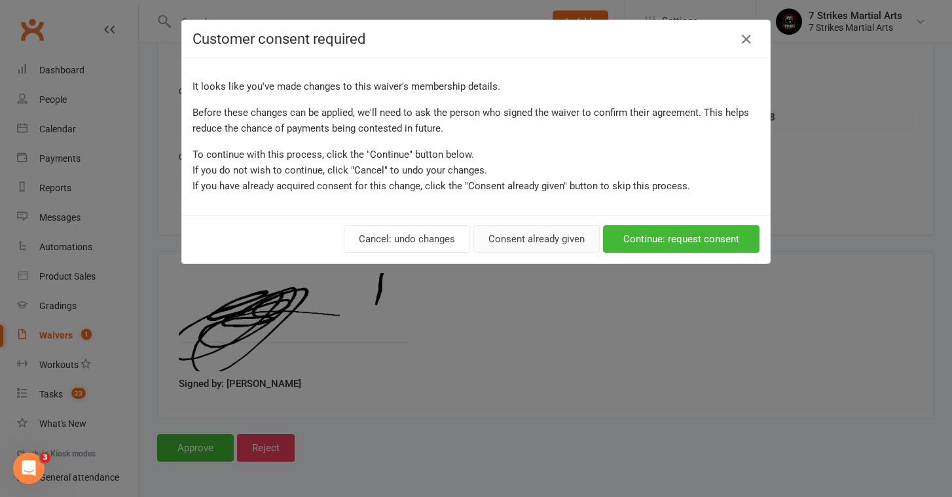
click at [517, 237] on button "Consent already given" at bounding box center [536, 238] width 126 height 27
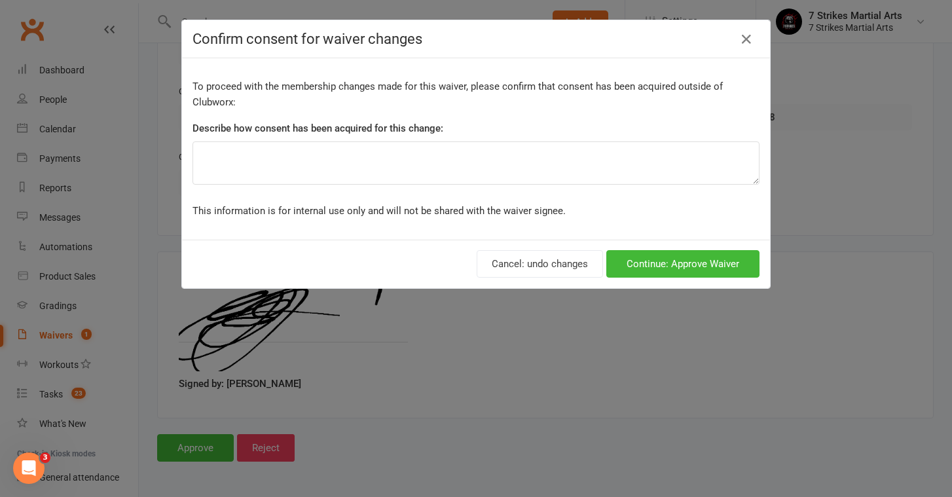
click at [419, 185] on div "To proceed with the membership changes made for this waiver, please confirm tha…" at bounding box center [476, 148] width 588 height 181
click at [409, 174] on textarea at bounding box center [475, 162] width 567 height 43
type textarea "verbal"
click at [720, 254] on button "Continue: Approve Waiver" at bounding box center [682, 263] width 153 height 27
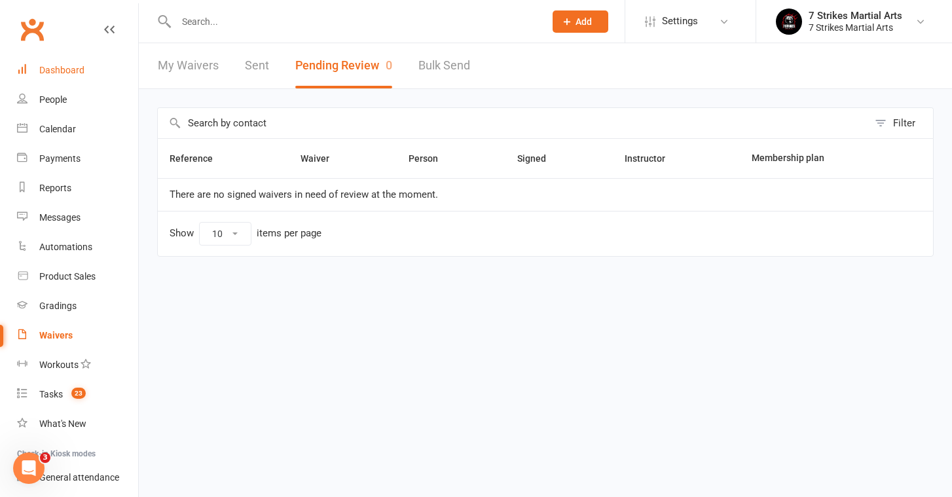
click at [60, 71] on div "Dashboard" at bounding box center [61, 70] width 45 height 10
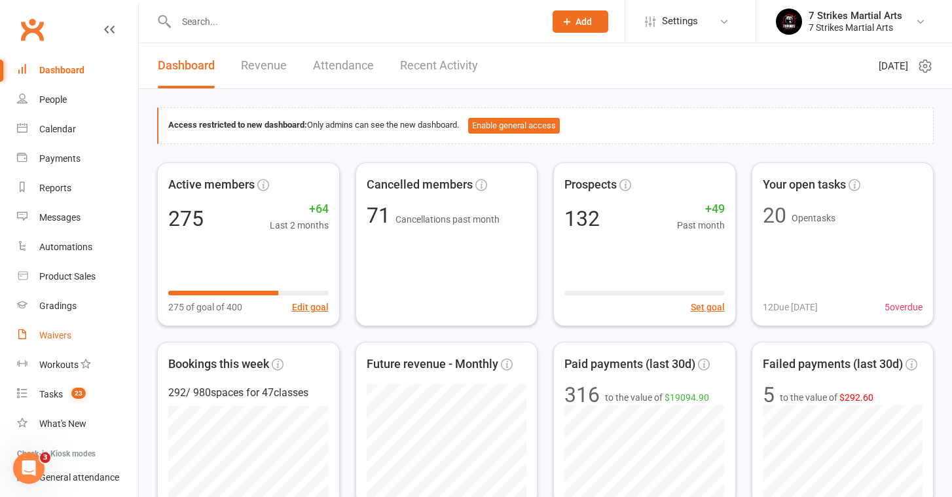
click at [81, 339] on link "Waivers" at bounding box center [77, 335] width 121 height 29
select select "50"
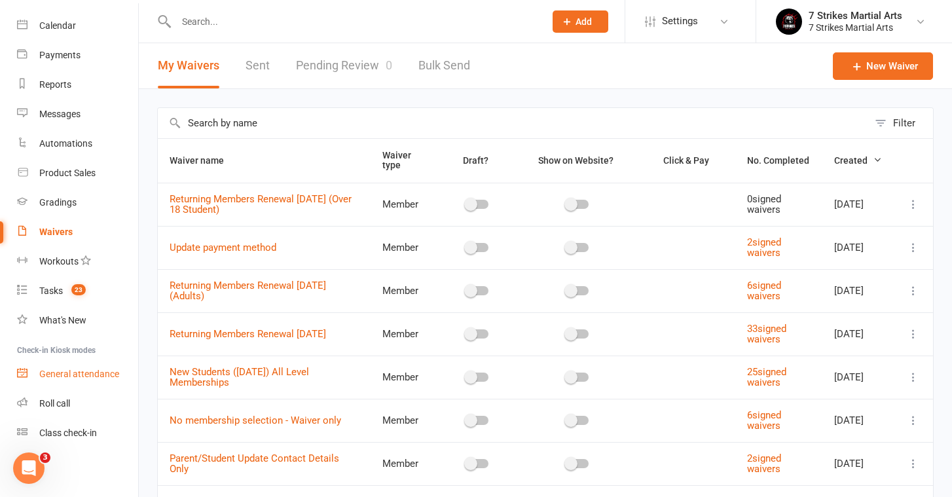
scroll to position [103, 0]
click at [67, 399] on div "Roll call" at bounding box center [54, 403] width 31 height 10
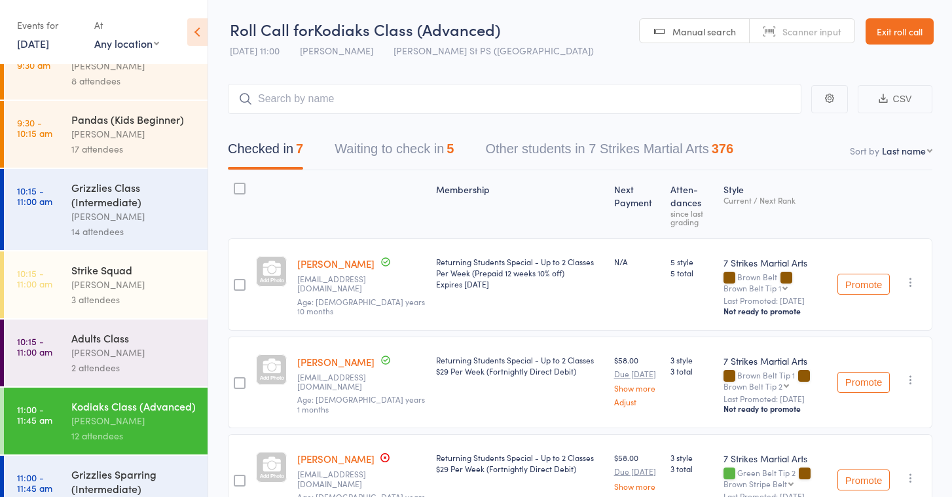
scroll to position [47, 0]
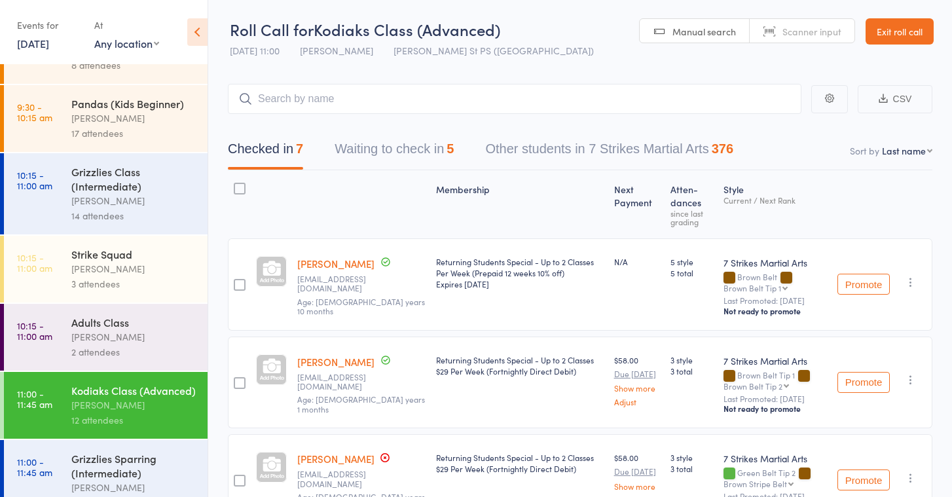
click at [130, 171] on div "Grizzlies Class (Intermediate)" at bounding box center [133, 178] width 125 height 29
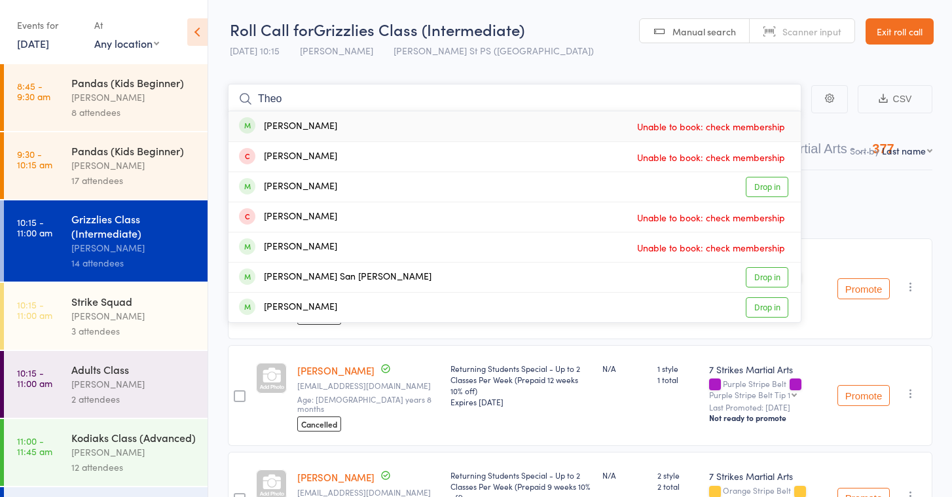
type input "Theo"
drag, startPoint x: 313, startPoint y: 103, endPoint x: 769, endPoint y: 190, distance: 463.8
click at [769, 190] on link "Drop in" at bounding box center [767, 187] width 43 height 20
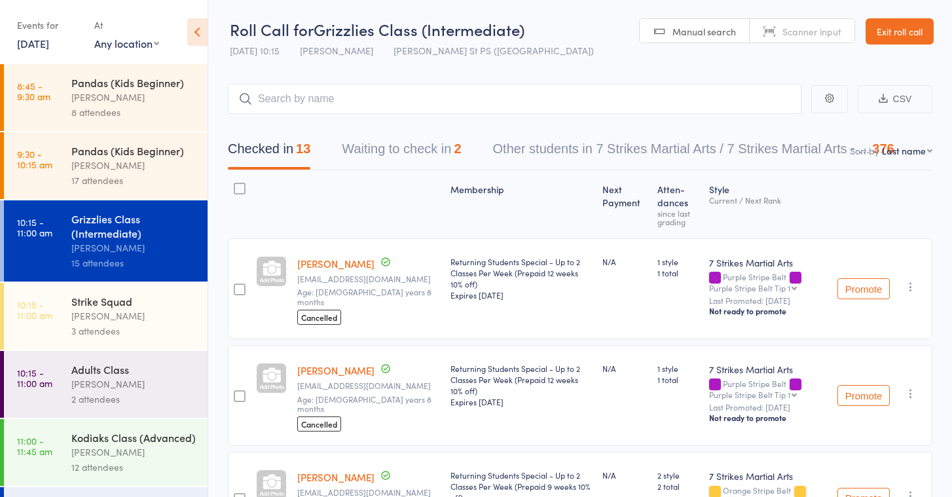
click at [70, 318] on link "10:15 - 11:00 am Strike Squad Daniel Jancek 3 attendees" at bounding box center [106, 316] width 204 height 67
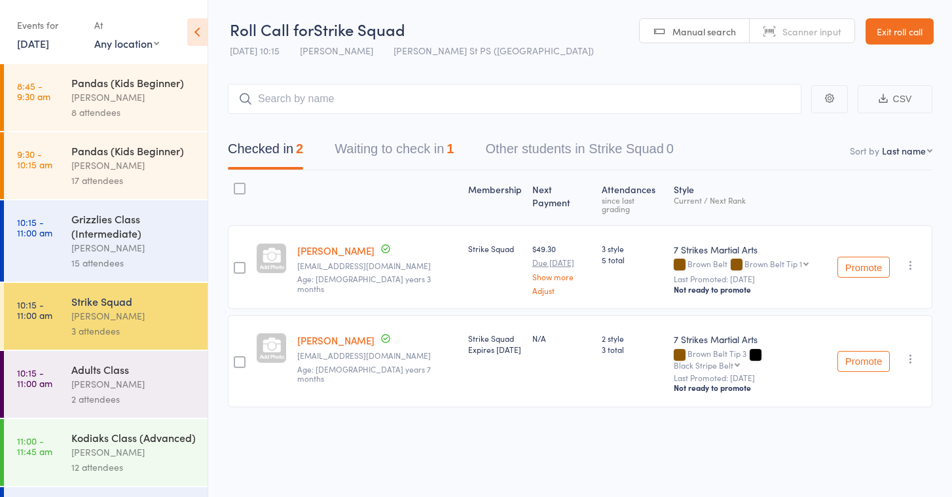
click at [87, 378] on div "Daniel Jancek" at bounding box center [133, 383] width 125 height 15
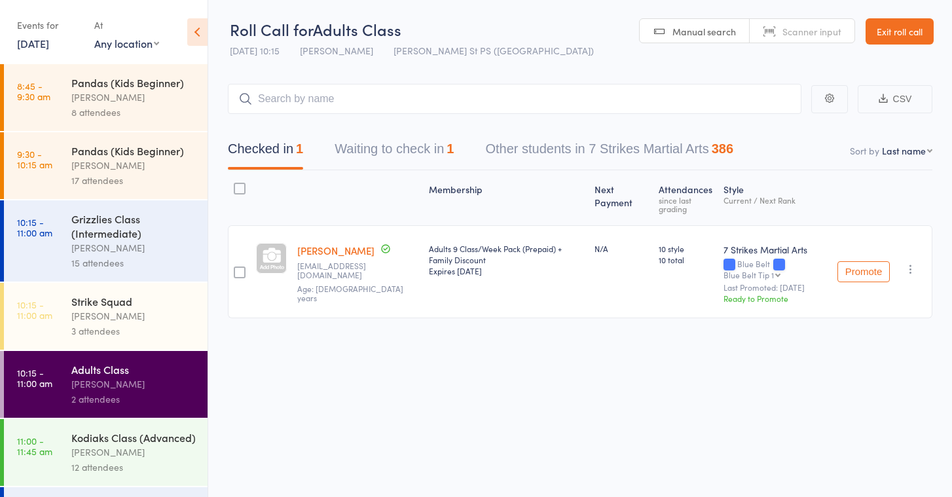
click at [871, 271] on button "Promote" at bounding box center [863, 271] width 52 height 21
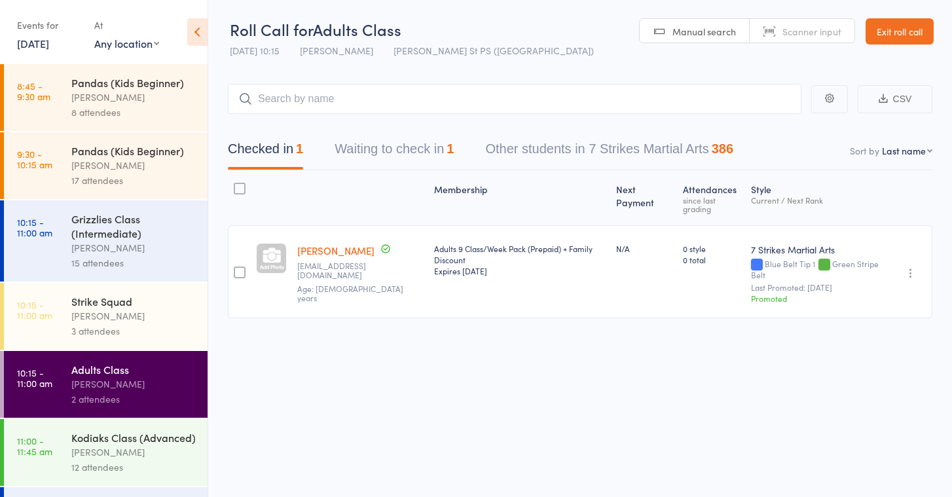
click at [104, 230] on div "Grizzlies Class (Intermediate)" at bounding box center [133, 225] width 125 height 29
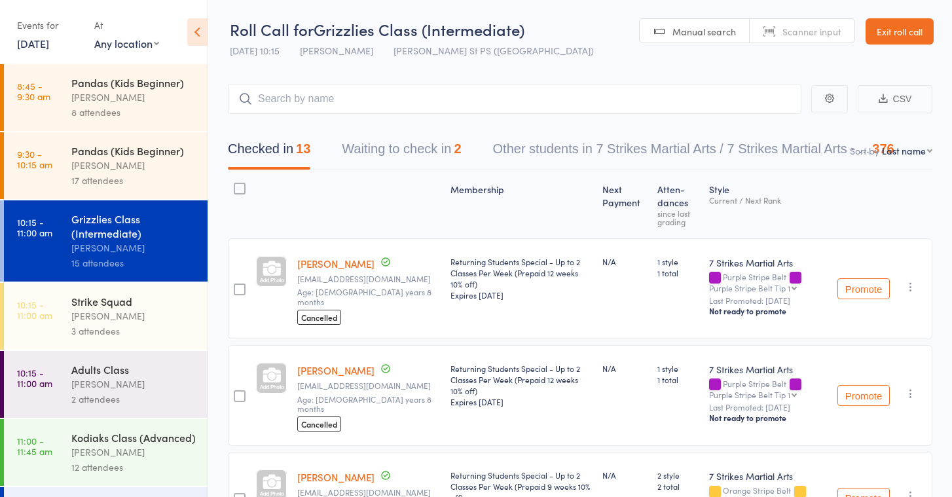
click at [106, 389] on div "Daniel Jancek" at bounding box center [133, 383] width 125 height 15
click at [115, 339] on div "Strike Squad Daniel Jancek 3 attendees" at bounding box center [139, 316] width 136 height 67
click at [122, 433] on div "Kodiaks Class (Advanced)" at bounding box center [133, 437] width 125 height 14
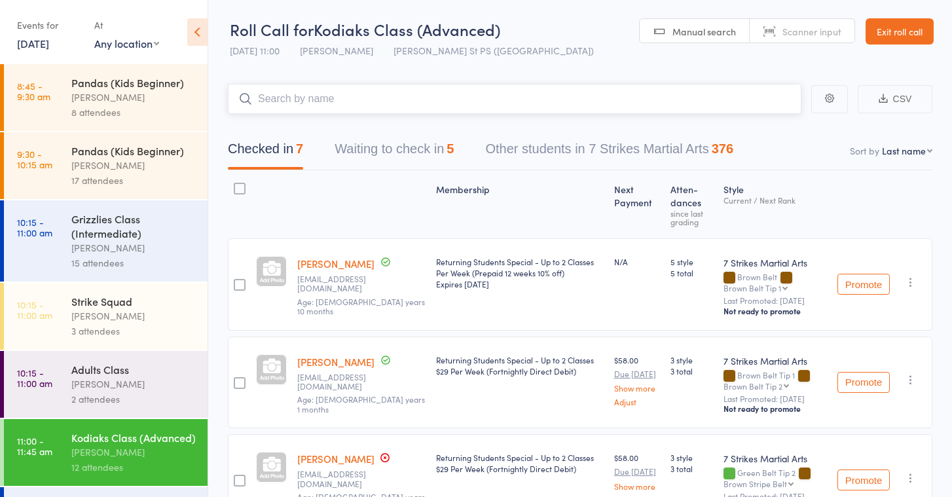
click at [403, 142] on button "Waiting to check in 5" at bounding box center [394, 152] width 119 height 35
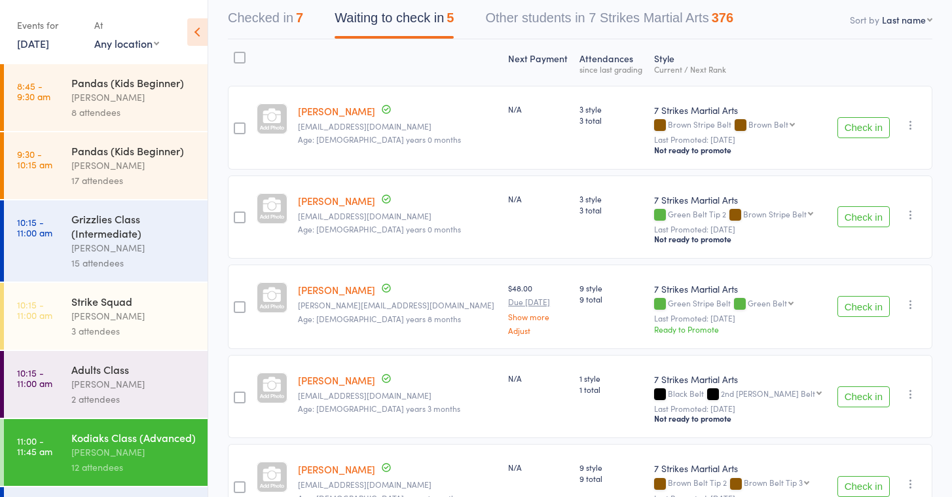
scroll to position [134, 0]
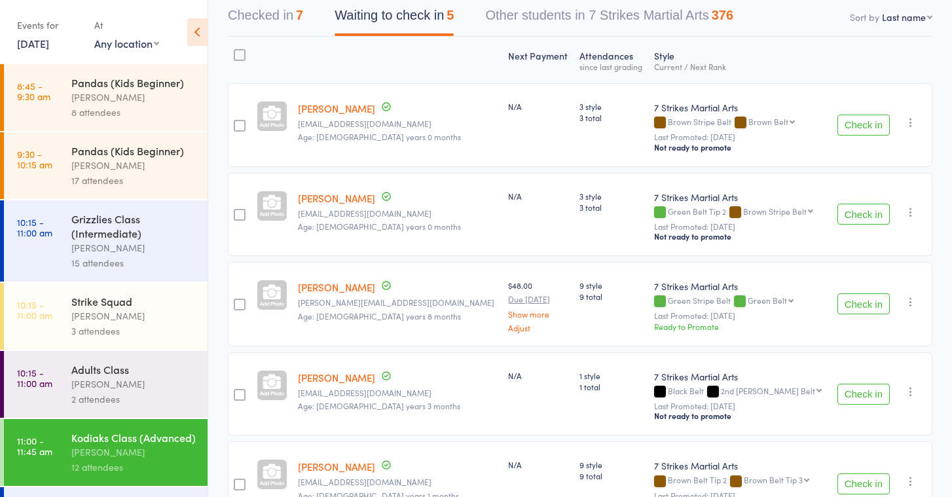
click at [865, 306] on button "Check in" at bounding box center [863, 303] width 52 height 21
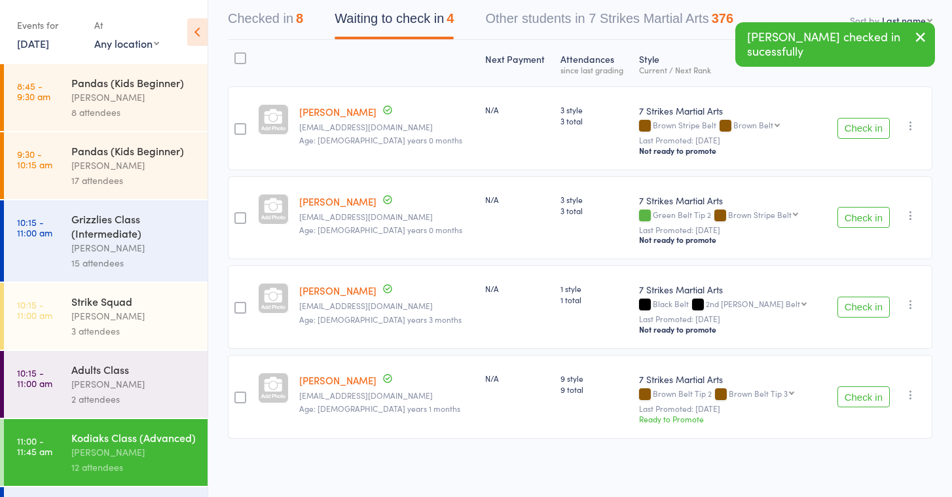
scroll to position [132, 0]
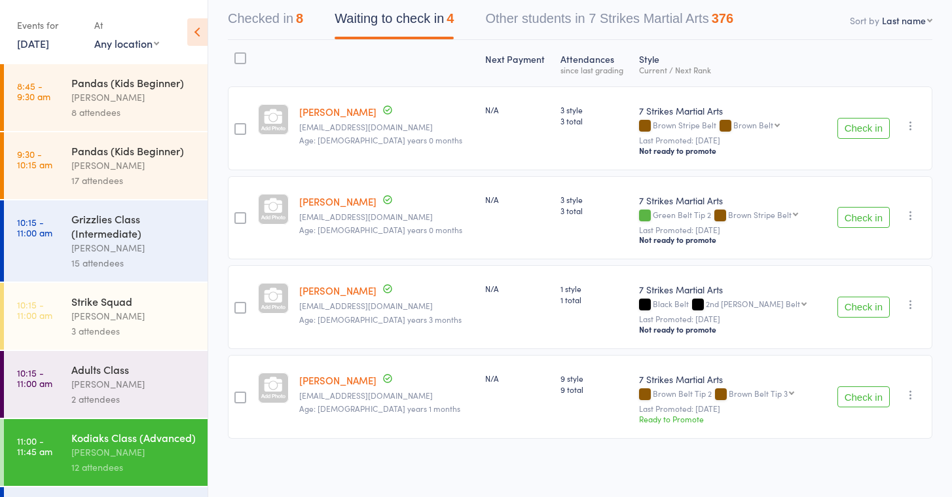
click at [912, 302] on icon "button" at bounding box center [910, 304] width 13 height 13
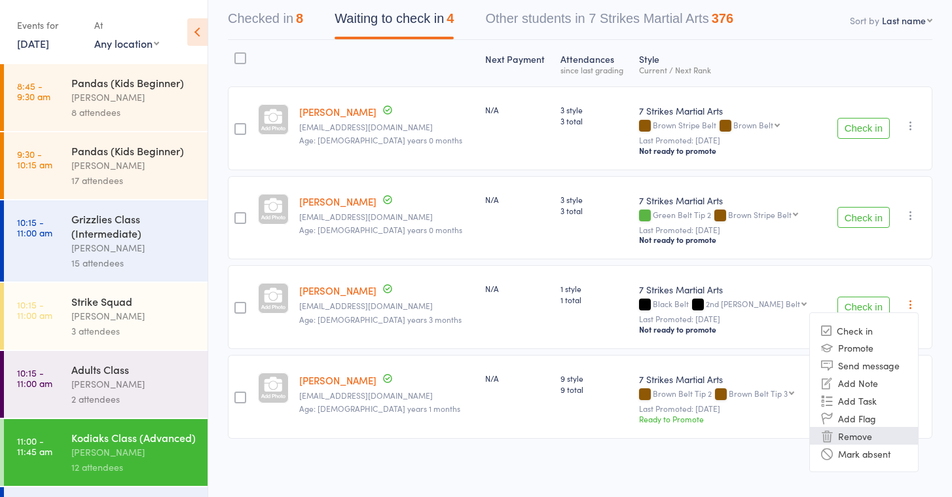
click at [849, 440] on li "Remove" at bounding box center [864, 436] width 108 height 18
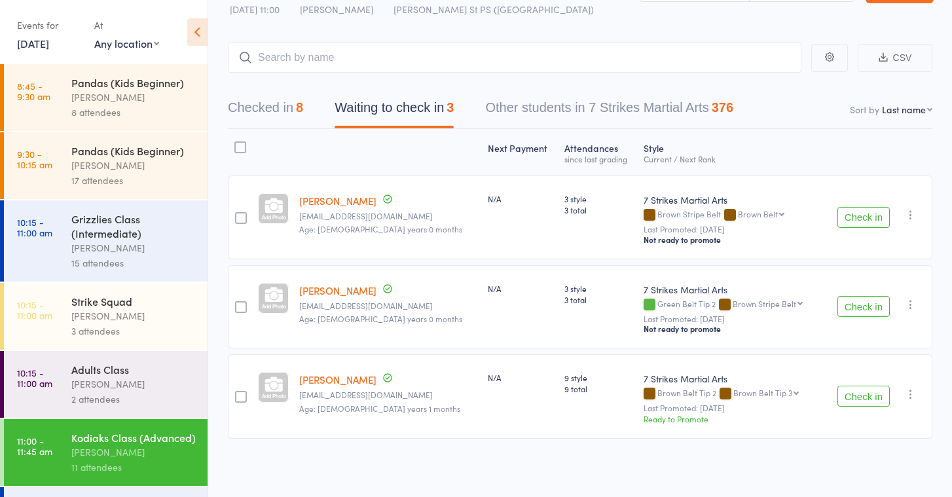
scroll to position [42, 0]
click at [284, 54] on input "search" at bounding box center [515, 58] width 574 height 30
type input "aust"
click at [777, 83] on link "Drop in" at bounding box center [767, 85] width 43 height 20
click at [913, 215] on icon "button" at bounding box center [910, 214] width 13 height 13
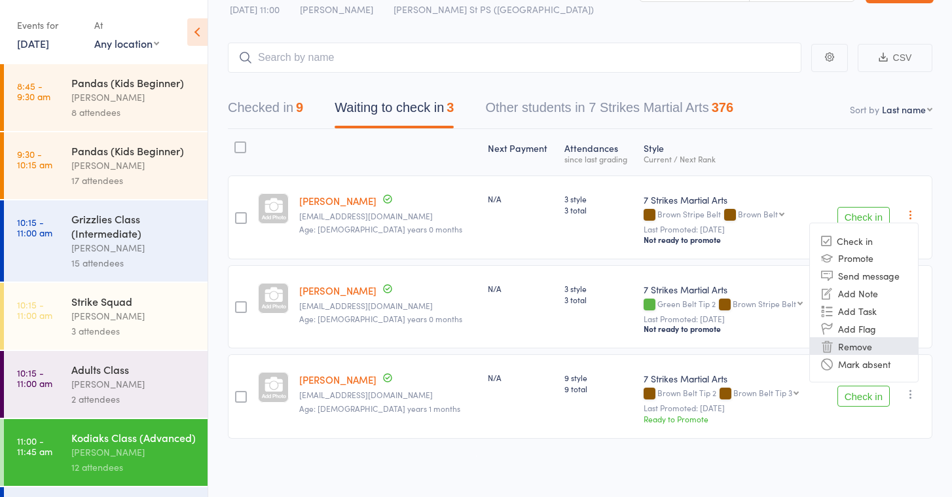
click at [864, 343] on li "Remove" at bounding box center [864, 346] width 108 height 18
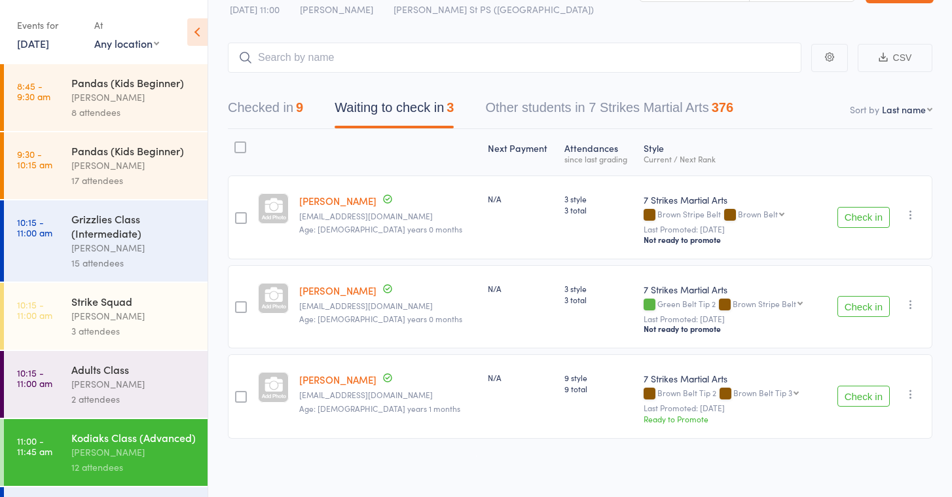
scroll to position [9, 0]
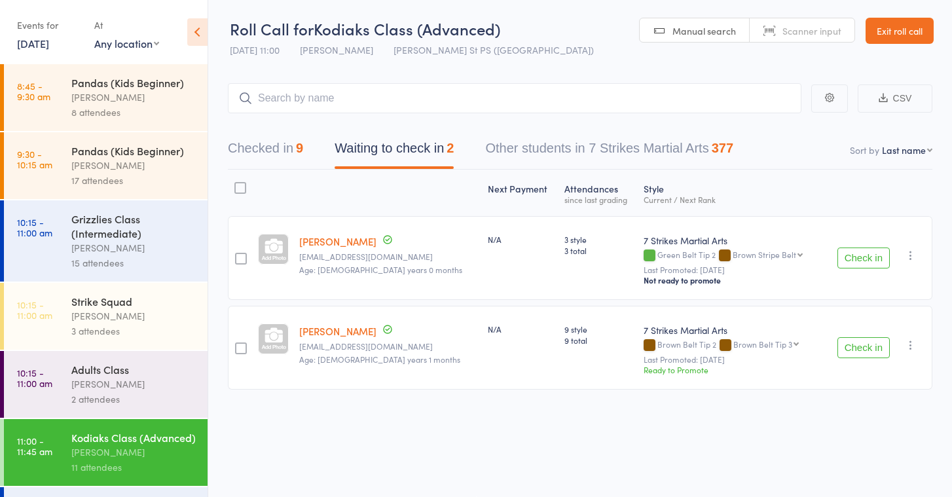
click at [911, 249] on icon "button" at bounding box center [910, 255] width 13 height 13
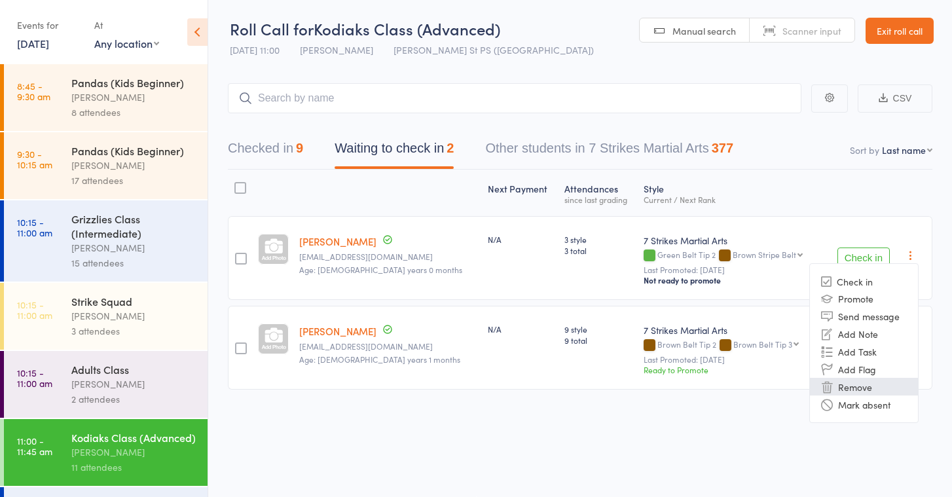
click at [851, 378] on li "Remove" at bounding box center [864, 387] width 108 height 18
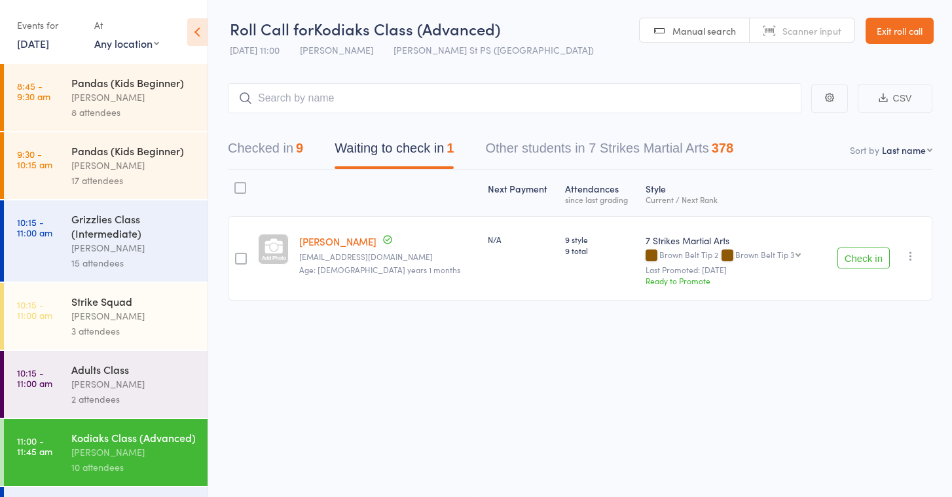
click at [48, 48] on link "12 Oct, 2025" at bounding box center [33, 43] width 32 height 14
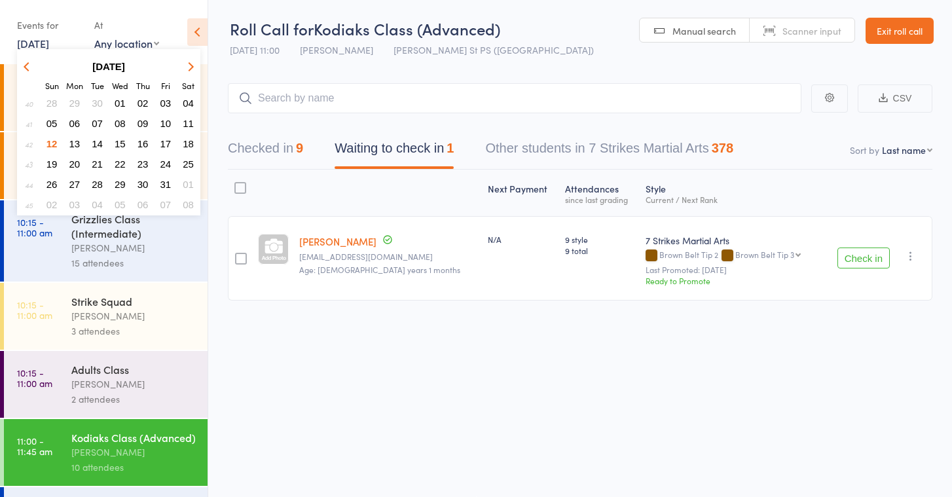
click at [189, 124] on span "11" at bounding box center [188, 123] width 11 height 11
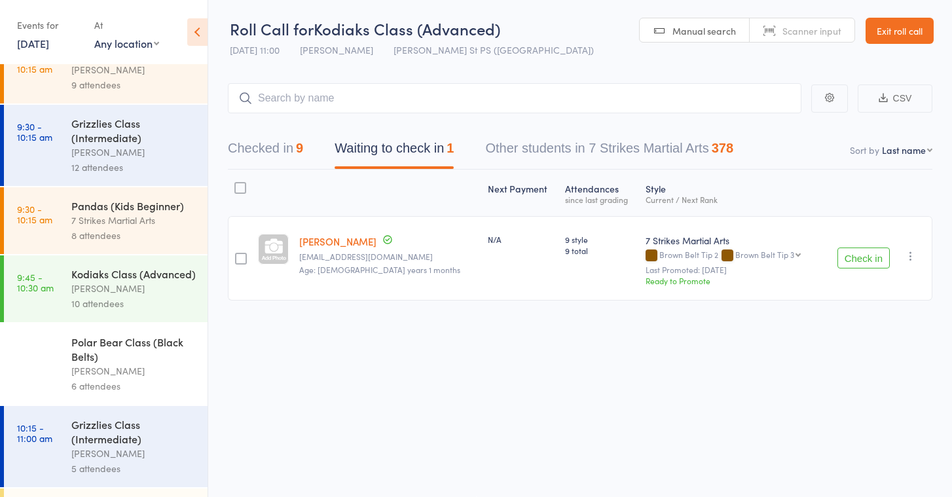
scroll to position [304, 0]
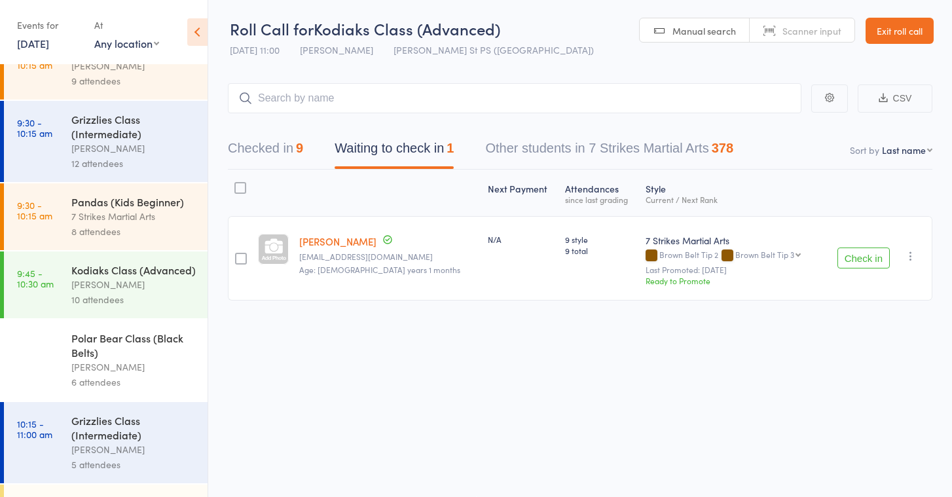
click at [130, 289] on div "Isaac Matos" at bounding box center [133, 284] width 125 height 15
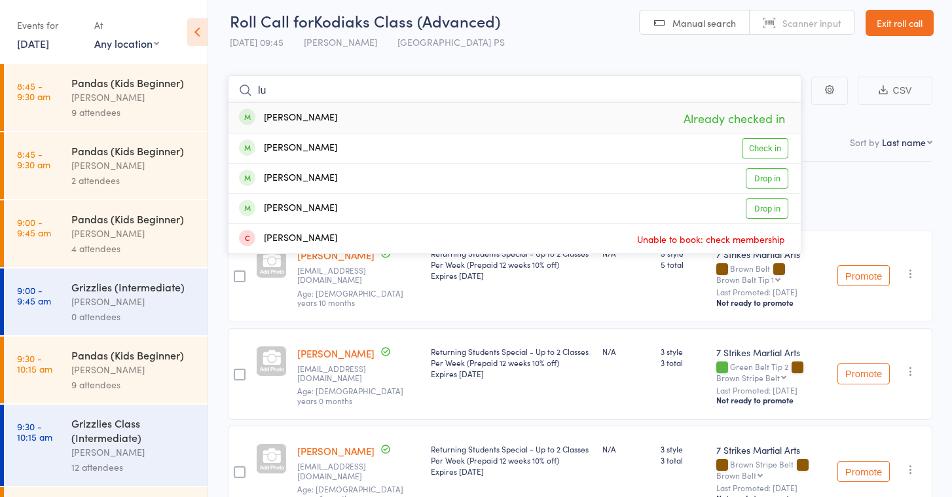
type input "l"
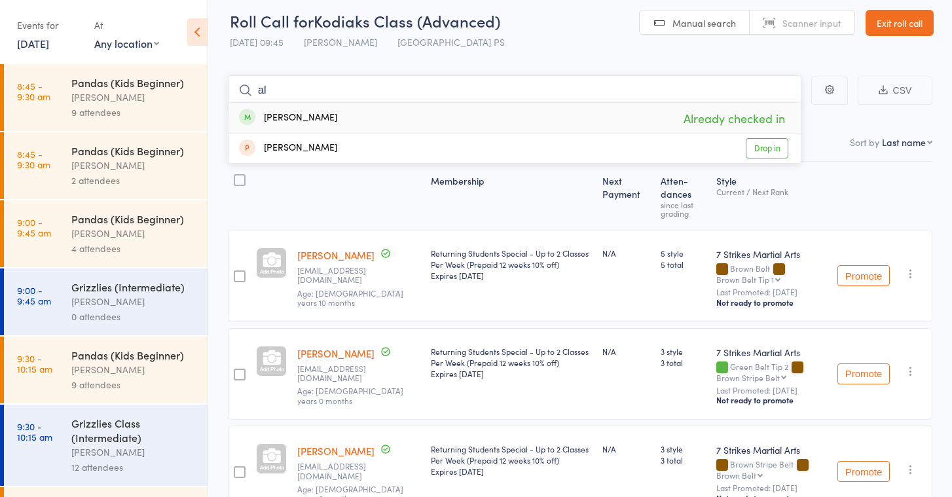
type input "a"
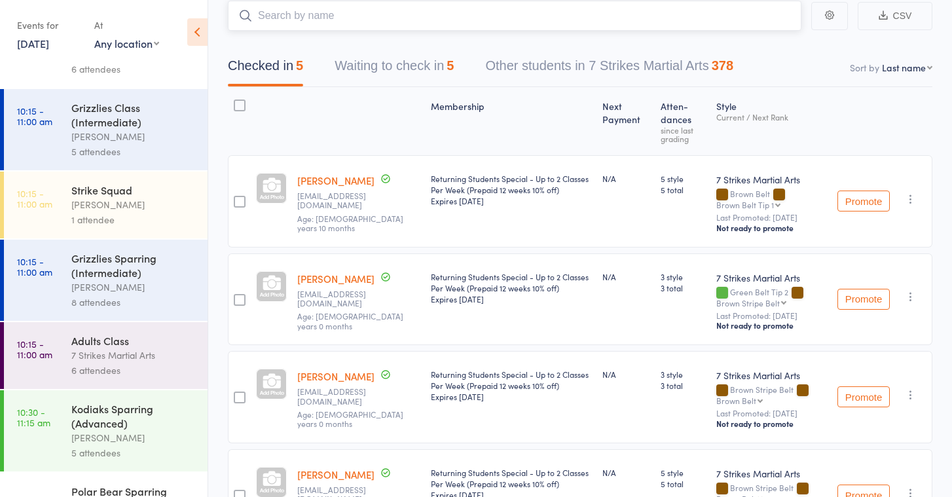
scroll to position [627, 0]
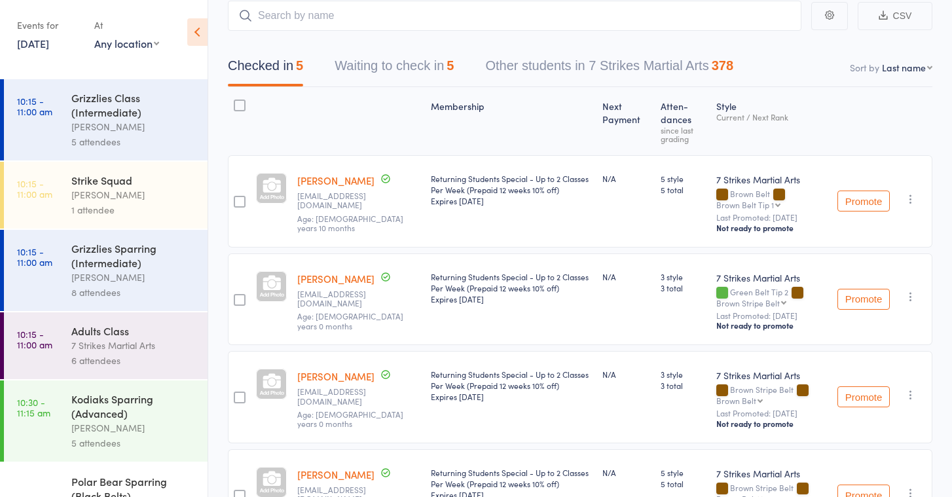
click at [98, 403] on div "Kodiaks Sparring (Advanced)" at bounding box center [133, 406] width 125 height 29
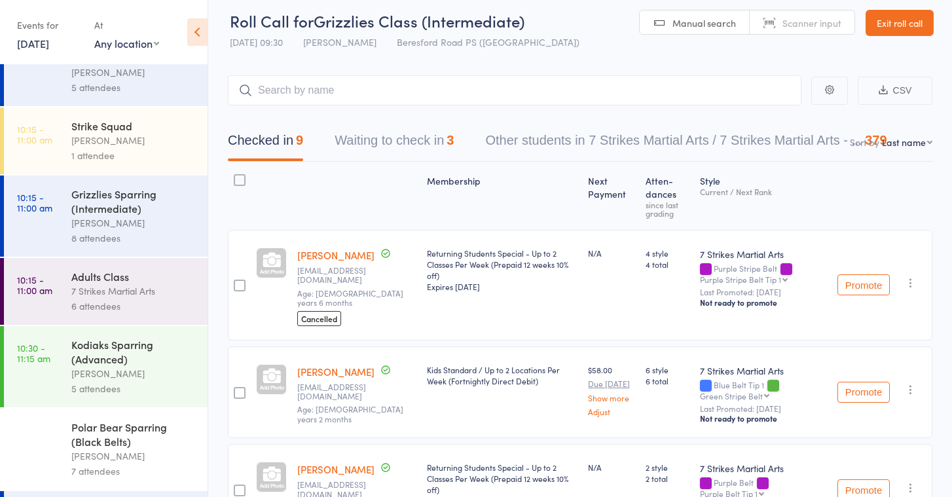
scroll to position [682, 0]
click at [116, 363] on div "Kodiaks Sparring (Advanced)" at bounding box center [133, 351] width 125 height 29
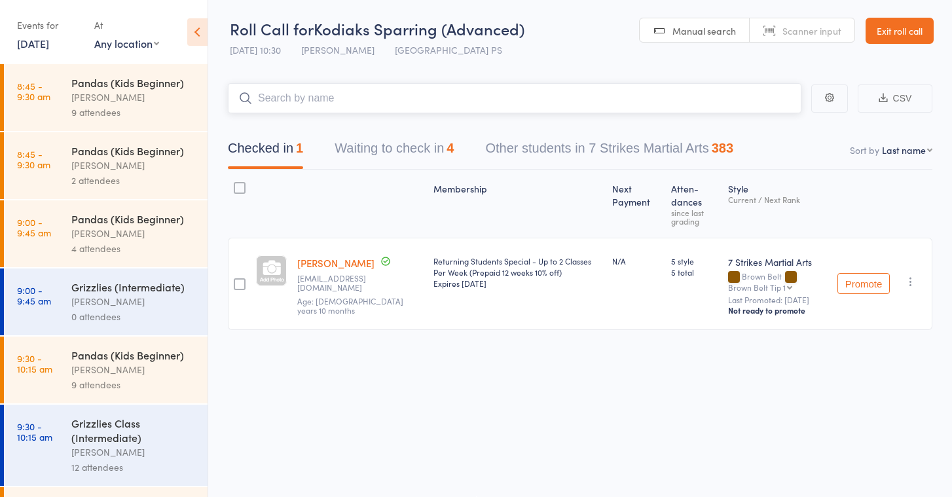
click at [386, 148] on button "Waiting to check in 4" at bounding box center [394, 151] width 119 height 35
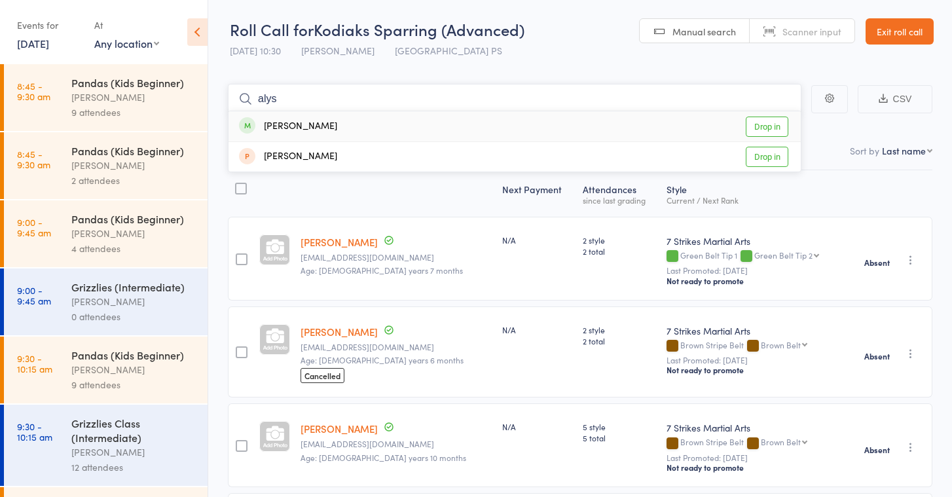
type input "alas"
drag, startPoint x: 951, startPoint y: 220, endPoint x: 774, endPoint y: 129, distance: 199.4
click at [774, 129] on link "Drop in" at bounding box center [767, 127] width 43 height 20
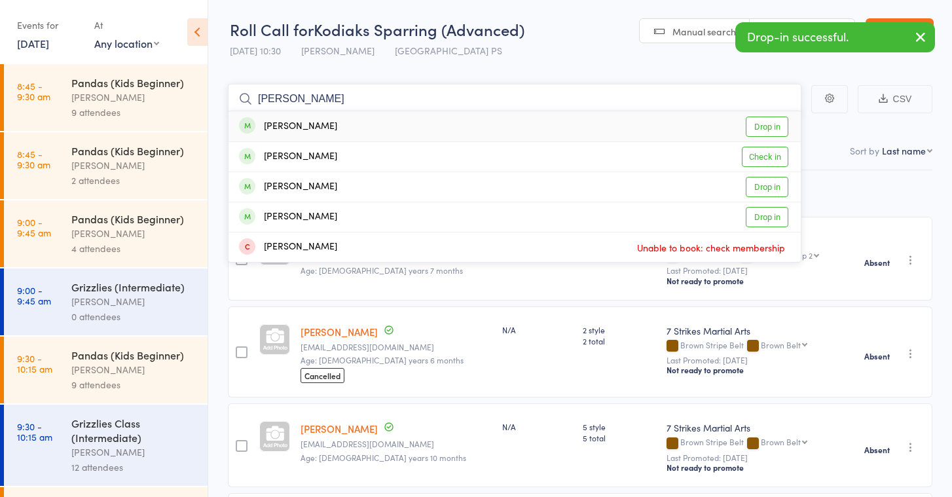
type input "Lucas"
click at [775, 126] on link "Drop in" at bounding box center [767, 127] width 43 height 20
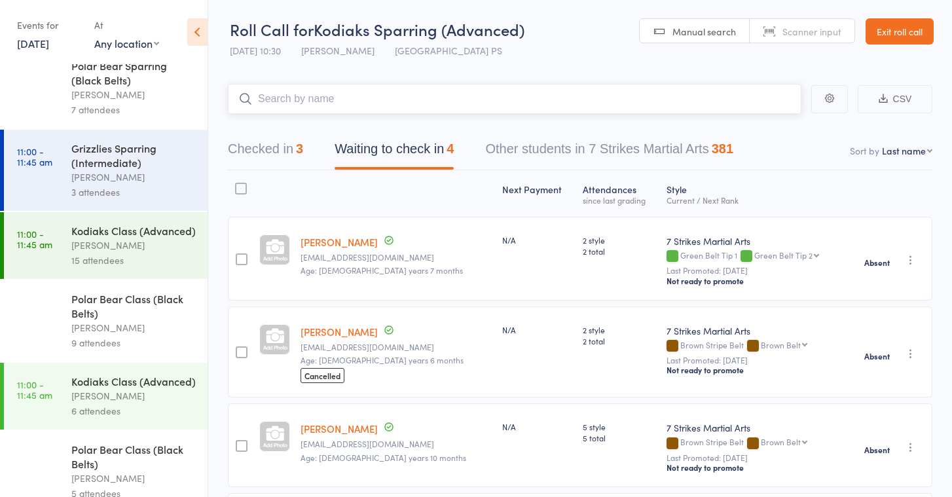
scroll to position [1046, 0]
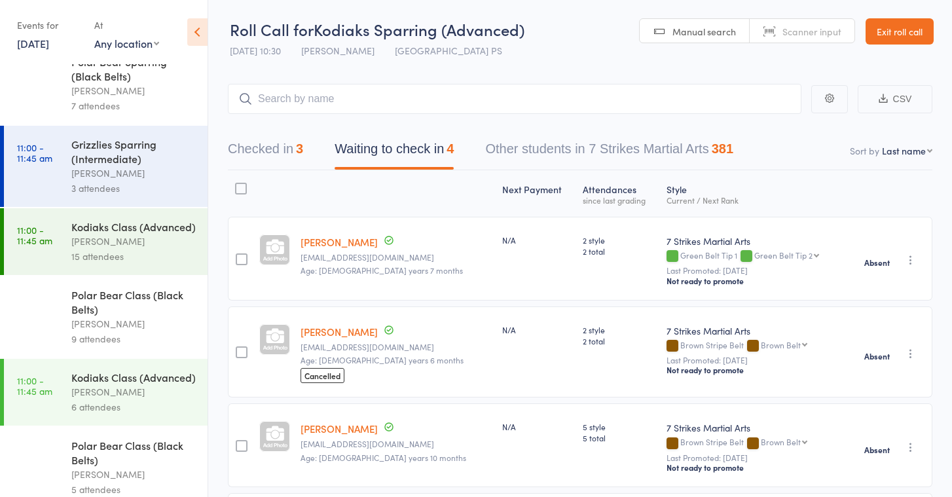
select select "2"
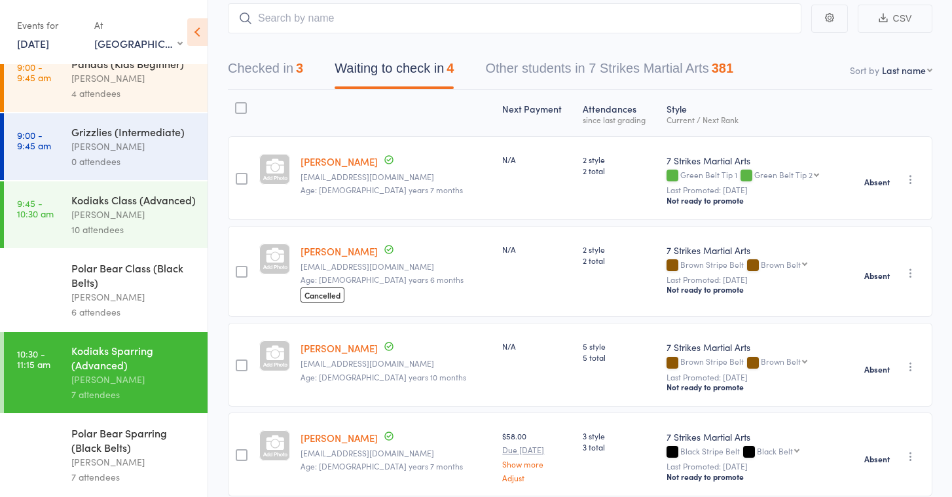
scroll to position [19, 0]
click at [117, 447] on div "Polar Bear Sparring (Black Belts)" at bounding box center [133, 440] width 125 height 29
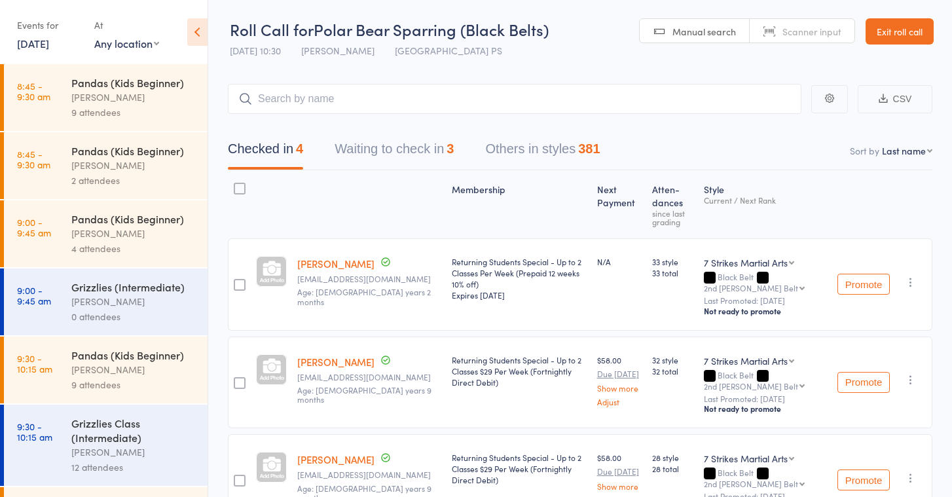
click at [49, 44] on link "11 Oct, 2025" at bounding box center [33, 43] width 32 height 14
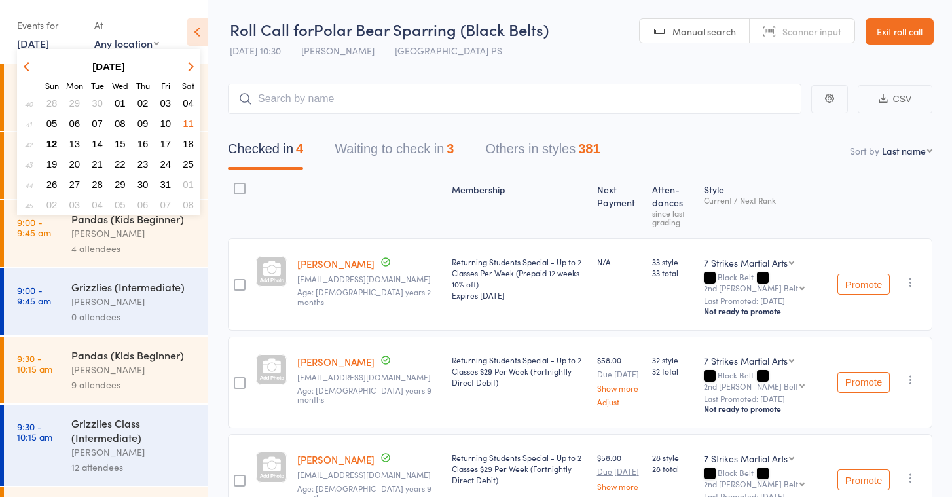
click at [52, 139] on span "12" at bounding box center [51, 143] width 11 height 11
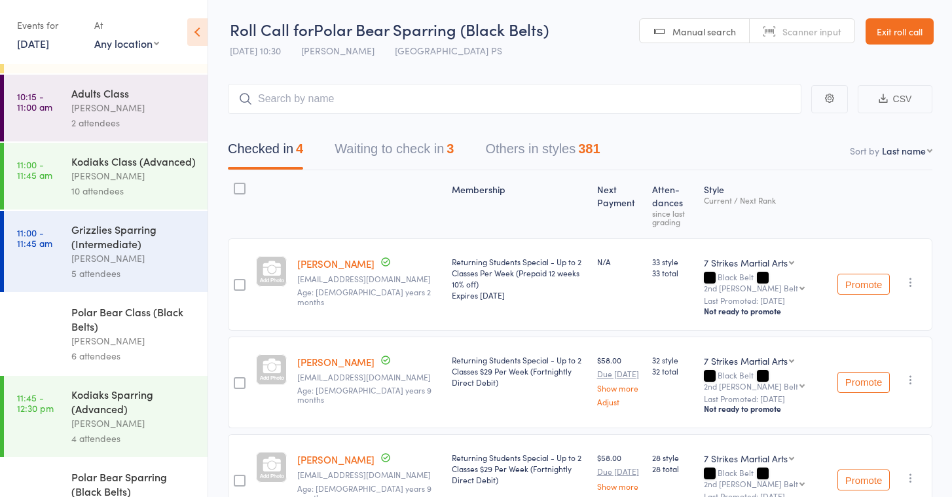
scroll to position [269, 0]
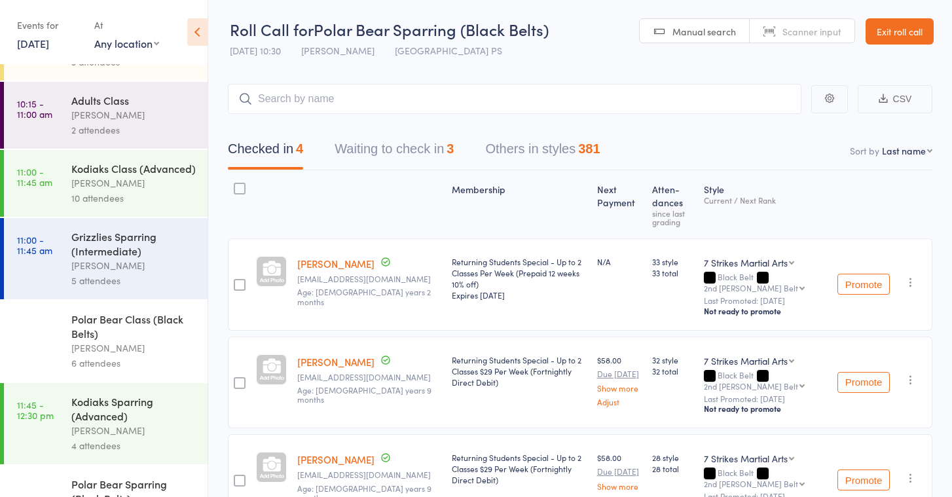
click at [126, 244] on div "Grizzlies Sparring (Intermediate)" at bounding box center [133, 243] width 125 height 29
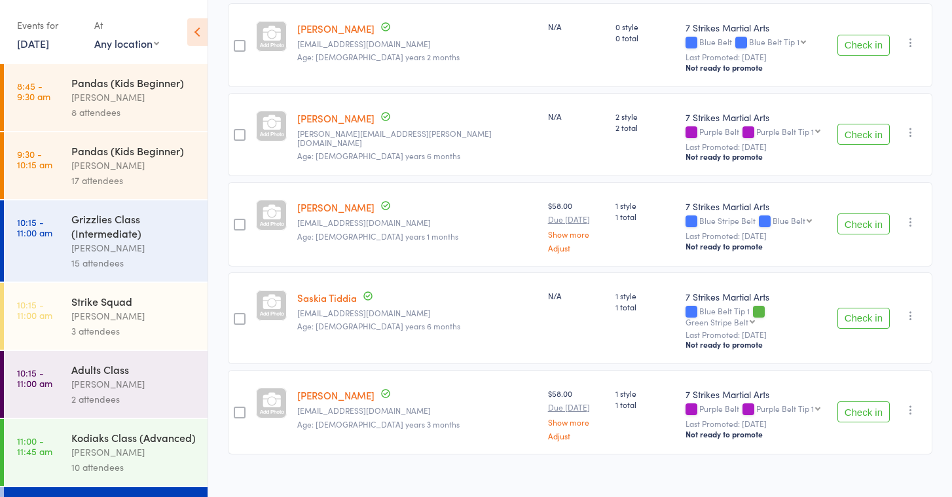
scroll to position [221, 0]
click at [864, 127] on button "Check in" at bounding box center [863, 134] width 52 height 21
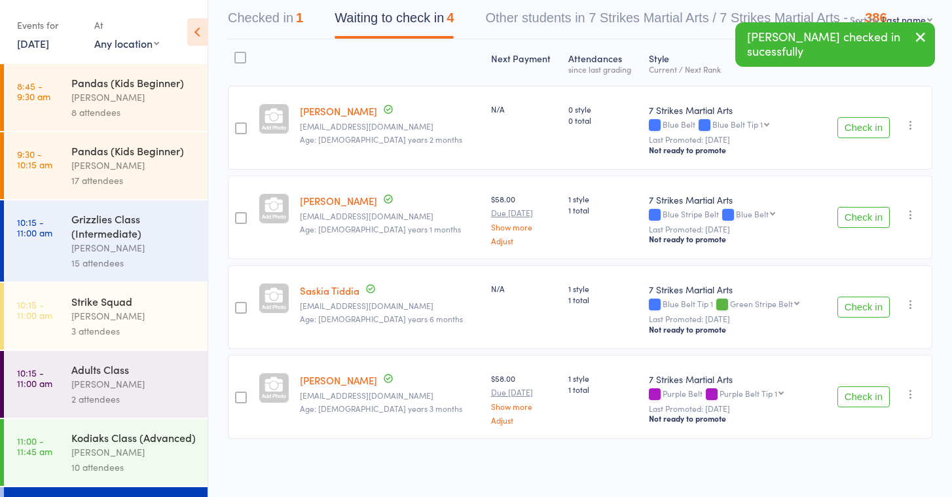
click at [873, 311] on button "Check in" at bounding box center [863, 307] width 52 height 21
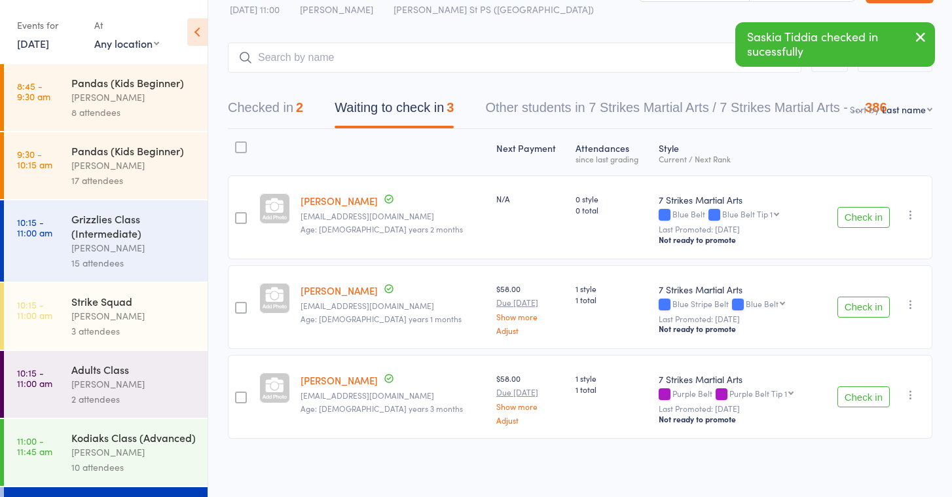
click at [479, 41] on main "CSV Checked in 2 Waiting to check in 3 Other students in 7 Strikes Martial Arts…" at bounding box center [580, 260] width 744 height 474
click at [479, 54] on input "search" at bounding box center [515, 58] width 574 height 30
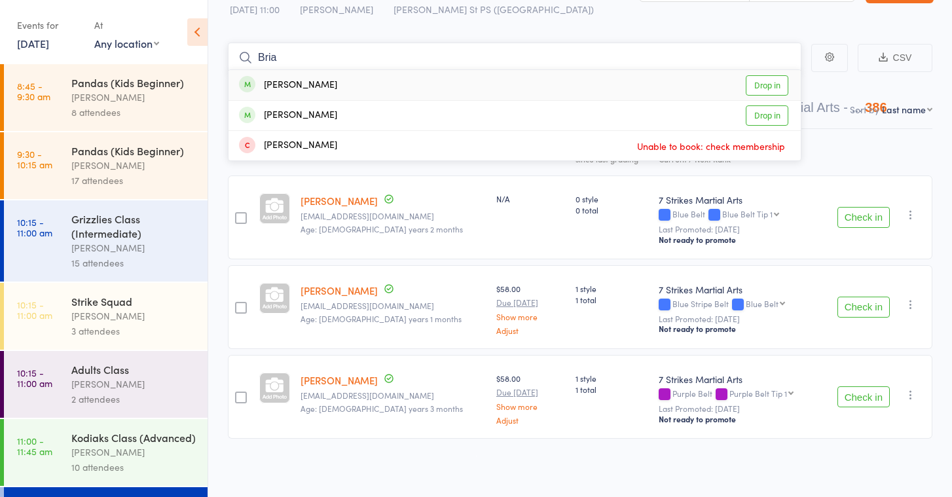
type input "Bria"
drag, startPoint x: 479, startPoint y: 54, endPoint x: 771, endPoint y: 83, distance: 292.8
click at [771, 83] on link "Drop in" at bounding box center [767, 85] width 43 height 20
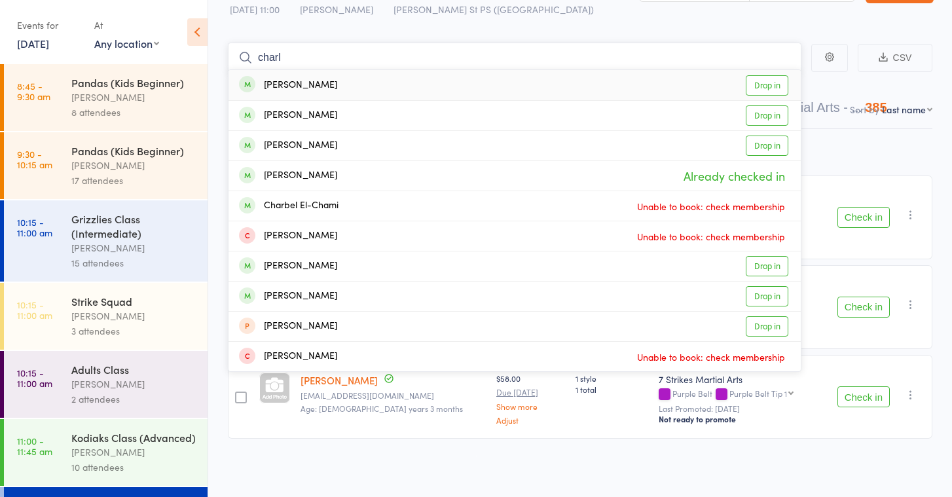
type input "chart"
drag, startPoint x: 357, startPoint y: 143, endPoint x: 761, endPoint y: 85, distance: 408.7
click at [761, 85] on link "Drop in" at bounding box center [767, 85] width 43 height 20
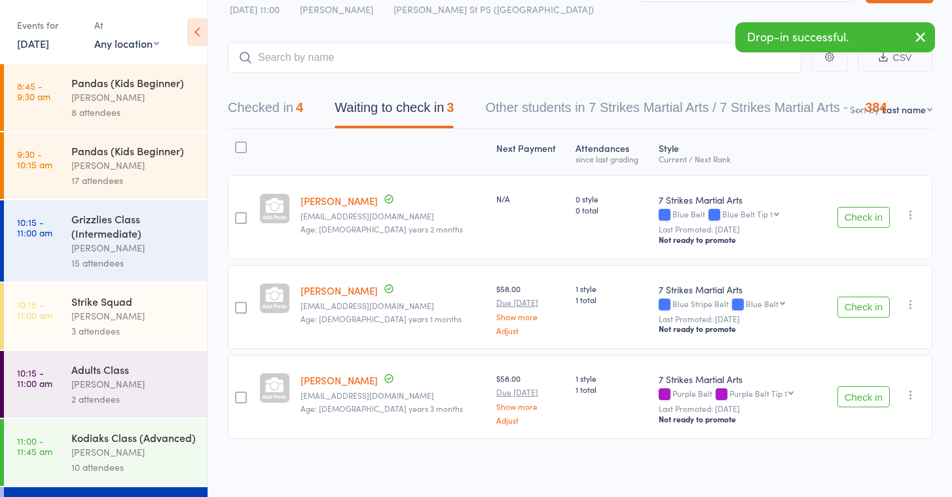
click at [881, 399] on button "Check in" at bounding box center [863, 396] width 52 height 21
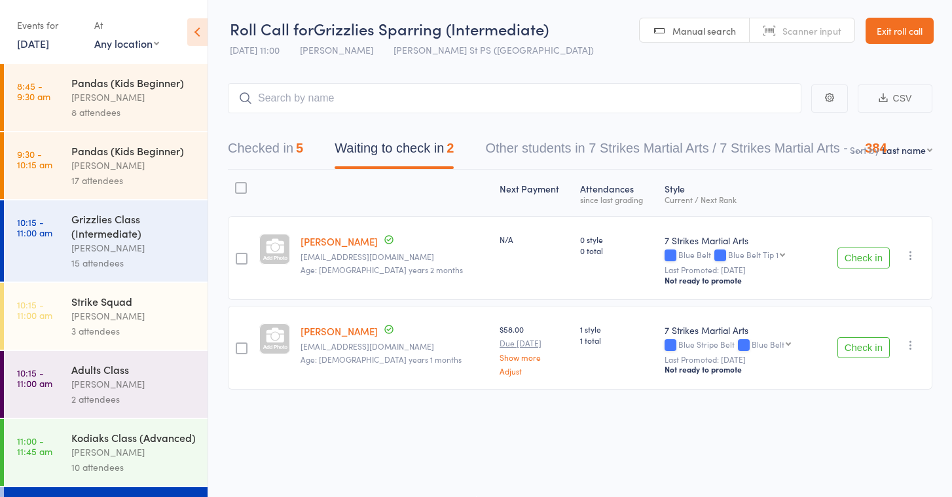
click at [904, 18] on link "Exit roll call" at bounding box center [900, 31] width 68 height 26
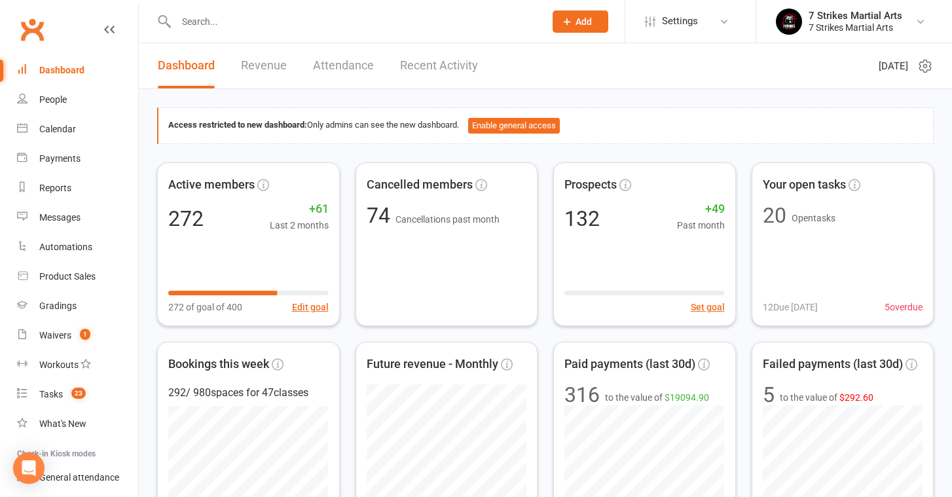
click at [274, 13] on input "text" at bounding box center [353, 21] width 363 height 18
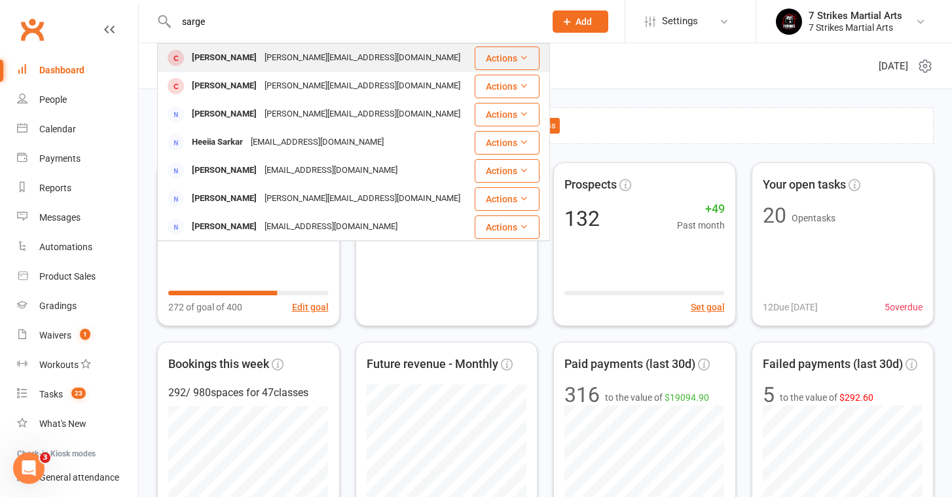
type input "sarge"
click at [211, 61] on div "[PERSON_NAME]" at bounding box center [224, 57] width 73 height 19
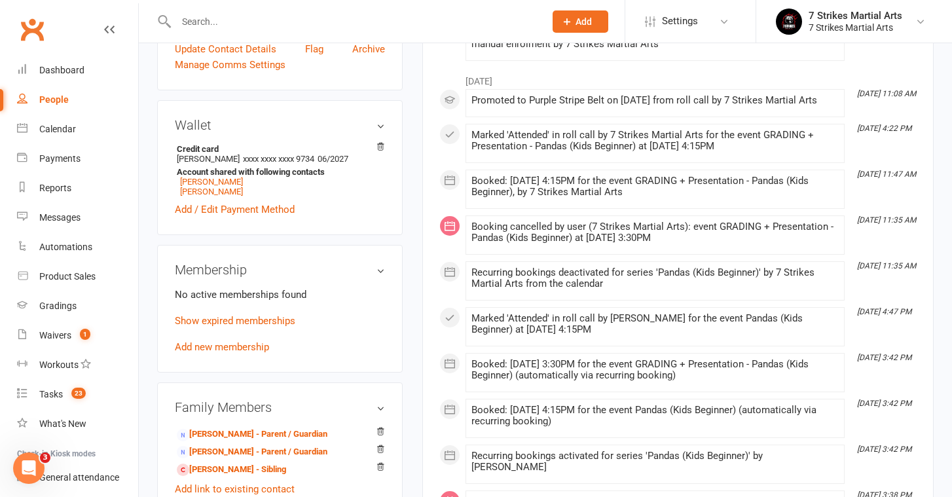
scroll to position [389, 0]
click at [227, 321] on link "Show expired memberships" at bounding box center [235, 320] width 120 height 12
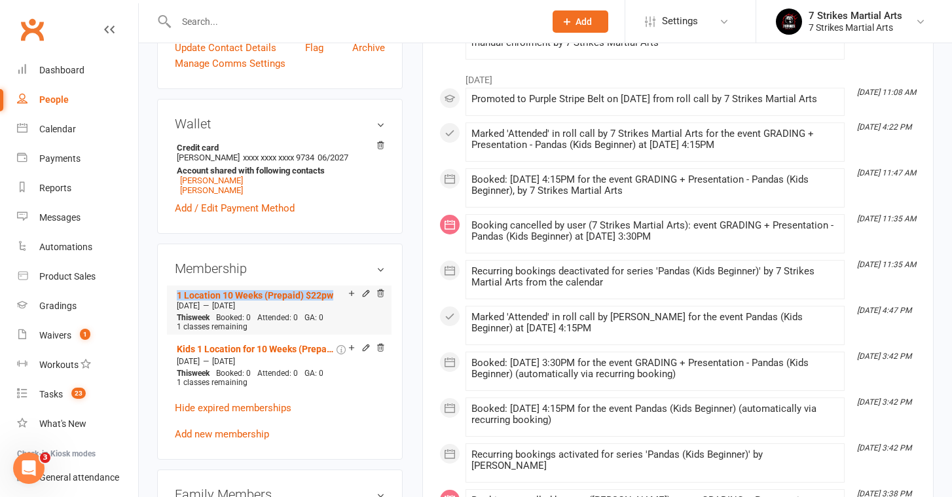
drag, startPoint x: 168, startPoint y: 295, endPoint x: 336, endPoint y: 291, distance: 168.3
click at [336, 291] on div "Membership 1 Location 10 Weeks (Prepaid) $22pw [DATE] — [DATE] This week Booked…" at bounding box center [280, 351] width 246 height 215
copy link "1 Location 10 Weeks (Prepaid) $22pw"
click at [208, 433] on link "Add new membership" at bounding box center [222, 434] width 94 height 12
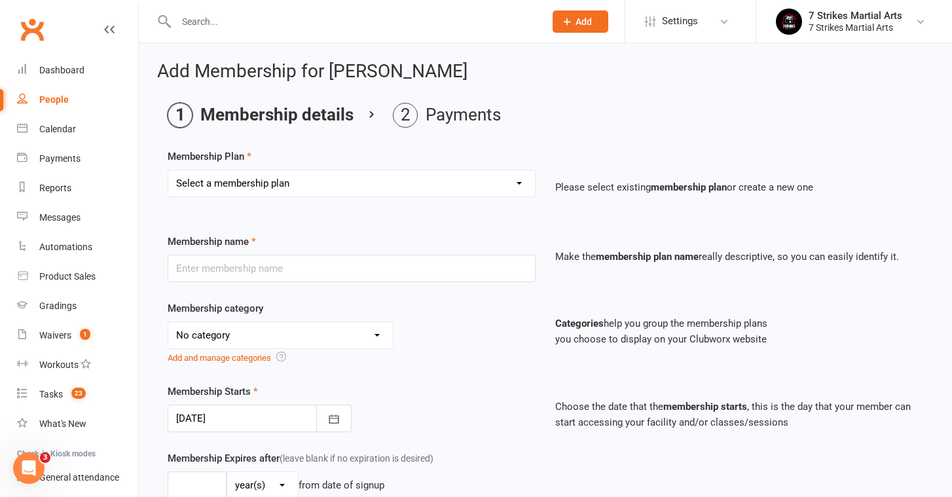
select select "0"
click at [240, 266] on input "text" at bounding box center [352, 268] width 368 height 27
paste input "1 Location 10 Weeks (Prepaid) $22pw"
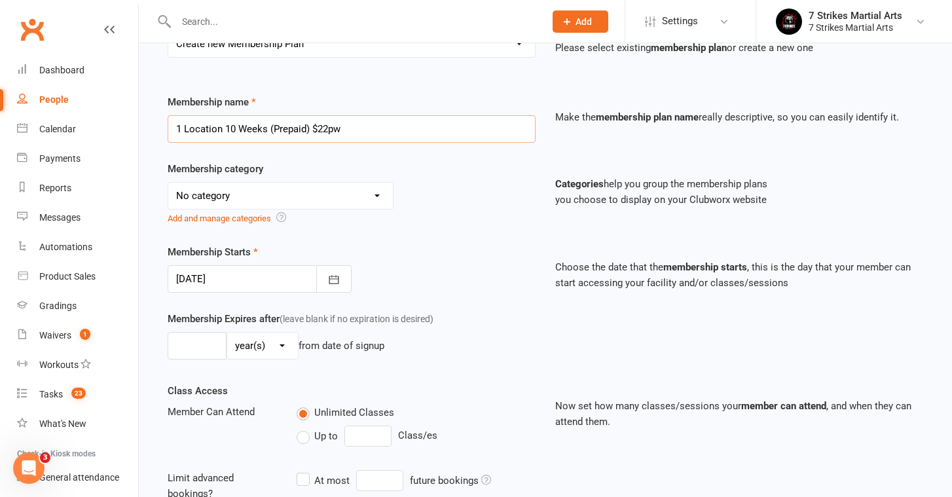
scroll to position [143, 0]
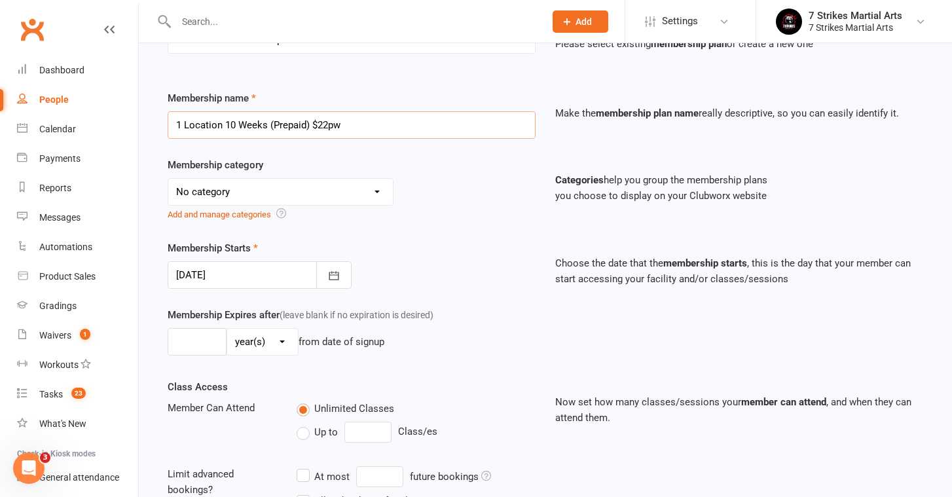
type input "1 Location 10 Weeks (Prepaid) $22pw"
click at [242, 280] on div at bounding box center [260, 274] width 184 height 27
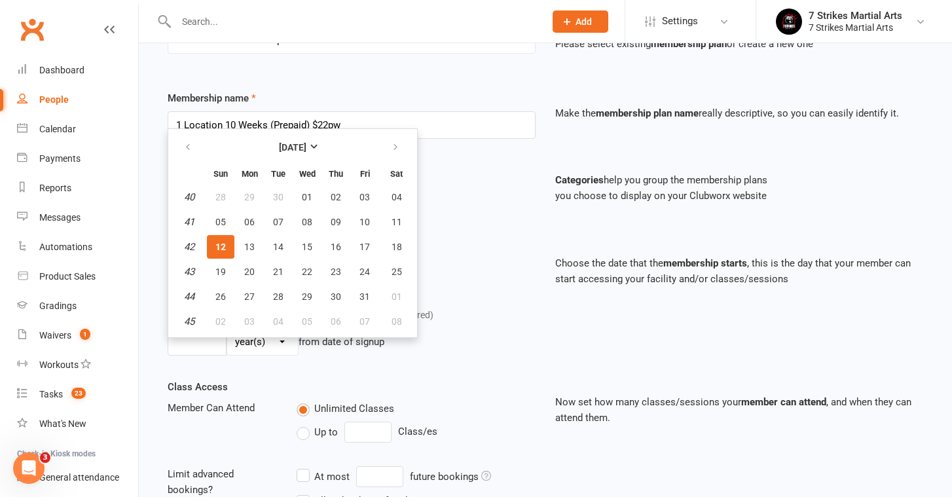
click at [469, 284] on div "Membership Starts [DATE] [DATE] Sun Mon Tue Wed Thu Fri Sat 40 28 29 30 01 02 0…" at bounding box center [352, 264] width 388 height 48
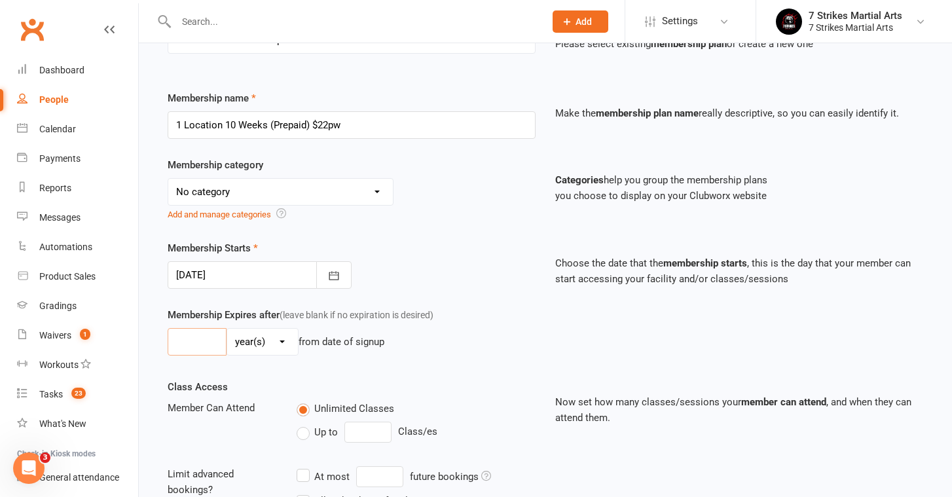
click at [181, 343] on input "number" at bounding box center [197, 341] width 59 height 27
type input "10"
select select "1"
click at [472, 351] on div "10 day(s) week(s) month(s) year(s) from date of signup" at bounding box center [352, 341] width 368 height 27
click at [354, 443] on div "Unlimited Classes Up to Class/es" at bounding box center [416, 424] width 259 height 48
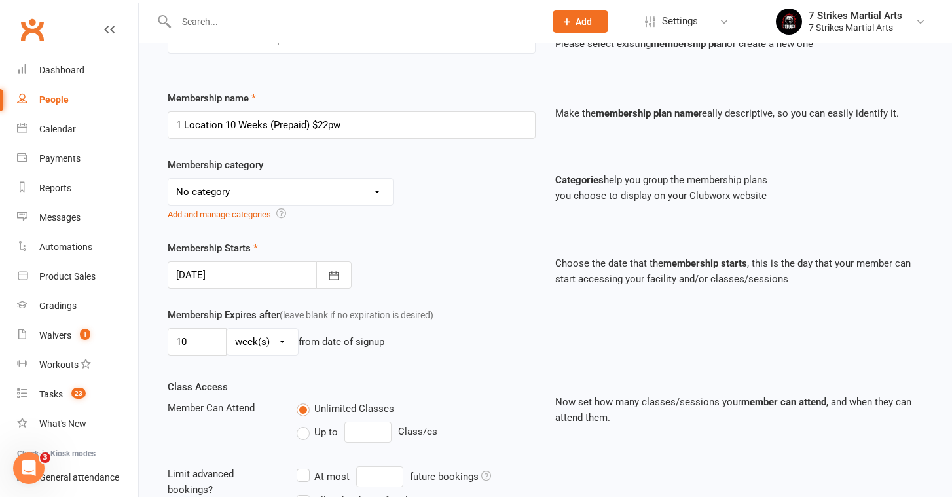
click at [316, 439] on label "Up to" at bounding box center [317, 432] width 41 height 16
click at [305, 424] on input "Up to" at bounding box center [301, 424] width 9 height 0
click at [380, 430] on input "0" at bounding box center [367, 432] width 47 height 21
type input "1"
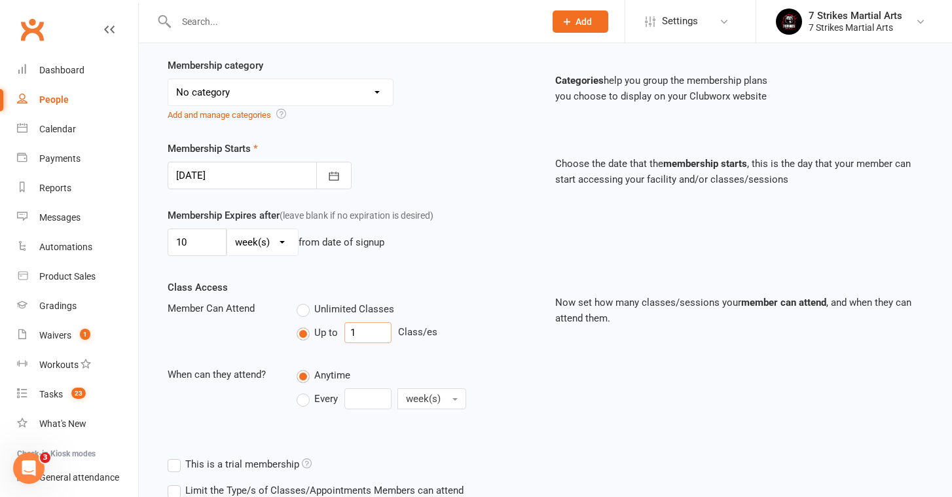
scroll to position [248, 0]
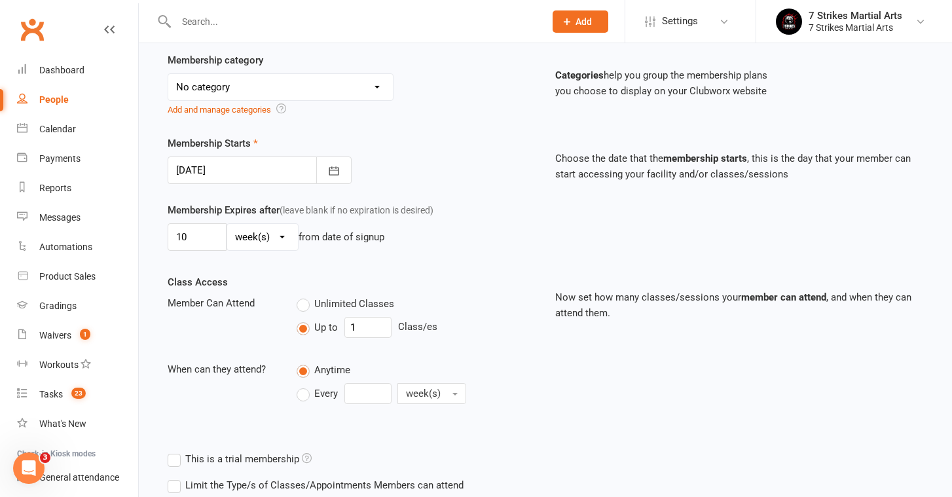
click at [321, 389] on span "Every" at bounding box center [326, 393] width 24 height 14
click at [305, 383] on input "Every" at bounding box center [301, 383] width 9 height 0
click at [360, 389] on input "0" at bounding box center [367, 393] width 47 height 21
type input "1"
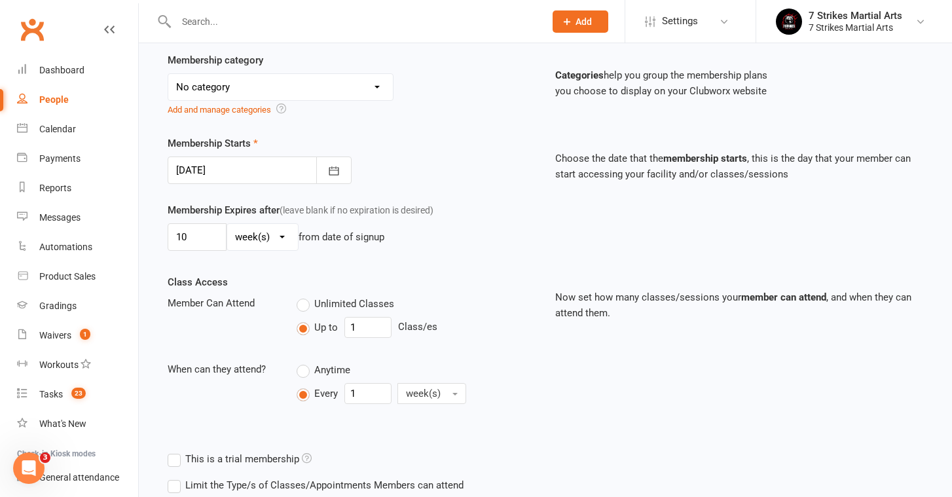
click at [471, 367] on div "Anytime" at bounding box center [416, 369] width 239 height 16
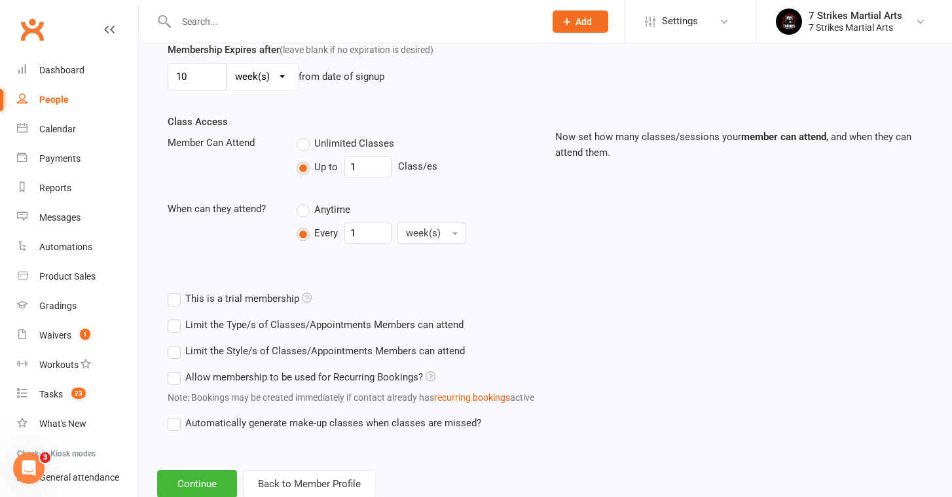
scroll to position [414, 0]
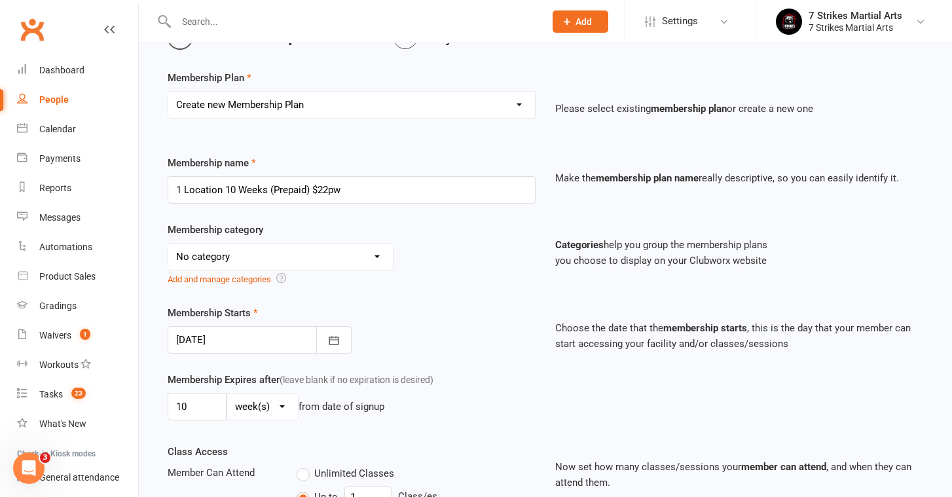
click at [467, 312] on div "Membership Starts [DATE] [DATE] Sun Mon Tue Wed Thu Fri Sat 40 28 29 30 01 02 0…" at bounding box center [352, 329] width 388 height 48
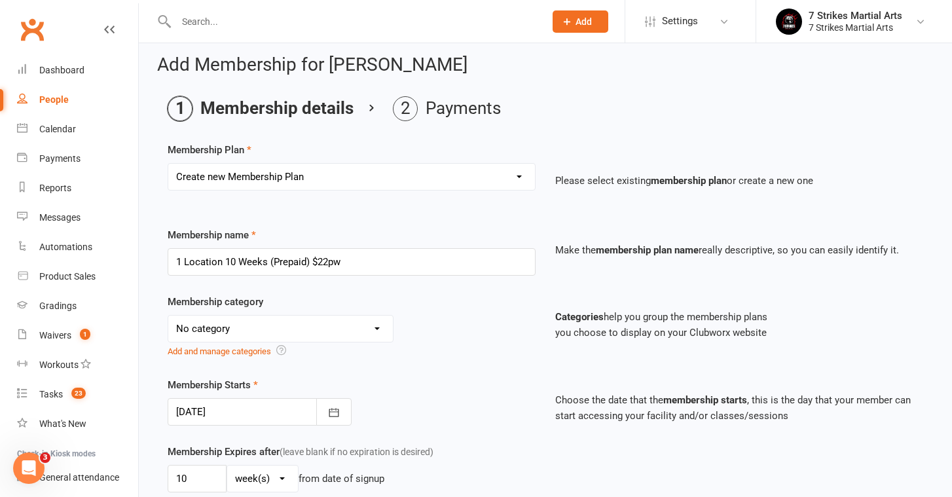
scroll to position [5, 0]
select select "6"
click at [488, 422] on div "Membership Starts [DATE] [DATE] Sun Mon Tue Wed Thu Fri Sat 40 28 29 30 01 02 0…" at bounding box center [352, 402] width 388 height 48
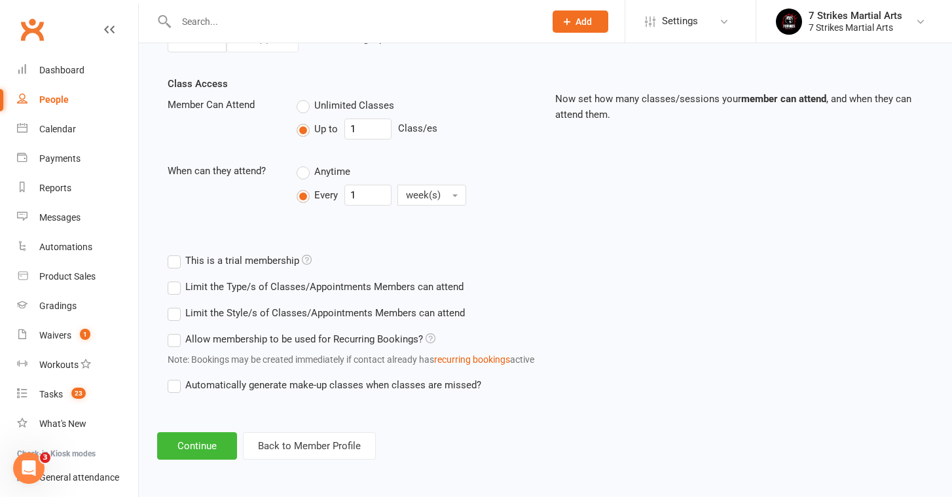
scroll to position [457, 0]
click at [253, 279] on label "Limit the Type/s of Classes/Appointments Members can attend" at bounding box center [316, 287] width 296 height 16
click at [176, 279] on input "Limit the Type/s of Classes/Appointments Members can attend" at bounding box center [172, 279] width 9 height 0
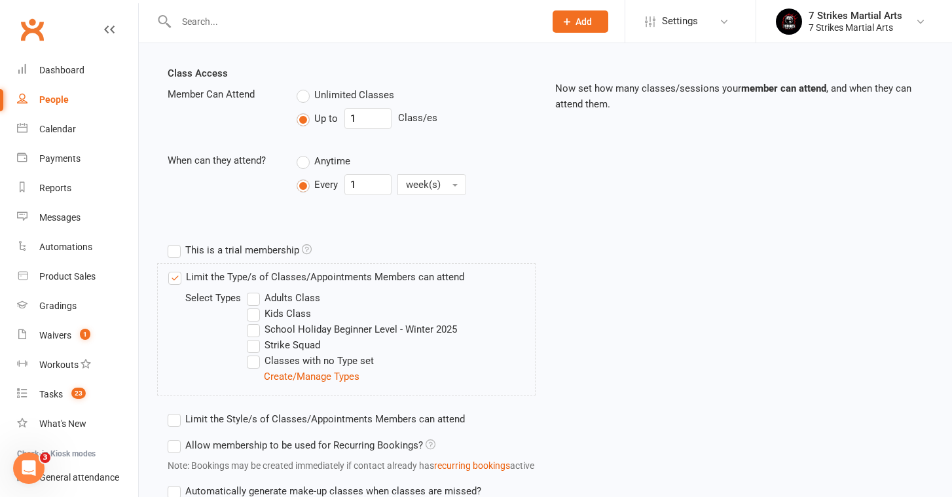
click at [254, 306] on label "Kids Class" at bounding box center [279, 314] width 64 height 16
click at [254, 306] on input "Kids Class" at bounding box center [251, 306] width 9 height 0
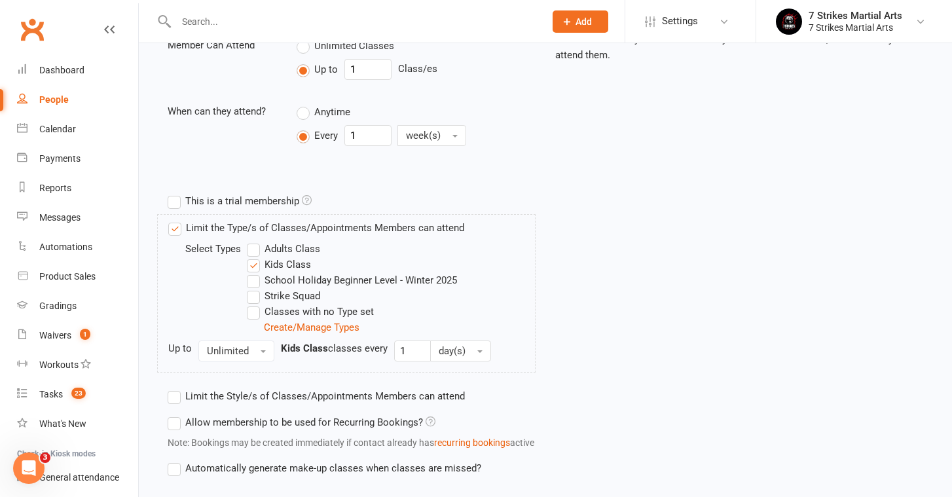
scroll to position [510, 0]
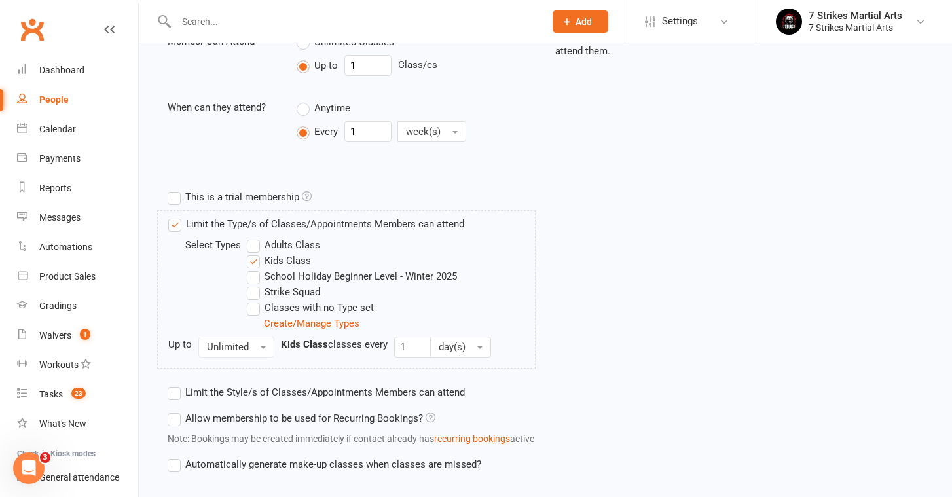
click at [229, 397] on label "Limit the Style/s of Classes/Appointments Members can attend" at bounding box center [316, 392] width 297 height 16
click at [176, 384] on input "Limit the Style/s of Classes/Appointments Members can attend" at bounding box center [172, 384] width 9 height 0
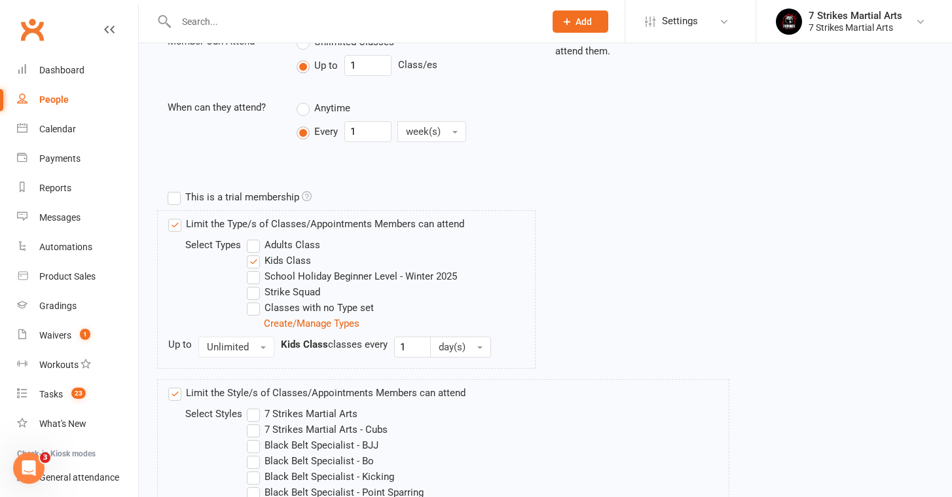
click at [281, 411] on label "7 Strikes Martial Arts" at bounding box center [302, 414] width 111 height 16
click at [255, 406] on input "7 Strikes Martial Arts" at bounding box center [251, 406] width 9 height 0
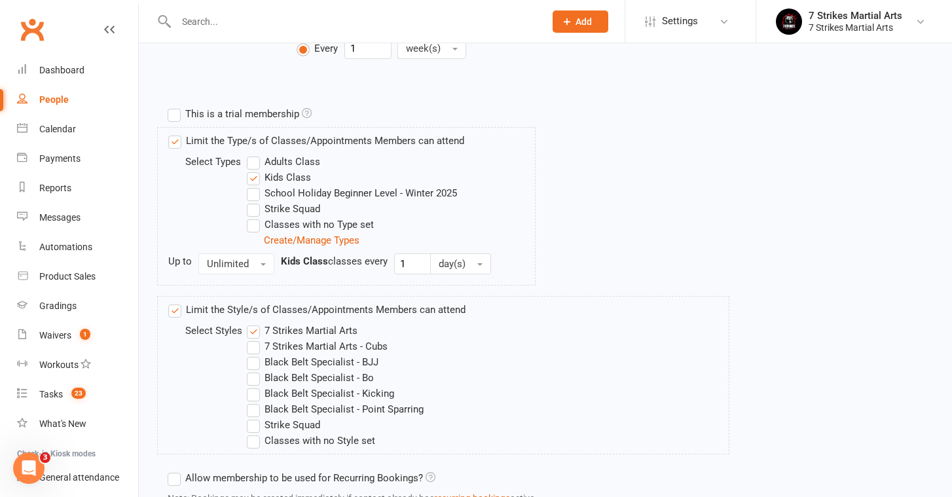
scroll to position [616, 0]
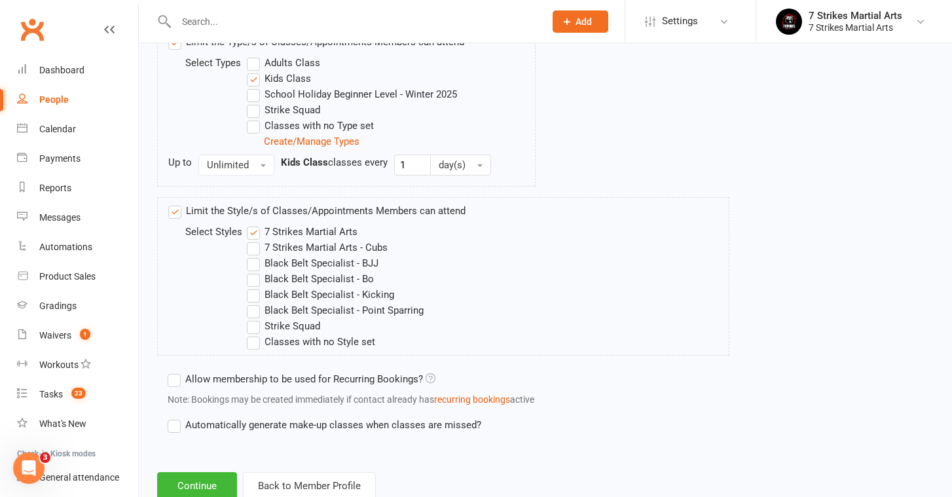
click at [257, 386] on label "Allow membership to be used for Recurring Bookings?" at bounding box center [302, 379] width 268 height 16
click at [176, 371] on input "Allow membership to be used for Recurring Bookings?" at bounding box center [172, 371] width 9 height 0
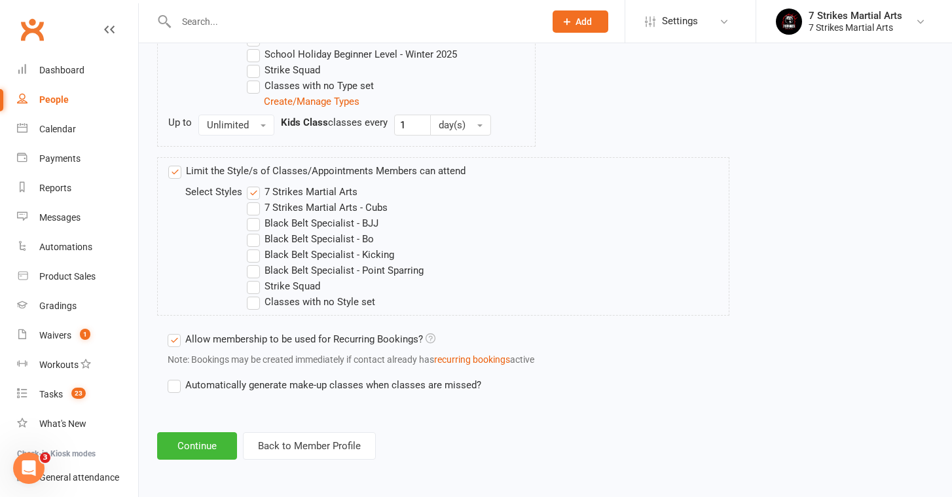
scroll to position [742, 0]
click at [249, 378] on label "Automatically generate make-up classes when classes are missed?" at bounding box center [325, 385] width 314 height 16
click at [176, 377] on input "Automatically generate make-up classes when classes are missed?" at bounding box center [172, 377] width 9 height 0
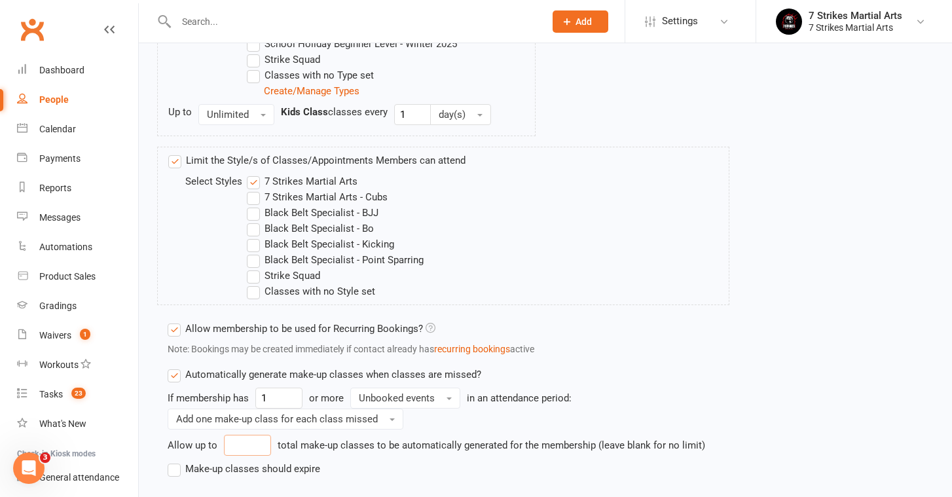
click at [233, 443] on input "number" at bounding box center [247, 445] width 47 height 21
click at [231, 463] on label "Make-up classes should expire" at bounding box center [244, 469] width 153 height 16
click at [176, 461] on input "Make-up classes should expire" at bounding box center [172, 461] width 9 height 0
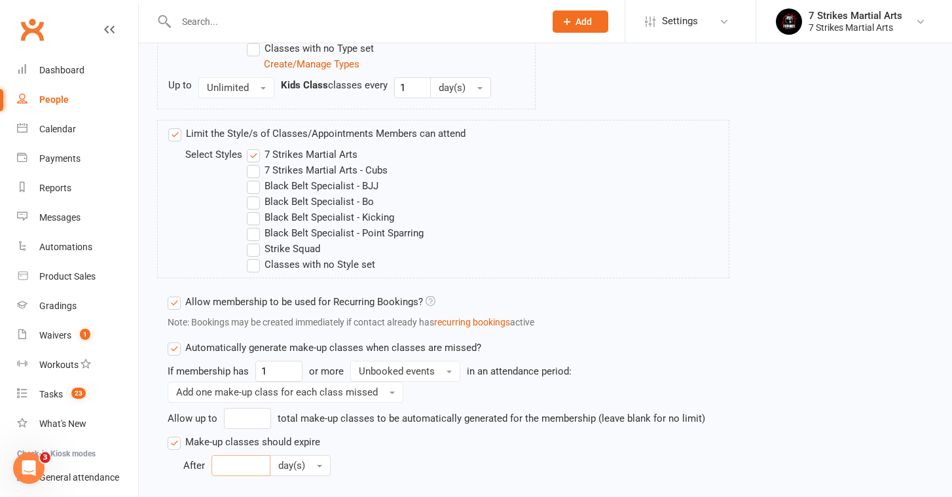
click at [231, 464] on input "number" at bounding box center [240, 465] width 59 height 21
type input "30"
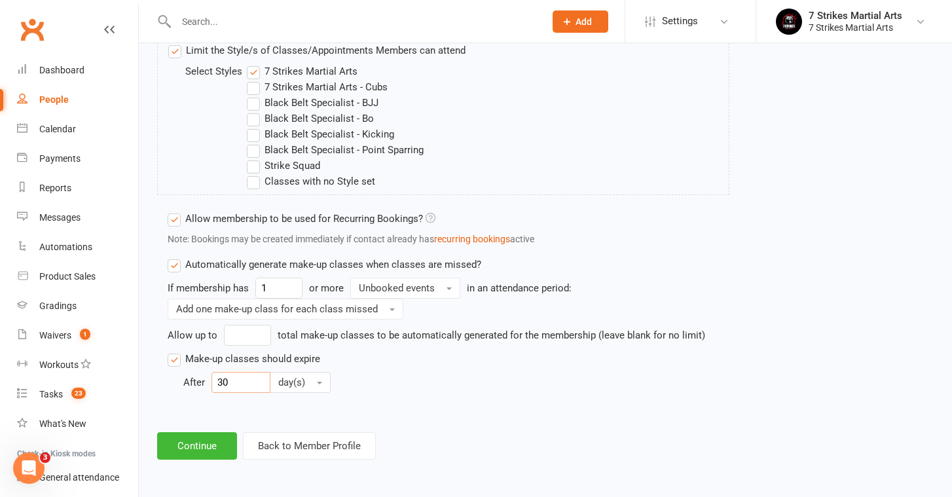
scroll to position [863, 0]
click at [308, 393] on div "Limit the Style/s of Classes/Appointments Members can attend Select Styles 7 St…" at bounding box center [448, 224] width 581 height 375
click at [204, 435] on button "Continue" at bounding box center [197, 445] width 80 height 27
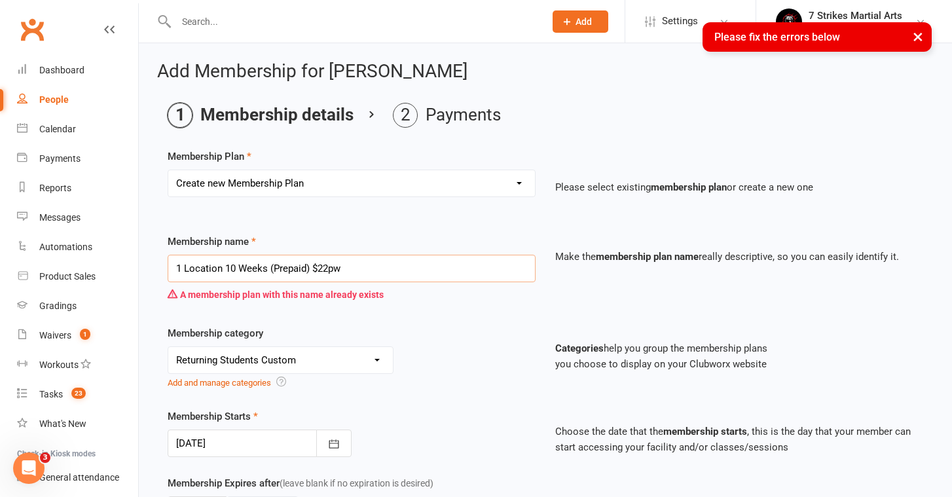
drag, startPoint x: 361, startPoint y: 267, endPoint x: 320, endPoint y: 268, distance: 41.3
click at [320, 268] on input "1 Location 10 Weeks (Prepaid) $22pw" at bounding box center [352, 268] width 368 height 27
type input "1 Location 10 Weeks (Prepaid)"
click at [424, 355] on div "No category 7 Strikes Membership (Direct Debit) 7 Strikes Membership (Prepaid) …" at bounding box center [352, 368] width 368 height 44
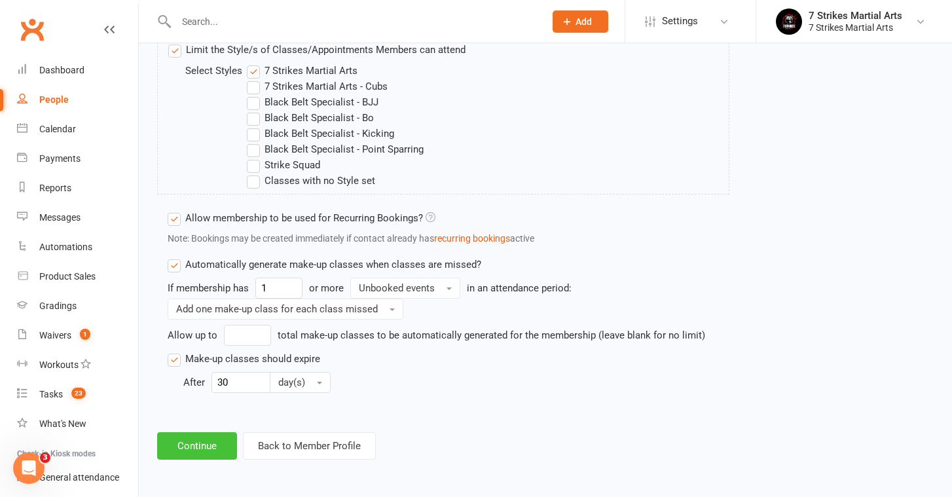
scroll to position [888, 0]
click at [193, 443] on button "Continue" at bounding box center [197, 445] width 80 height 27
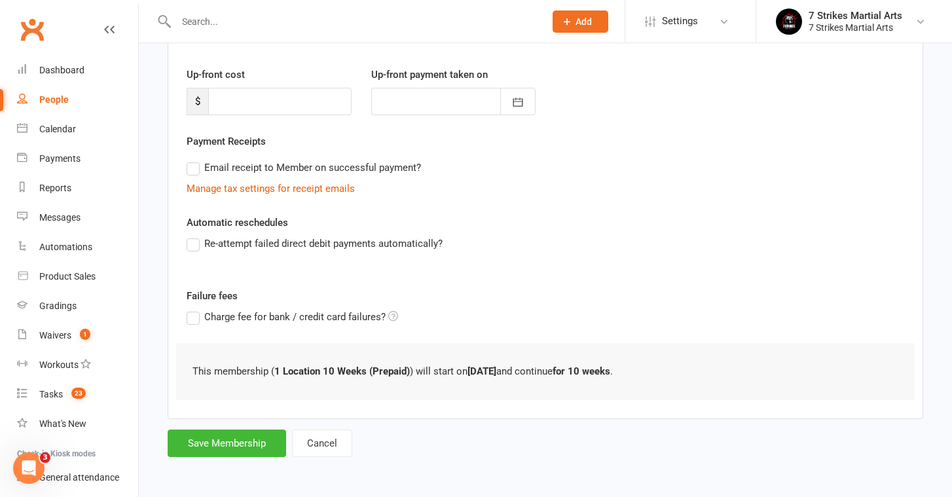
scroll to position [0, 0]
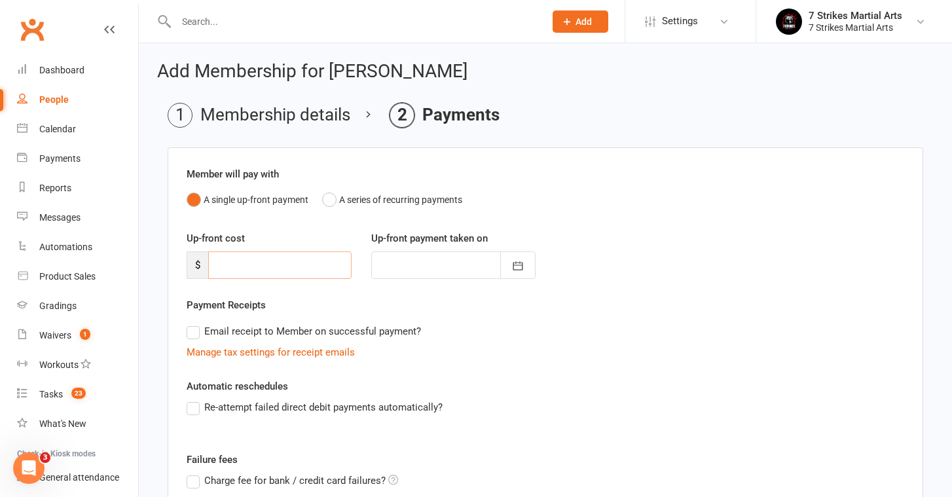
click at [275, 268] on input "number" at bounding box center [279, 264] width 143 height 27
type input "2"
type input "[DATE]"
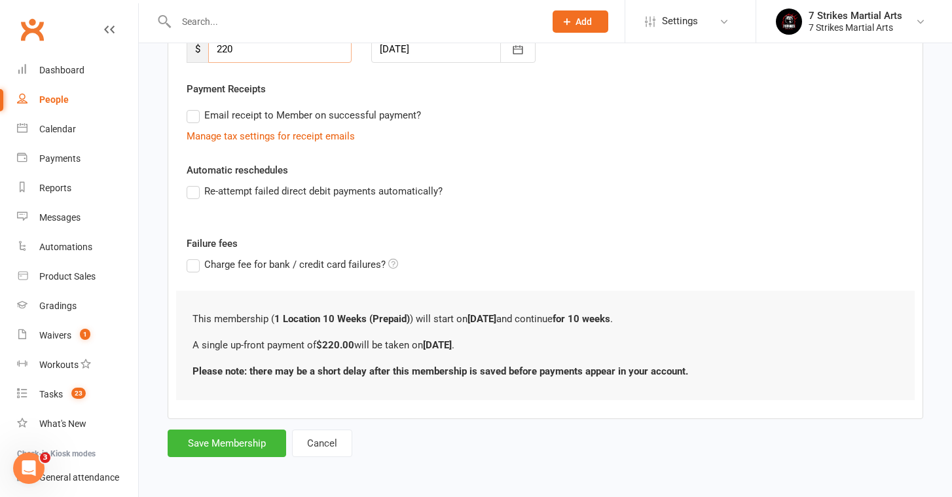
scroll to position [227, 0]
type input "220"
click at [254, 430] on button "Save Membership" at bounding box center [227, 443] width 119 height 27
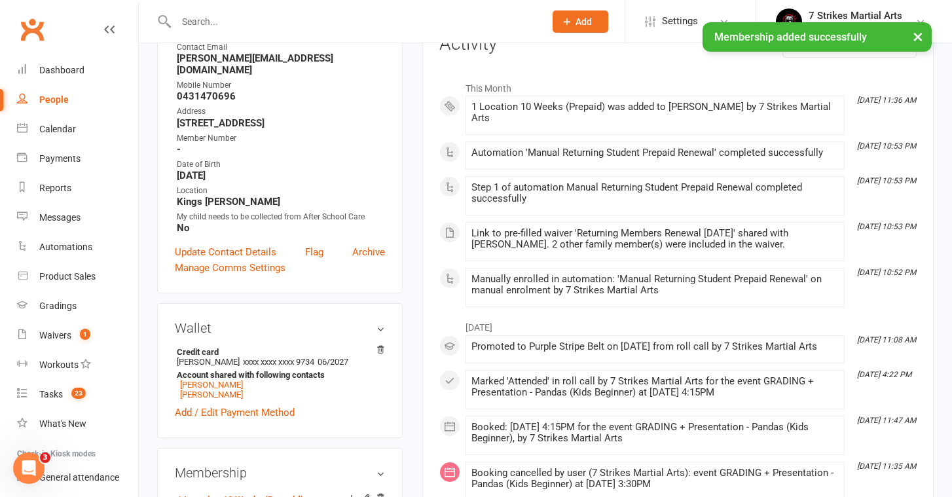
scroll to position [194, 0]
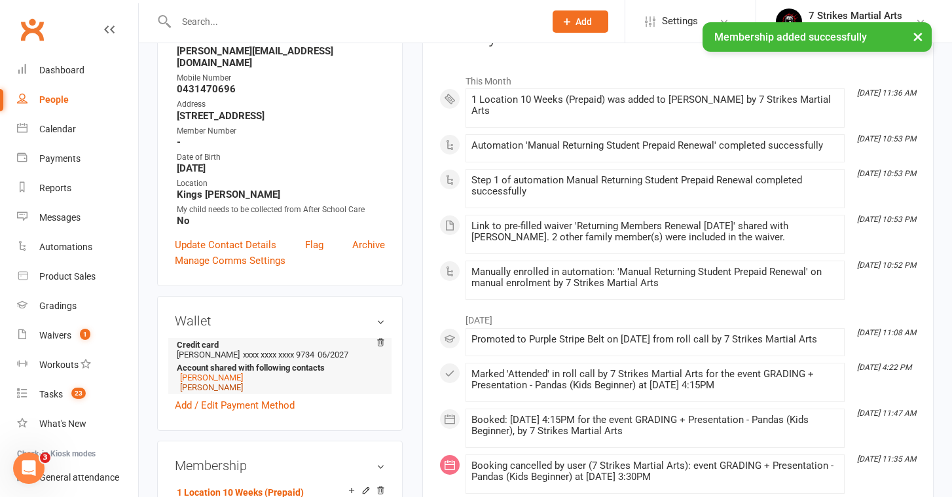
click at [202, 388] on link "[PERSON_NAME]" at bounding box center [211, 387] width 63 height 10
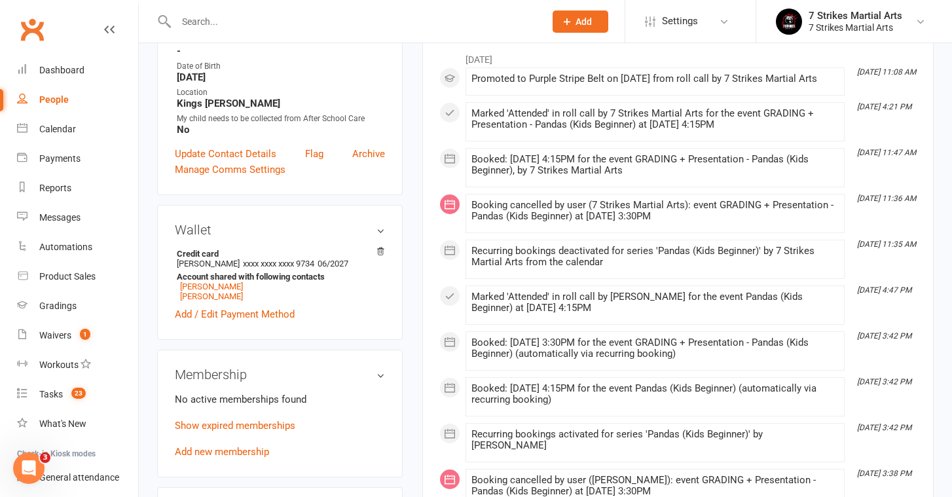
scroll to position [306, 0]
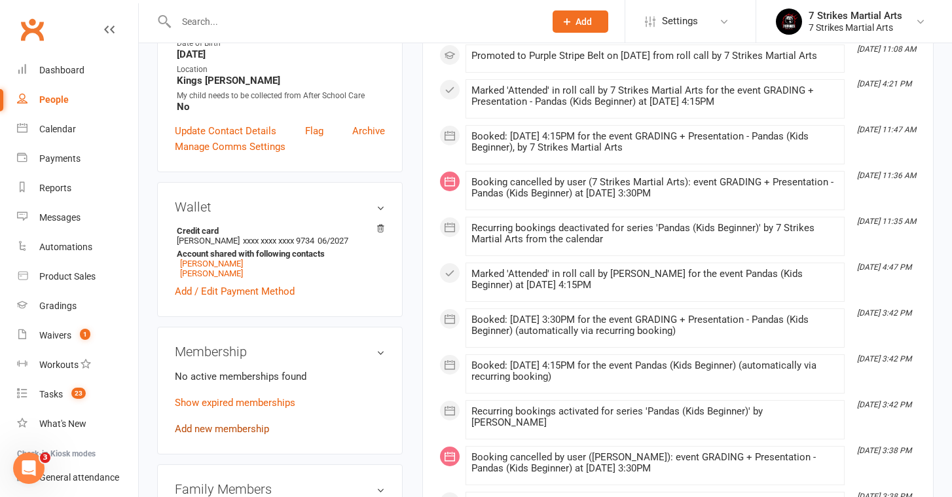
click at [242, 432] on link "Add new membership" at bounding box center [222, 429] width 94 height 12
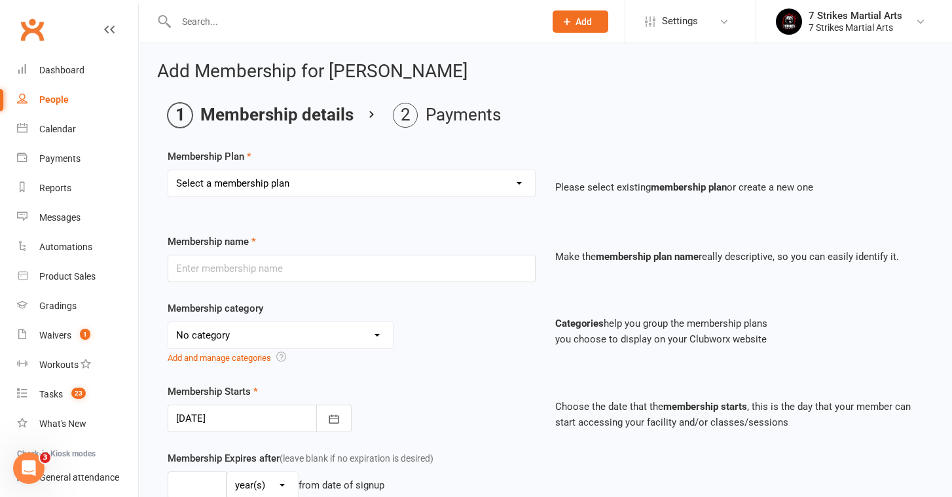
click at [243, 170] on div "Select a membership plan Create new Membership Plan Kids Starter Membership / 1…" at bounding box center [352, 183] width 368 height 27
select select "21"
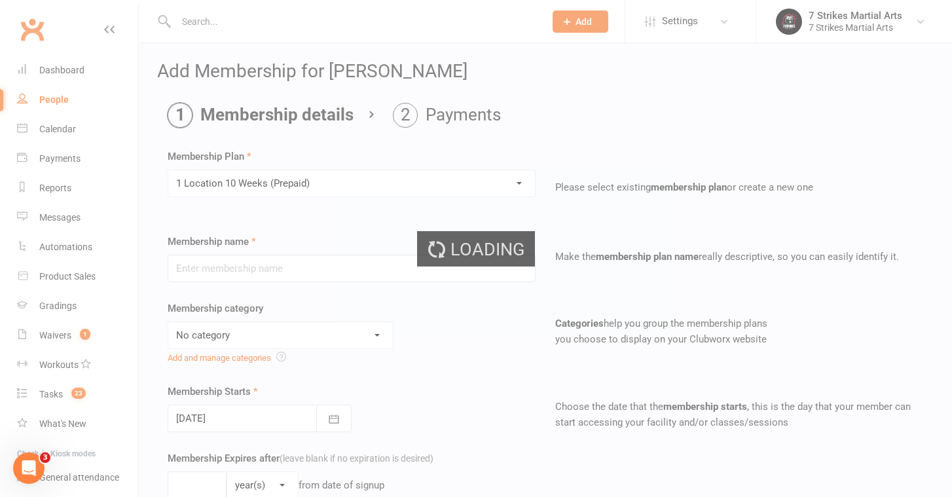
type input "1 Location 10 Weeks (Prepaid)"
select select "6"
type input "10"
select select "1"
type input "1"
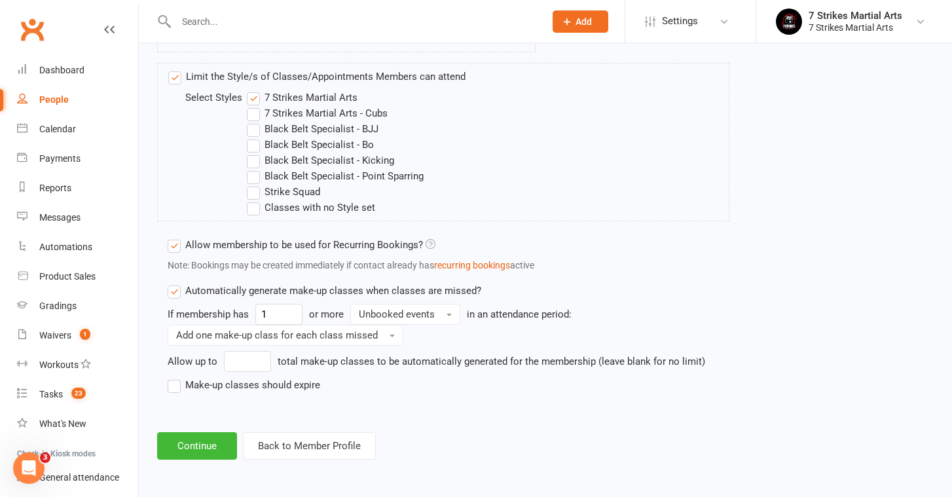
scroll to position [837, 0]
click at [185, 377] on label "Make-up classes should expire" at bounding box center [244, 385] width 153 height 16
click at [176, 377] on input "Make-up classes should expire" at bounding box center [172, 377] width 9 height 0
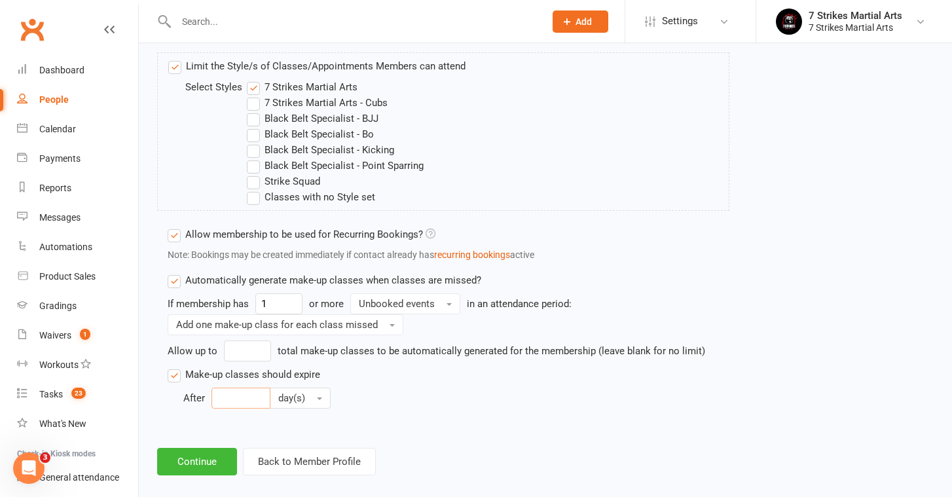
click at [221, 395] on input "number" at bounding box center [240, 398] width 59 height 21
type input "30"
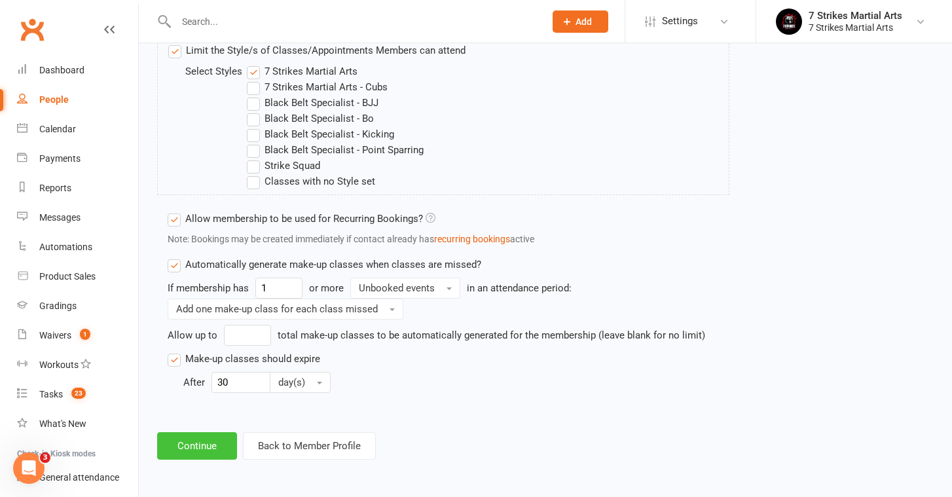
scroll to position [863, 0]
click at [205, 432] on button "Continue" at bounding box center [197, 445] width 80 height 27
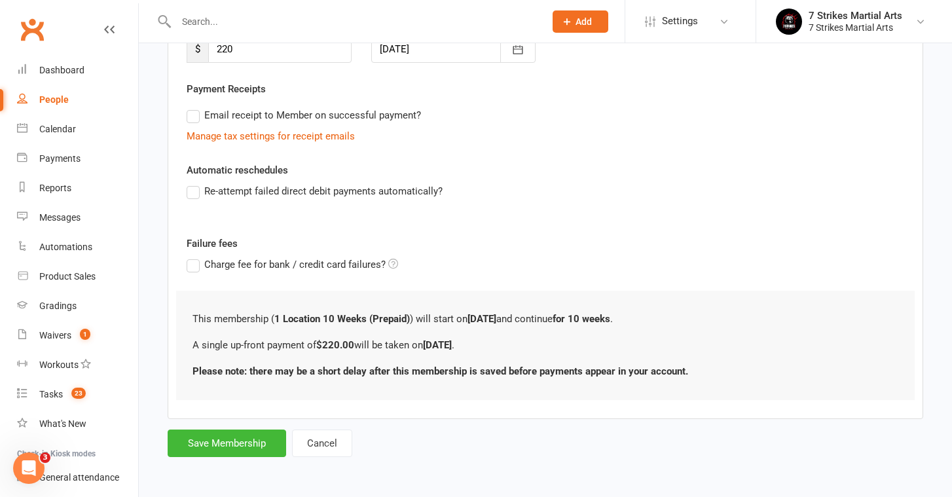
scroll to position [0, 0]
click at [217, 431] on button "Save Membership" at bounding box center [227, 443] width 119 height 27
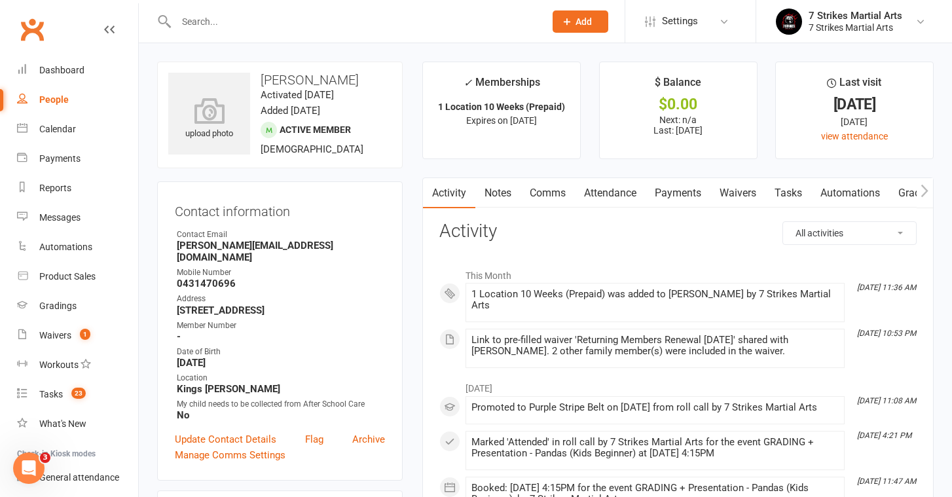
click at [246, 23] on input "text" at bounding box center [353, 21] width 363 height 18
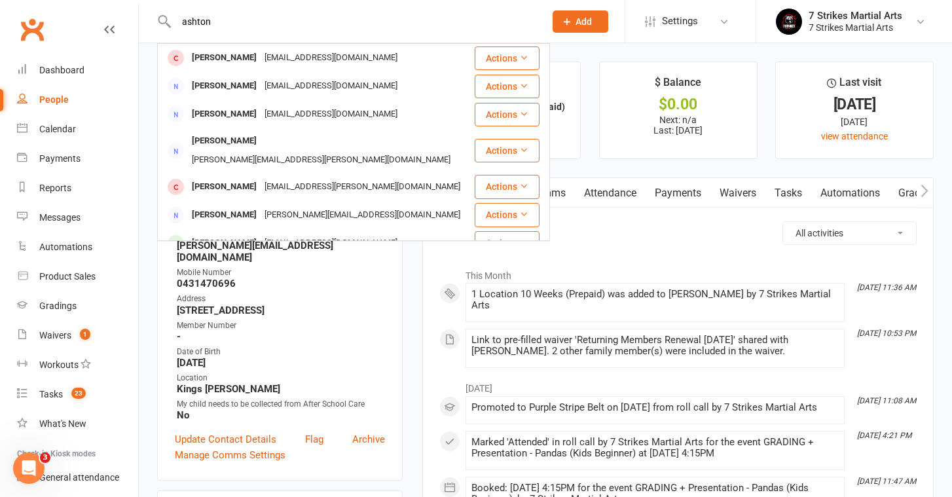
type input "[PERSON_NAME]"
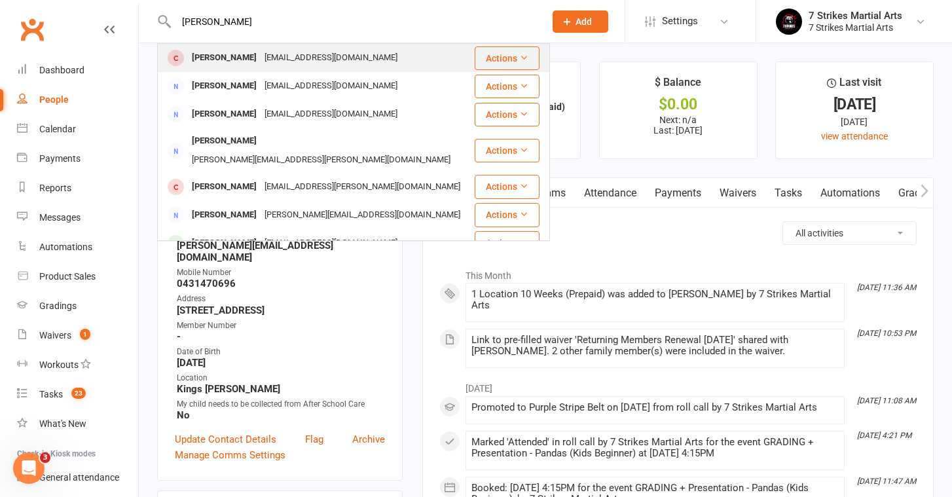
drag, startPoint x: 246, startPoint y: 23, endPoint x: 255, endPoint y: 61, distance: 39.1
click at [255, 61] on div "[PERSON_NAME]" at bounding box center [224, 57] width 73 height 19
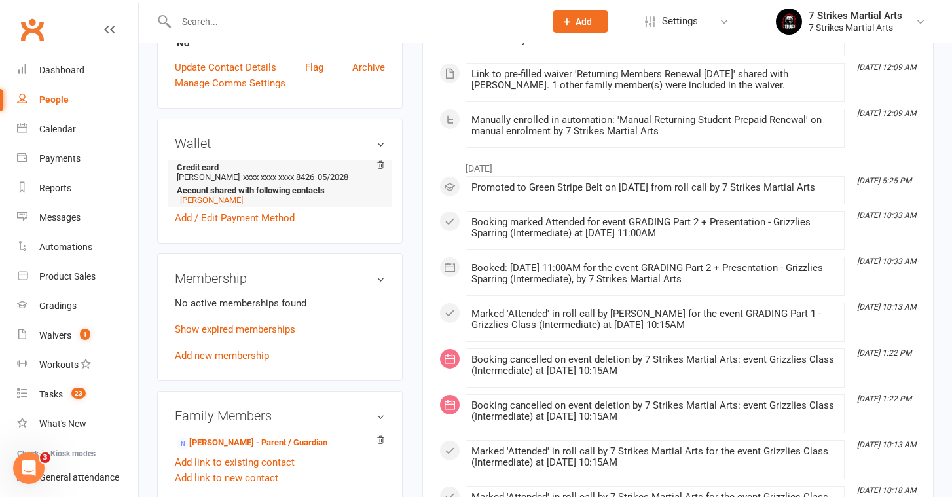
scroll to position [363, 0]
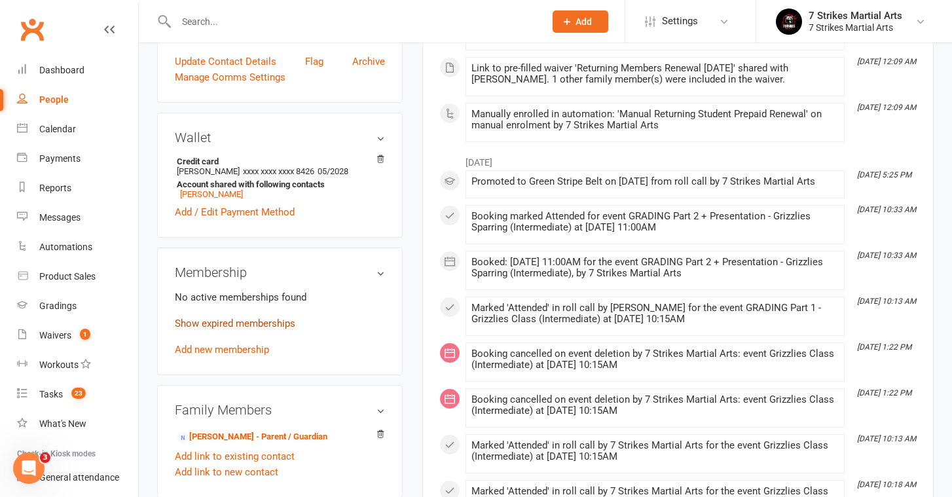
click at [259, 323] on link "Show expired memberships" at bounding box center [235, 324] width 120 height 12
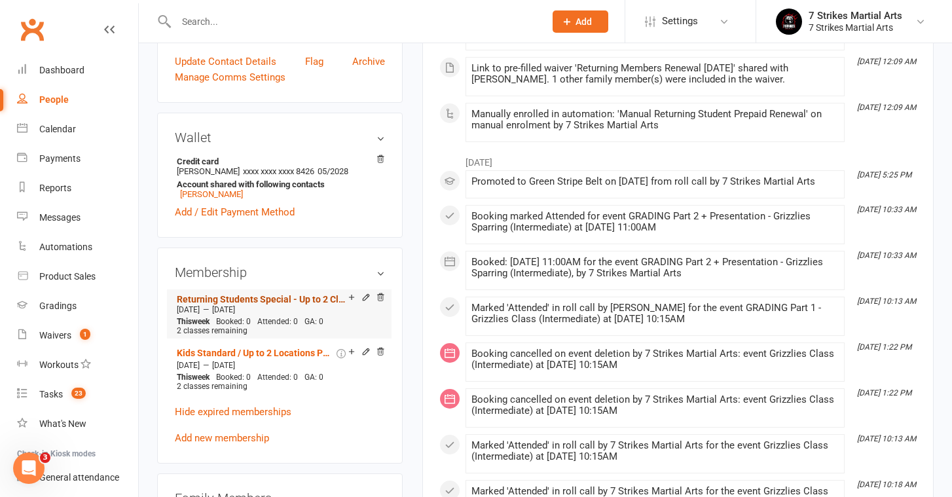
click at [259, 300] on link "Returning Students Special - Up to 2 Classes Per Week (Prepaid 12 weeks 10% off)" at bounding box center [263, 299] width 172 height 10
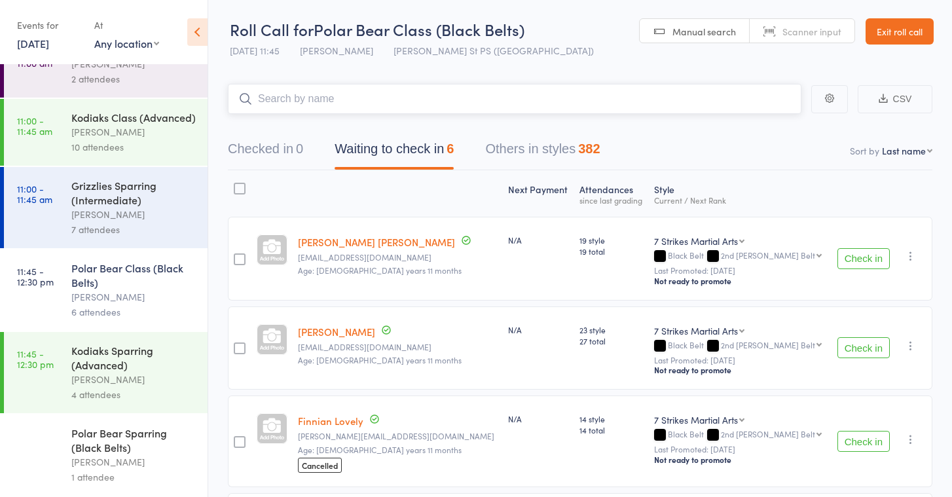
scroll to position [320, 0]
click at [117, 284] on div "Polar Bear Class (Black Belts)" at bounding box center [133, 275] width 125 height 29
click at [97, 266] on div "Polar Bear Class (Black Belts)" at bounding box center [133, 275] width 125 height 29
click at [109, 282] on div "Polar Bear Class (Black Belts)" at bounding box center [133, 275] width 125 height 29
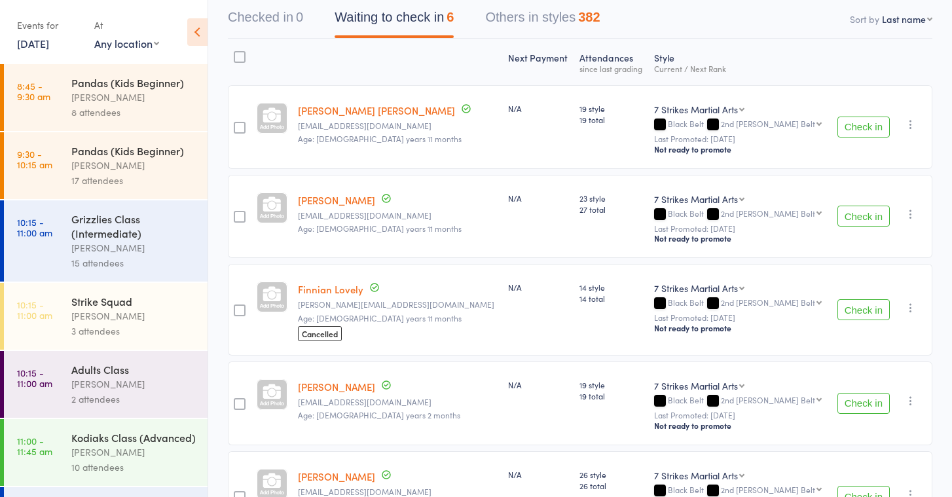
scroll to position [142, 0]
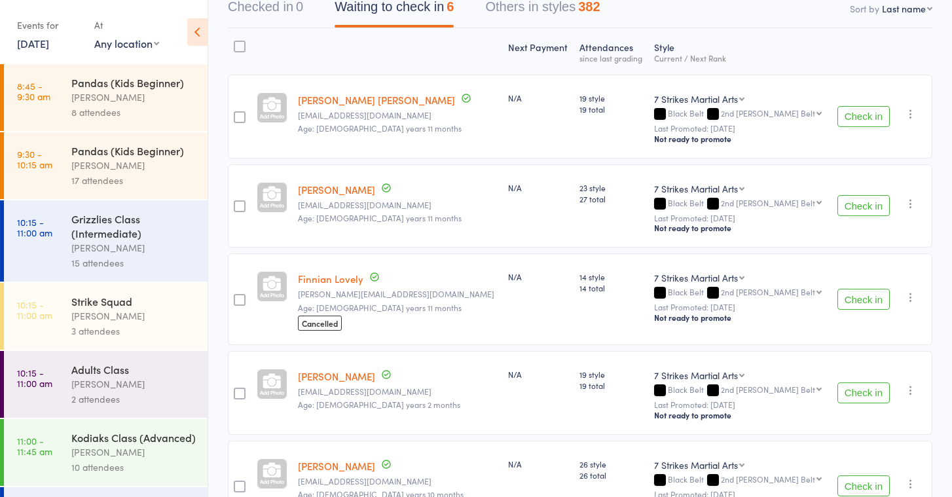
click at [858, 393] on button "Check in" at bounding box center [863, 392] width 52 height 21
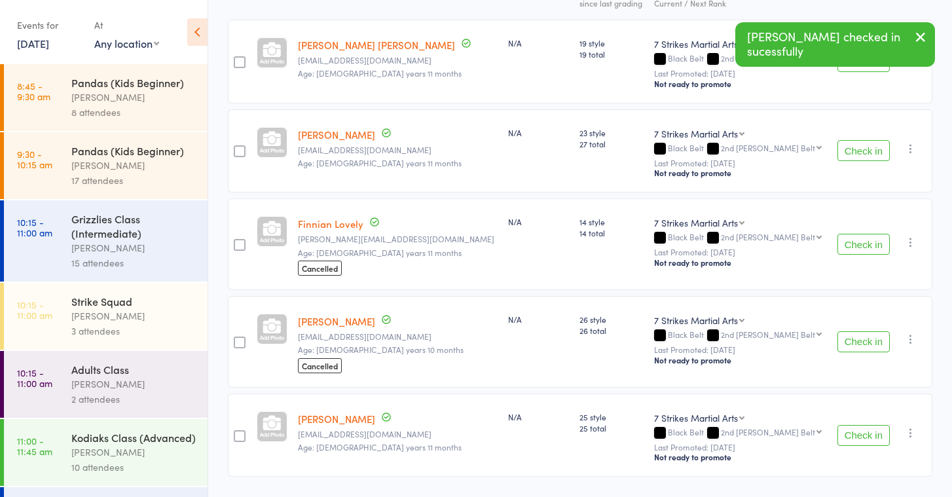
scroll to position [198, 0]
click at [853, 346] on button "Check in" at bounding box center [863, 341] width 52 height 21
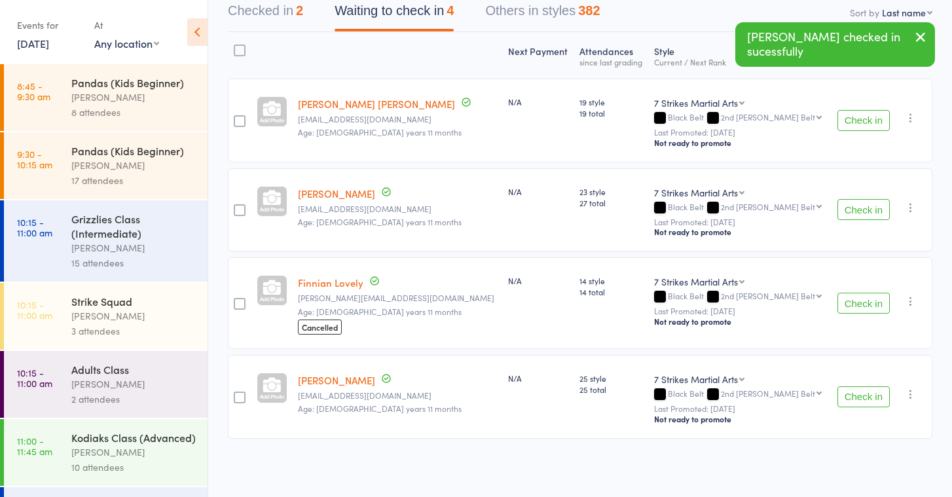
click at [862, 392] on button "Check in" at bounding box center [863, 396] width 52 height 21
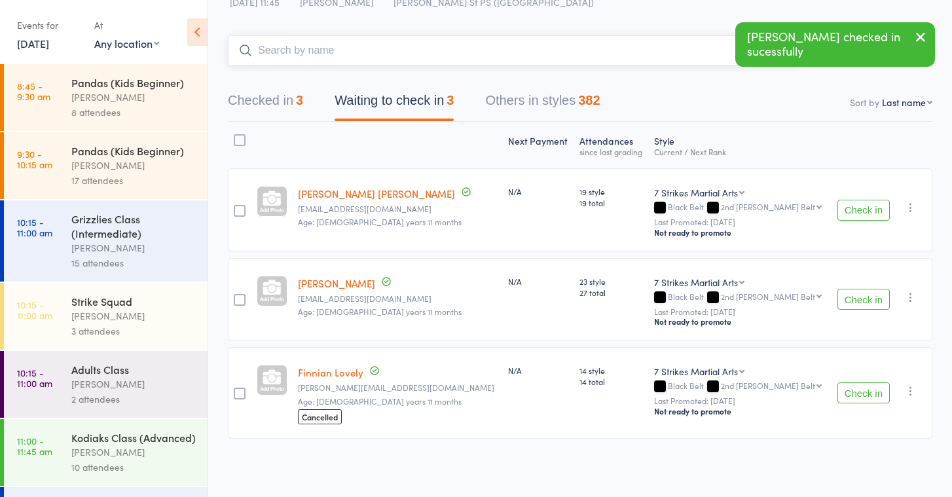
click at [297, 57] on input "search" at bounding box center [515, 50] width 574 height 30
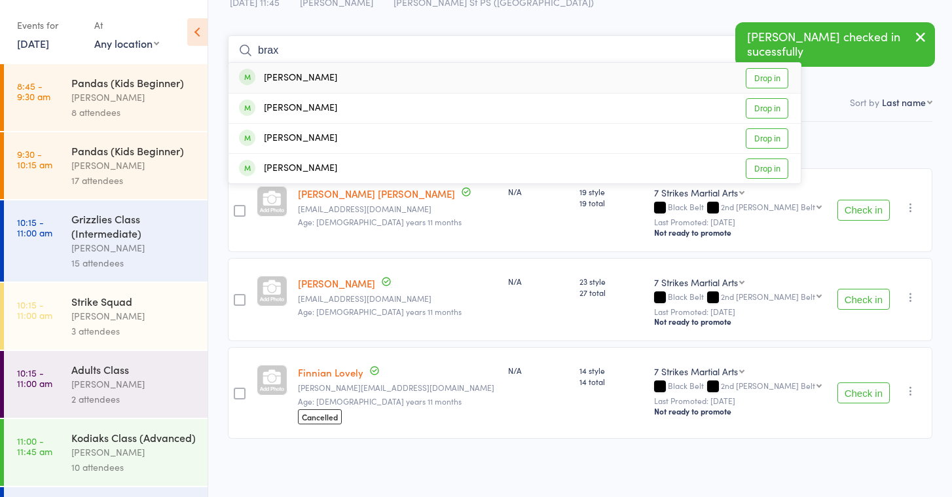
type input "brax"
click at [780, 81] on link "Drop in" at bounding box center [767, 78] width 43 height 20
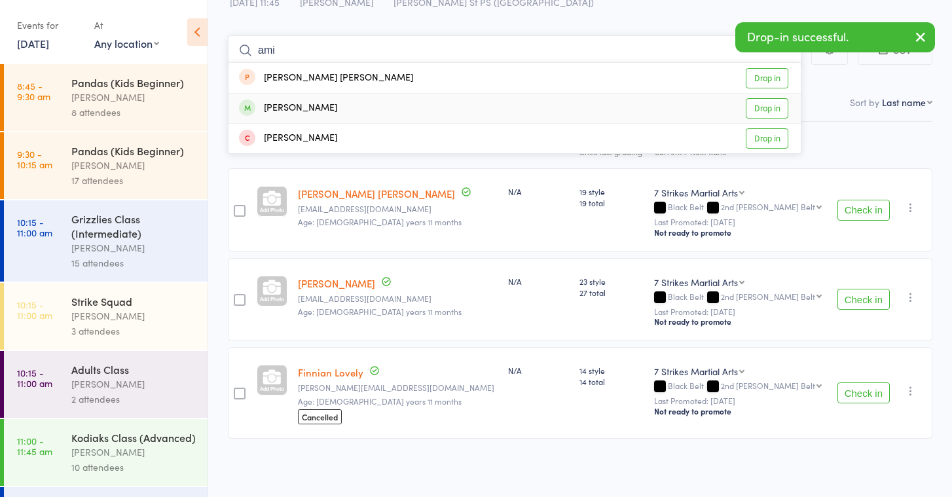
type input "ami"
click at [756, 111] on link "Drop in" at bounding box center [767, 108] width 43 height 20
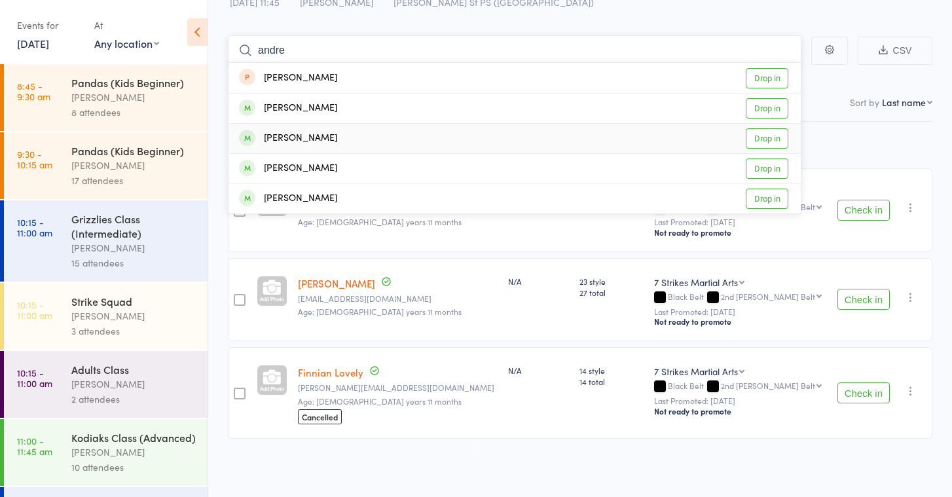
type input "andre"
click at [767, 143] on link "Drop in" at bounding box center [767, 138] width 43 height 20
